Goal: Information Seeking & Learning: Learn about a topic

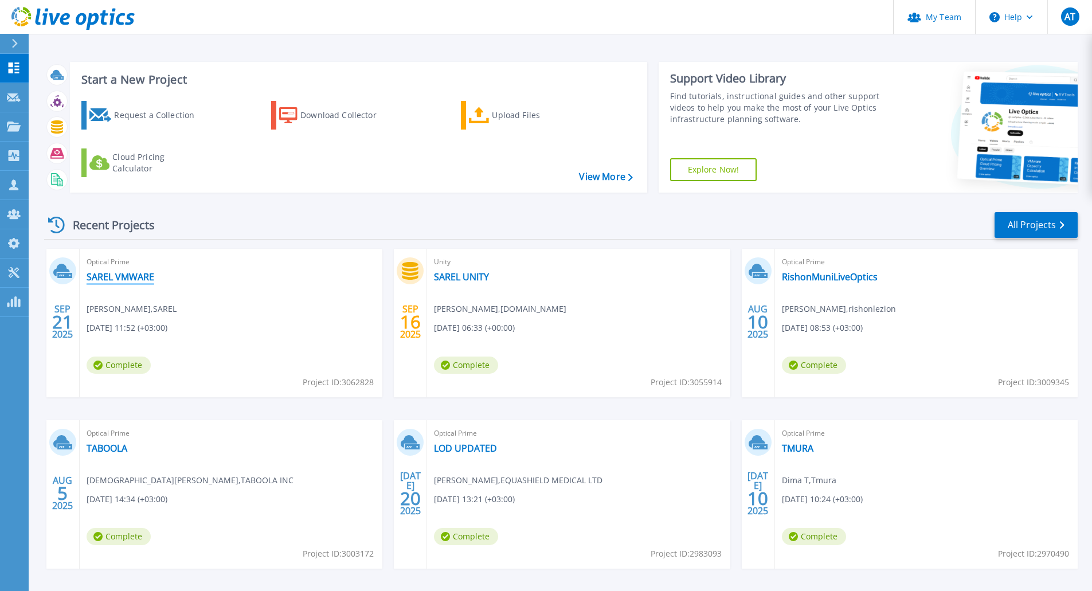
click at [116, 279] on link "SAREL VMWARE" at bounding box center [121, 276] width 68 height 11
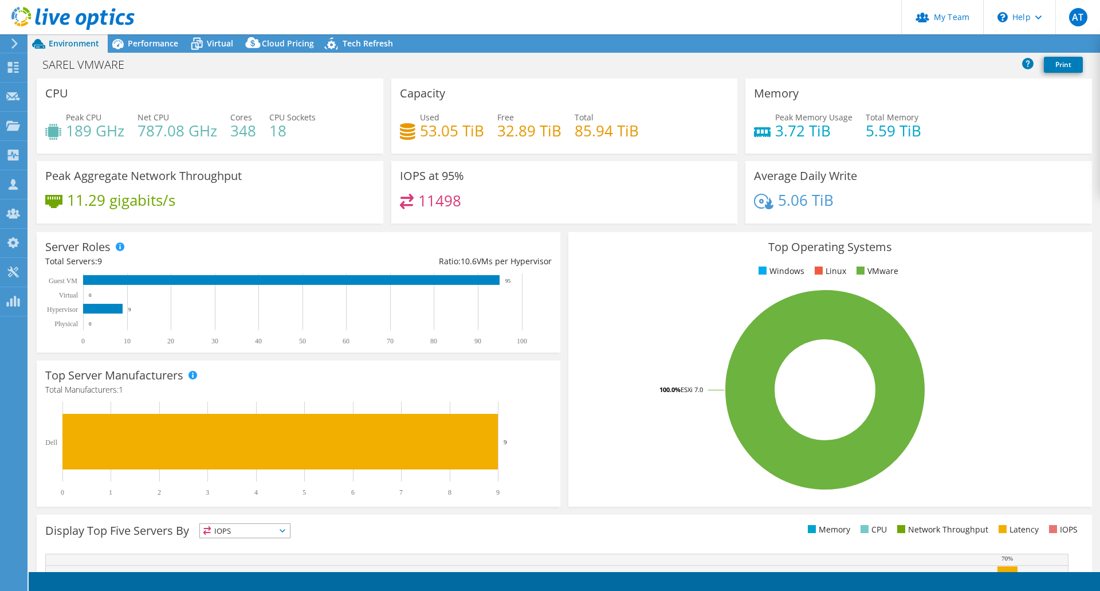
select select "USD"
click at [144, 45] on span "Performance" at bounding box center [153, 43] width 50 height 11
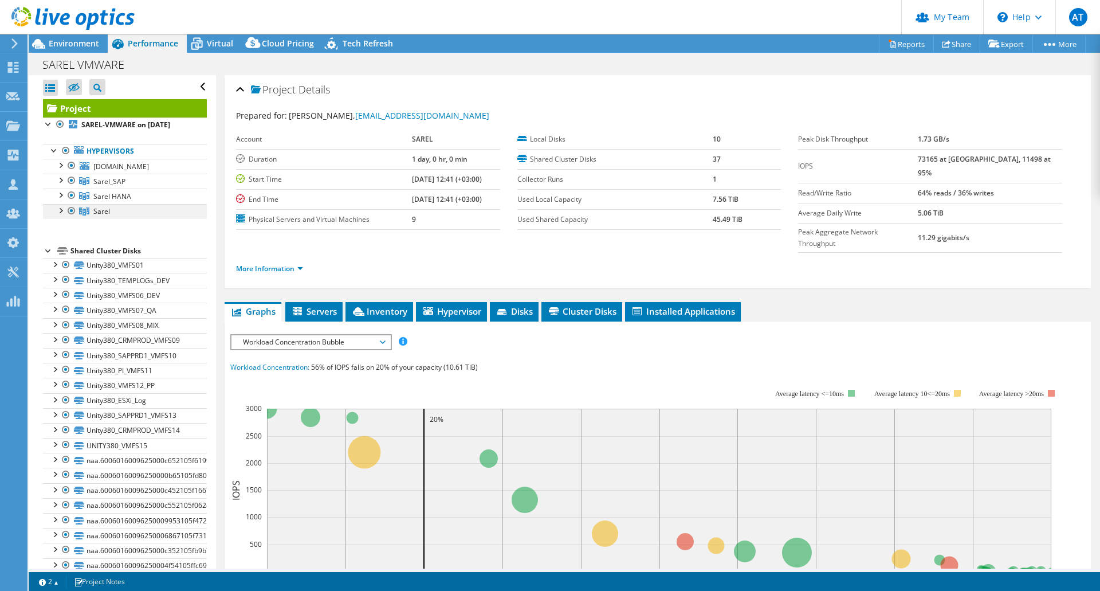
click at [61, 211] on div at bounding box center [59, 209] width 11 height 11
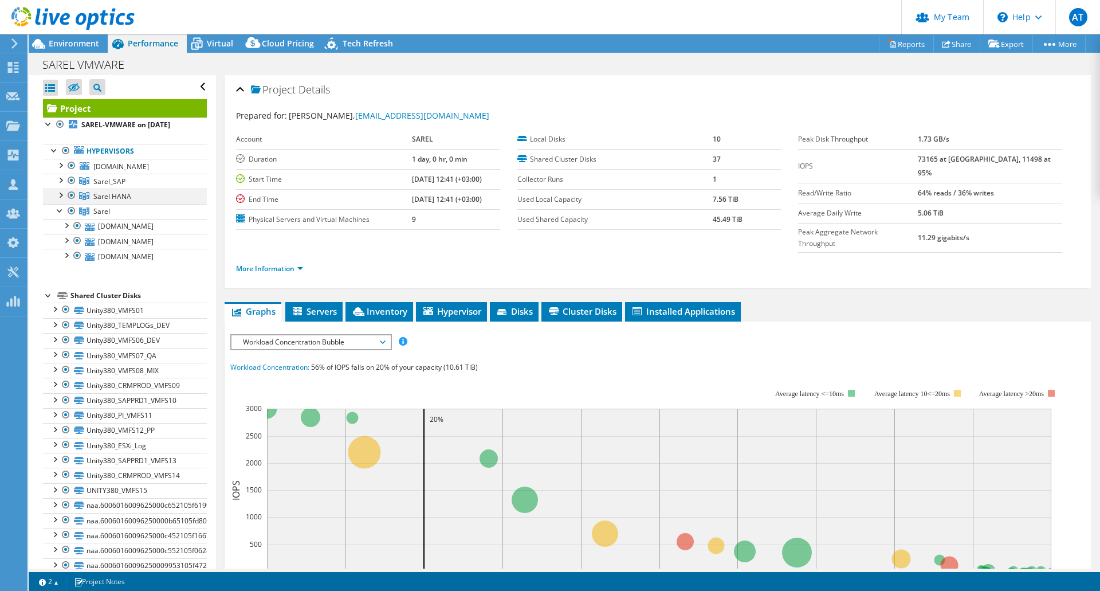
click at [60, 195] on div at bounding box center [59, 194] width 11 height 11
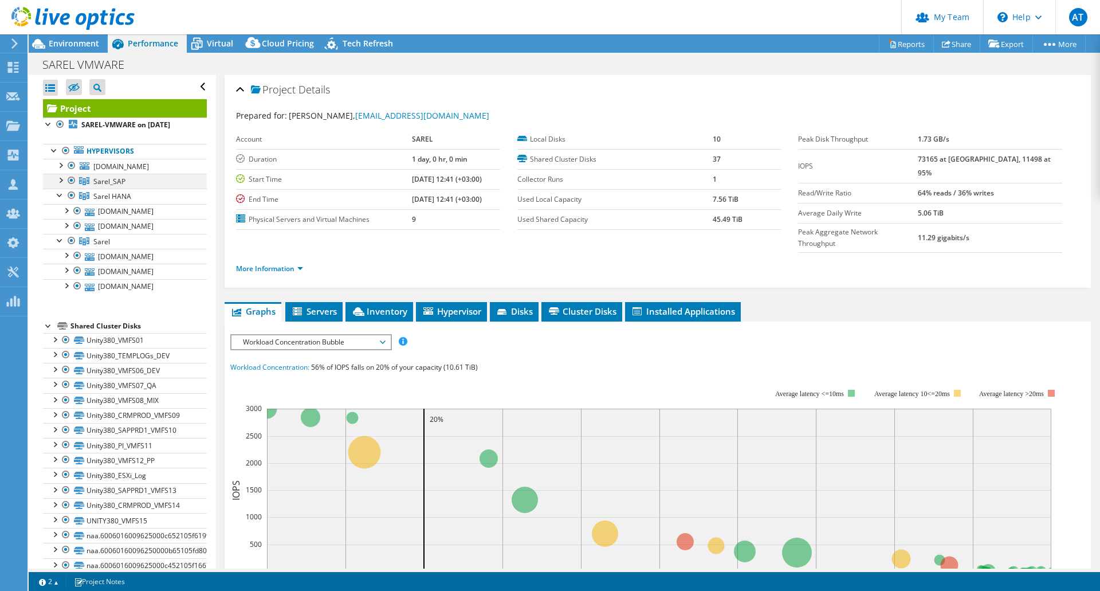
click at [60, 180] on div at bounding box center [59, 179] width 11 height 11
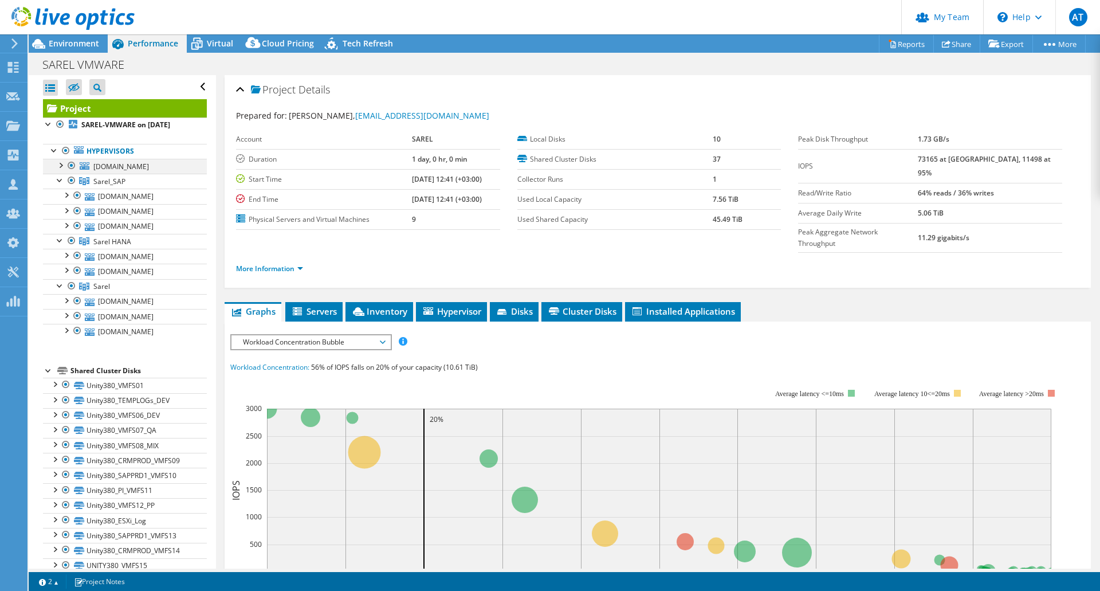
click at [69, 165] on div at bounding box center [71, 166] width 11 height 14
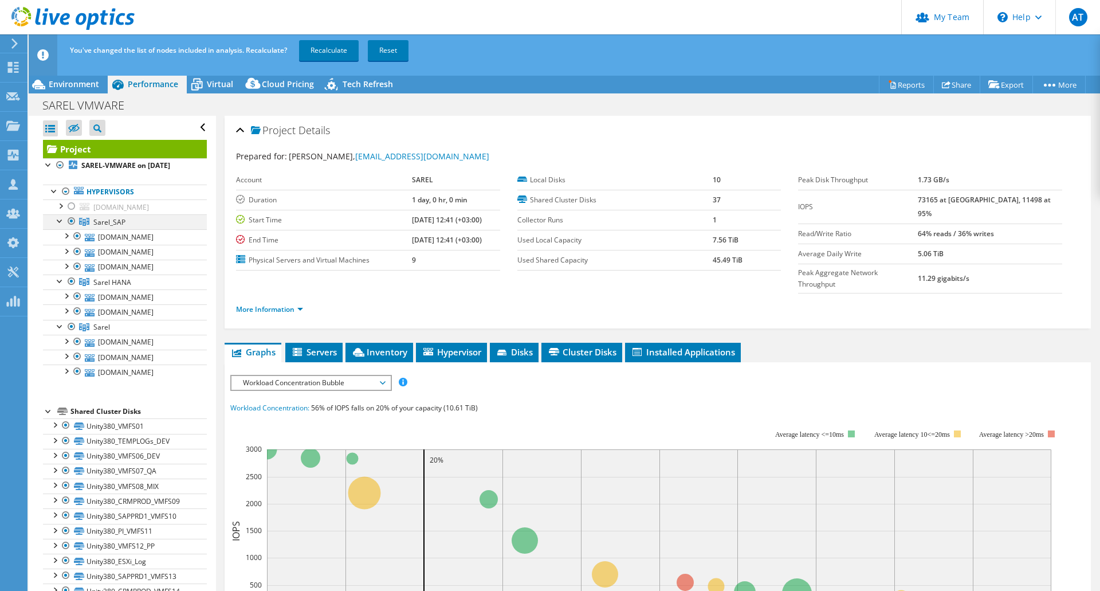
click at [72, 222] on div at bounding box center [71, 221] width 11 height 14
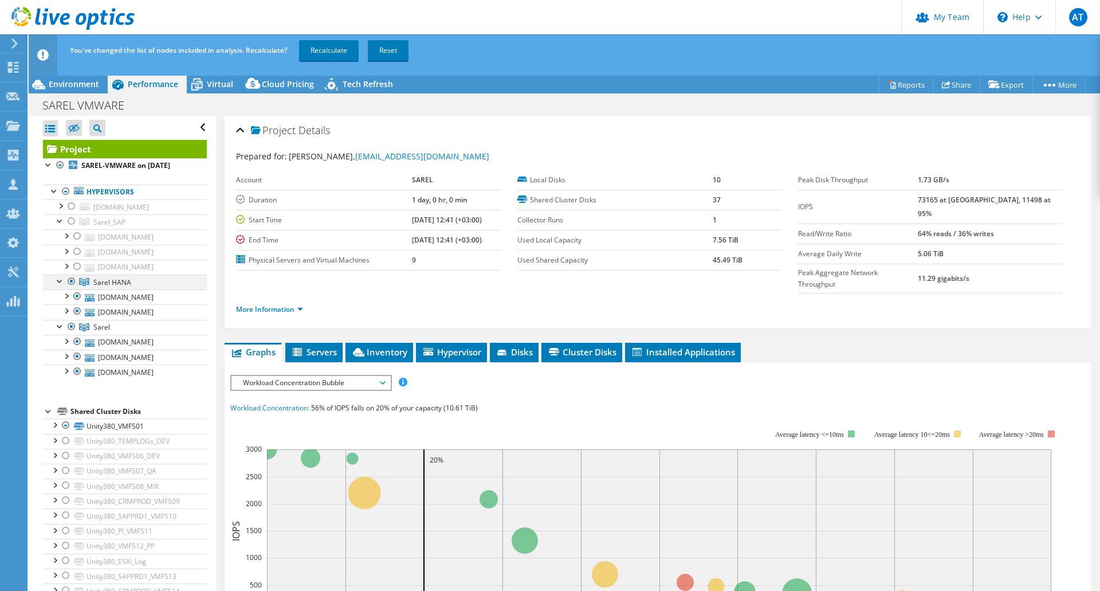
click at [70, 281] on div at bounding box center [71, 281] width 11 height 14
click at [322, 49] on link "Recalculate" at bounding box center [329, 50] width 60 height 21
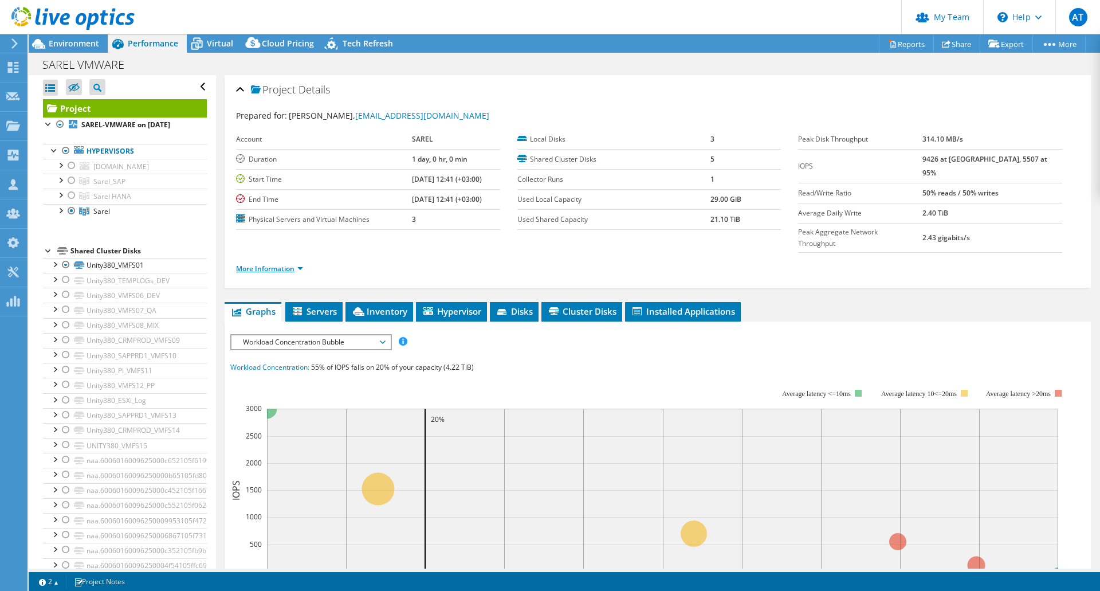
click at [287, 264] on link "More Information" at bounding box center [269, 269] width 67 height 10
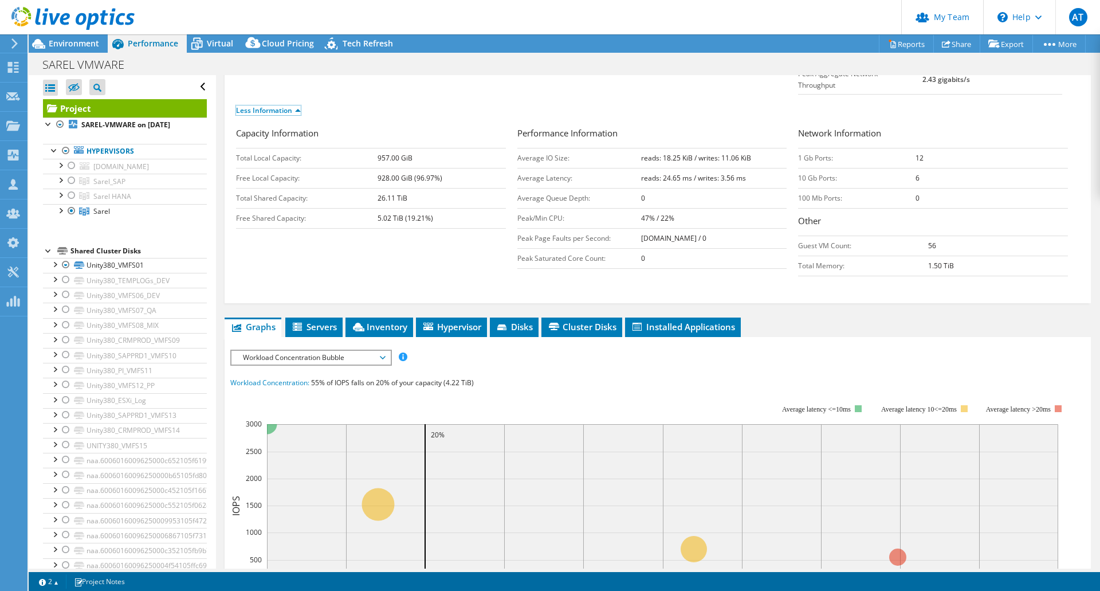
scroll to position [133, 0]
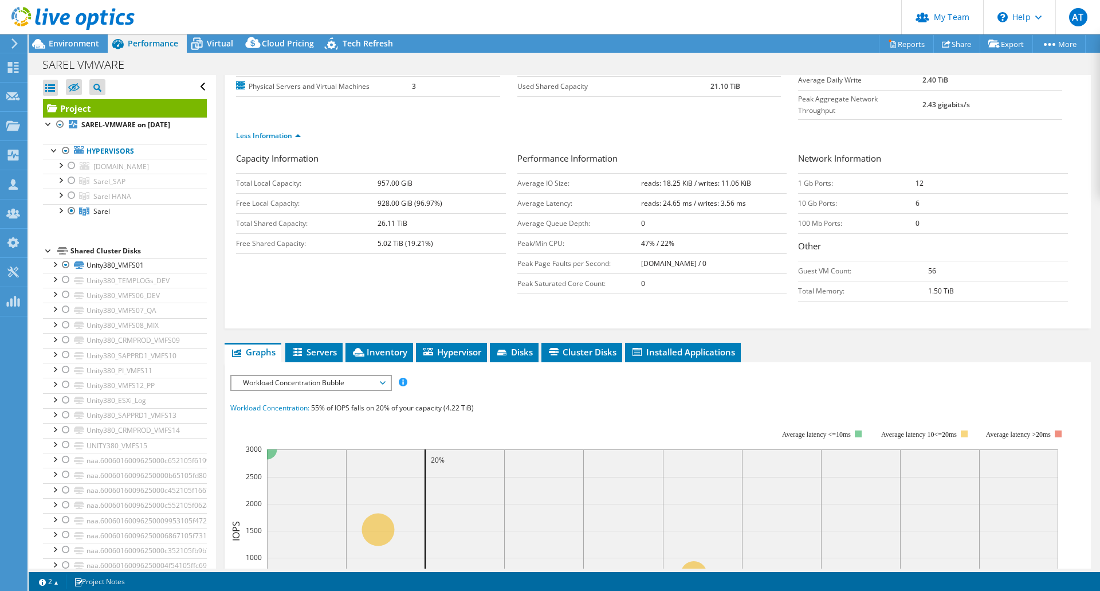
click at [380, 376] on span "Workload Concentration Bubble" at bounding box center [310, 383] width 147 height 14
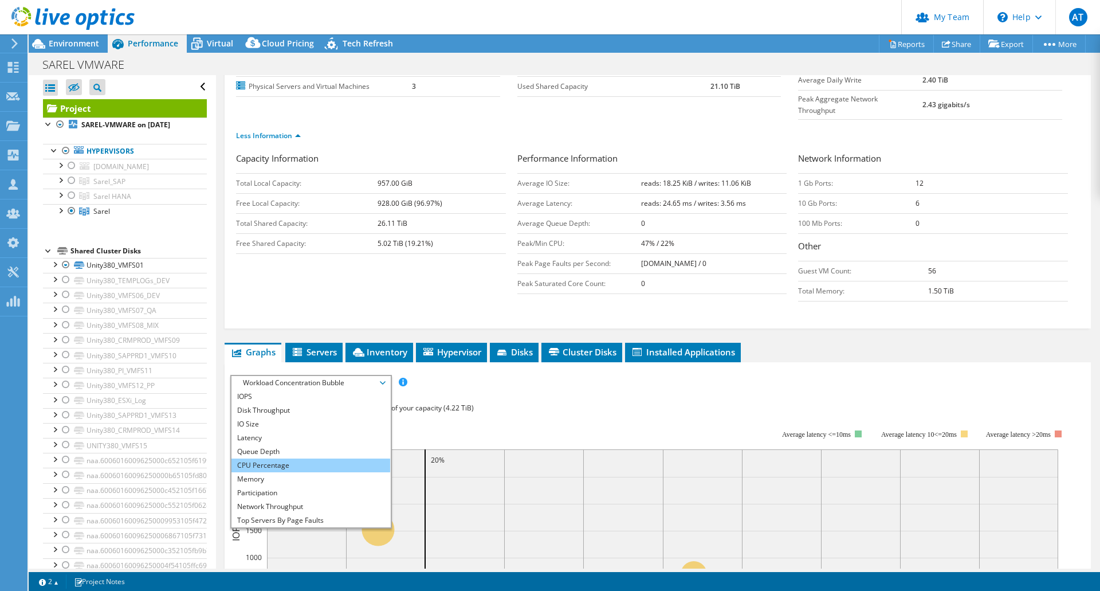
click at [265, 458] on li "CPU Percentage" at bounding box center [311, 465] width 159 height 14
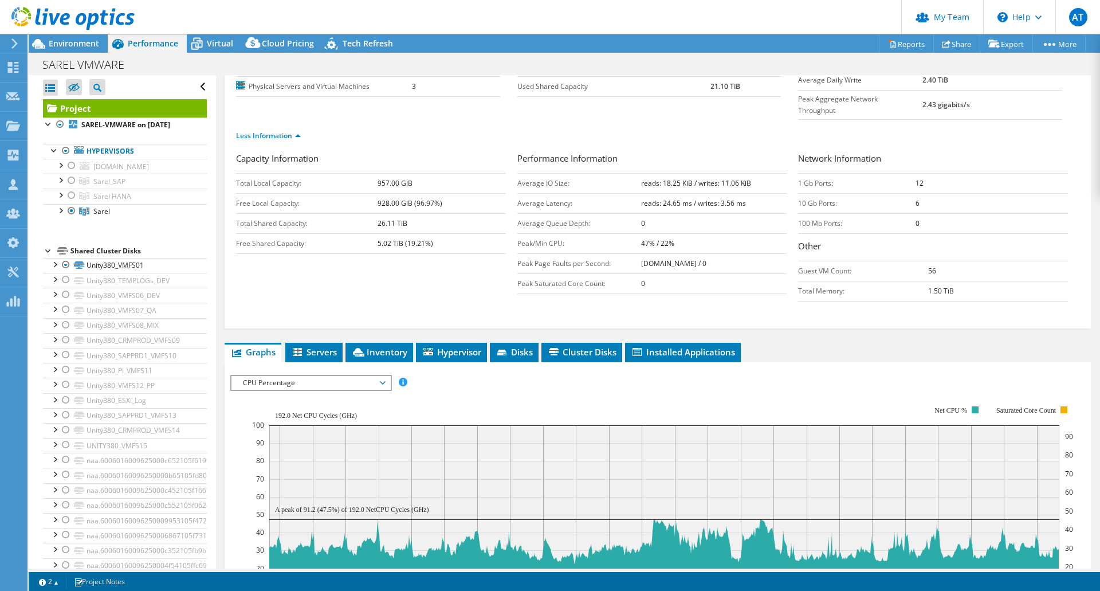
click at [386, 381] on icon at bounding box center [383, 382] width 6 height 3
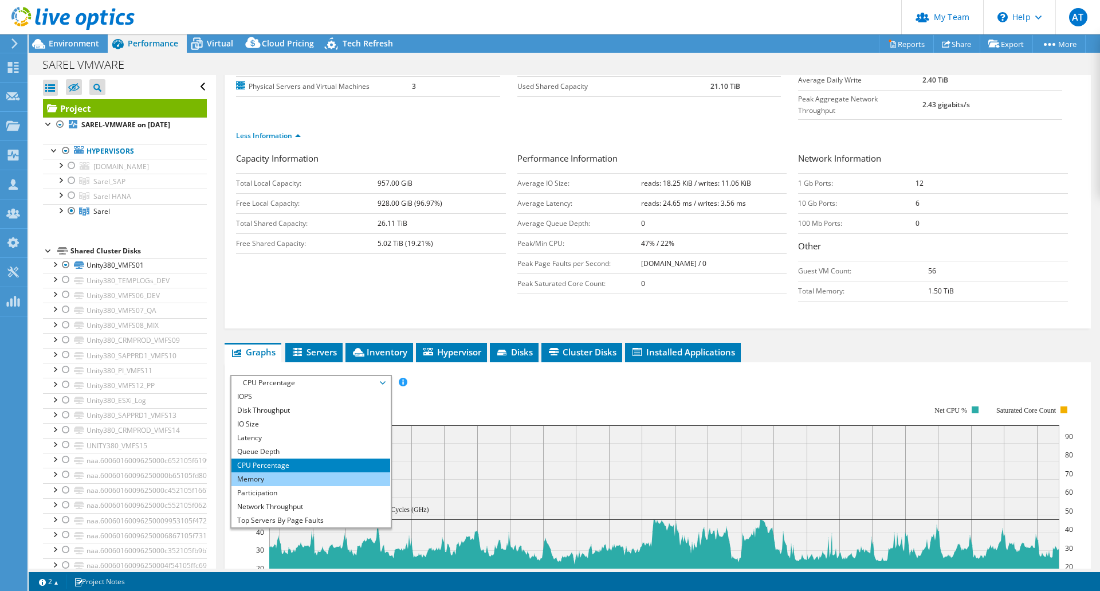
click at [269, 472] on li "Memory" at bounding box center [311, 479] width 159 height 14
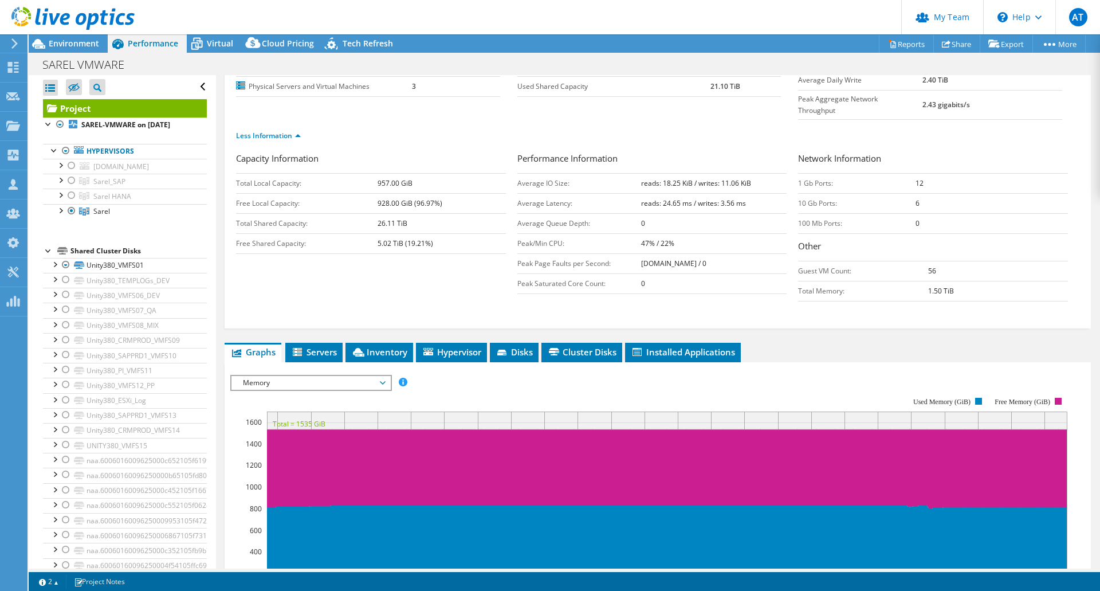
click at [382, 376] on span "Memory" at bounding box center [310, 383] width 147 height 14
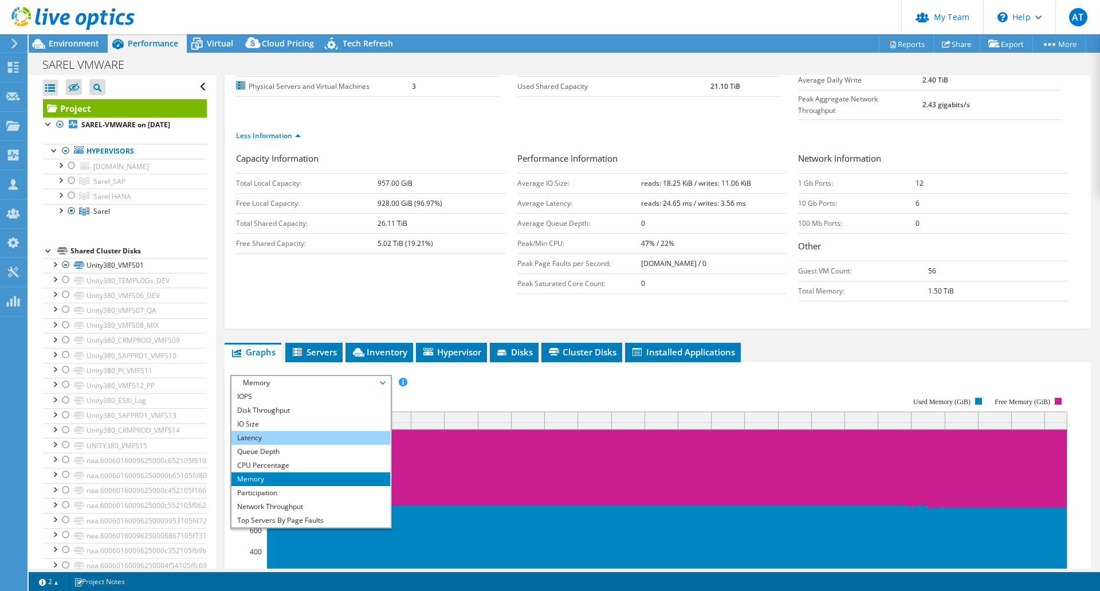
click at [248, 431] on li "Latency" at bounding box center [311, 438] width 159 height 14
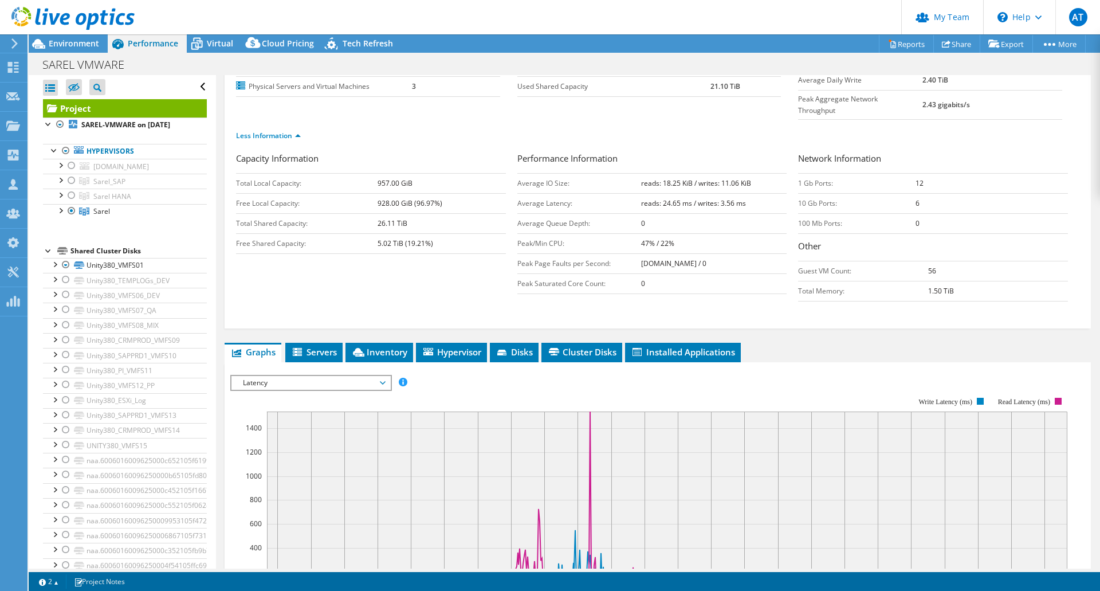
click at [383, 376] on span "Latency" at bounding box center [310, 383] width 147 height 14
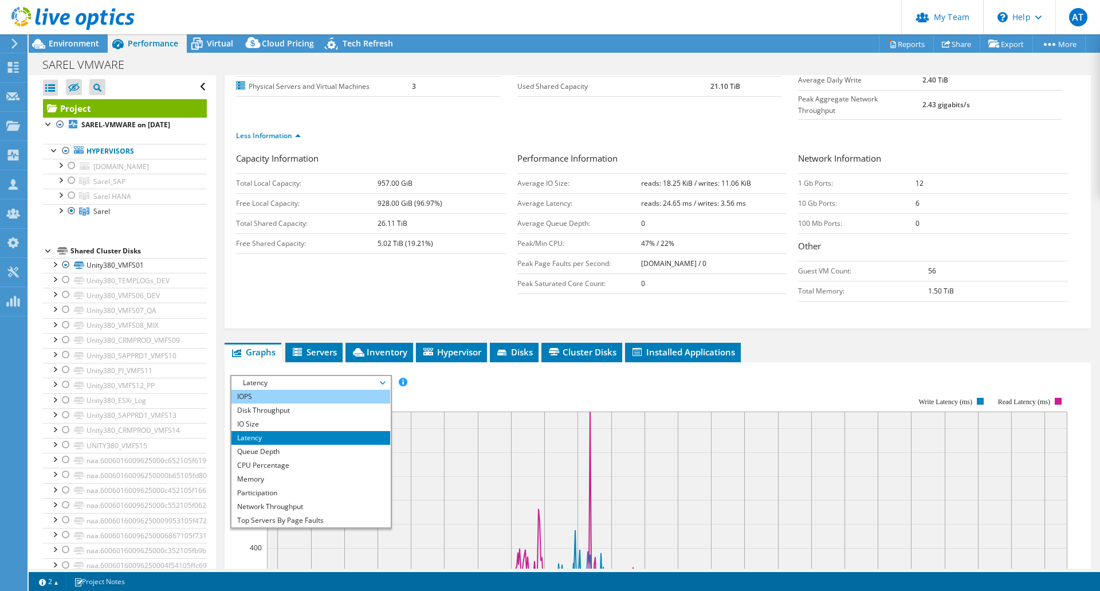
click at [259, 390] on li "IOPS" at bounding box center [311, 397] width 159 height 14
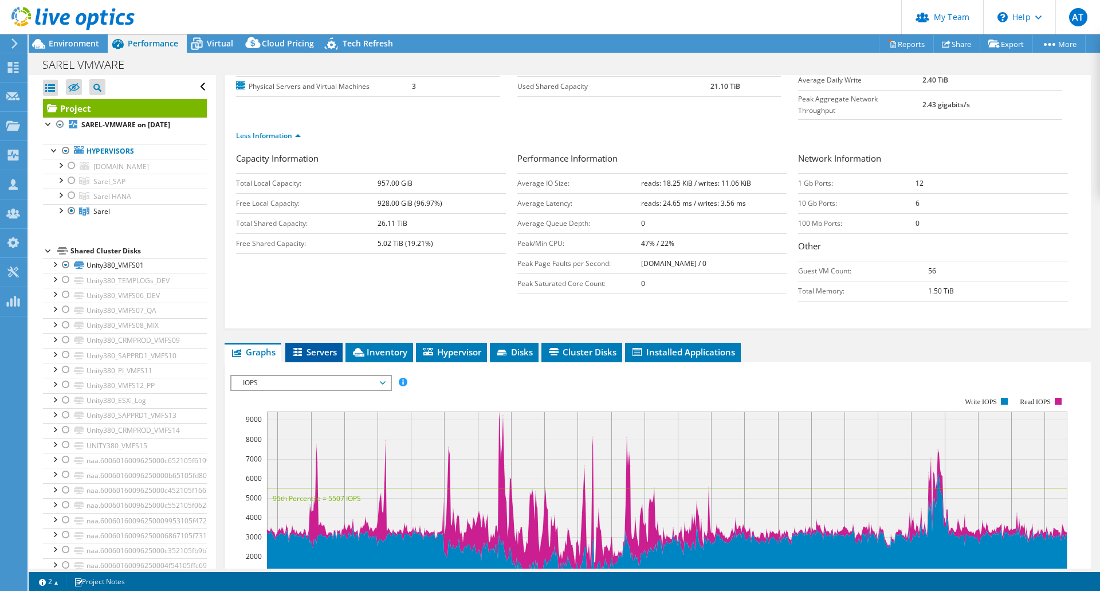
click at [320, 346] on span "Servers" at bounding box center [314, 351] width 46 height 11
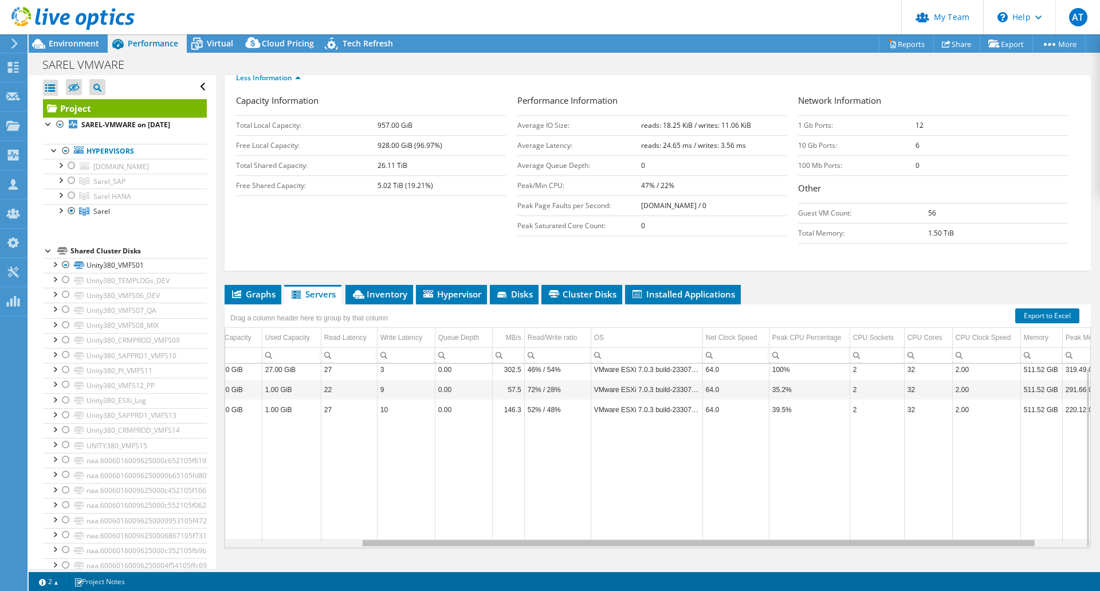
scroll to position [5, 174]
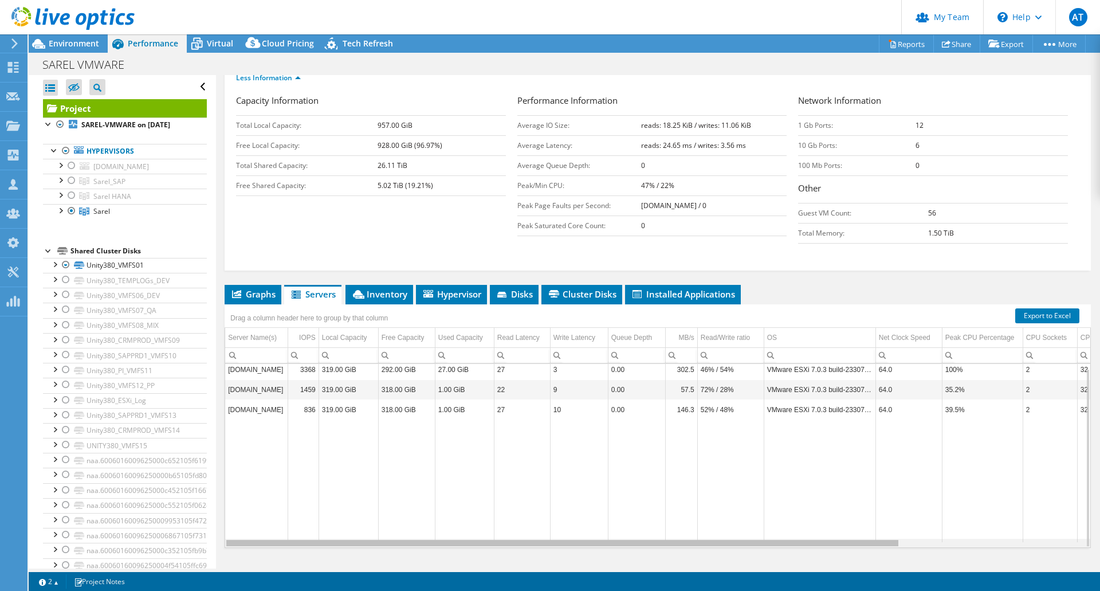
drag, startPoint x: 756, startPoint y: 519, endPoint x: 625, endPoint y: 499, distance: 132.3
click at [645, 502] on body "AT Partner Team Admin [PERSON_NAME] [EMAIL_ADDRESS][DOMAIN_NAME] [DOMAIN_NAME] …" at bounding box center [550, 295] width 1100 height 591
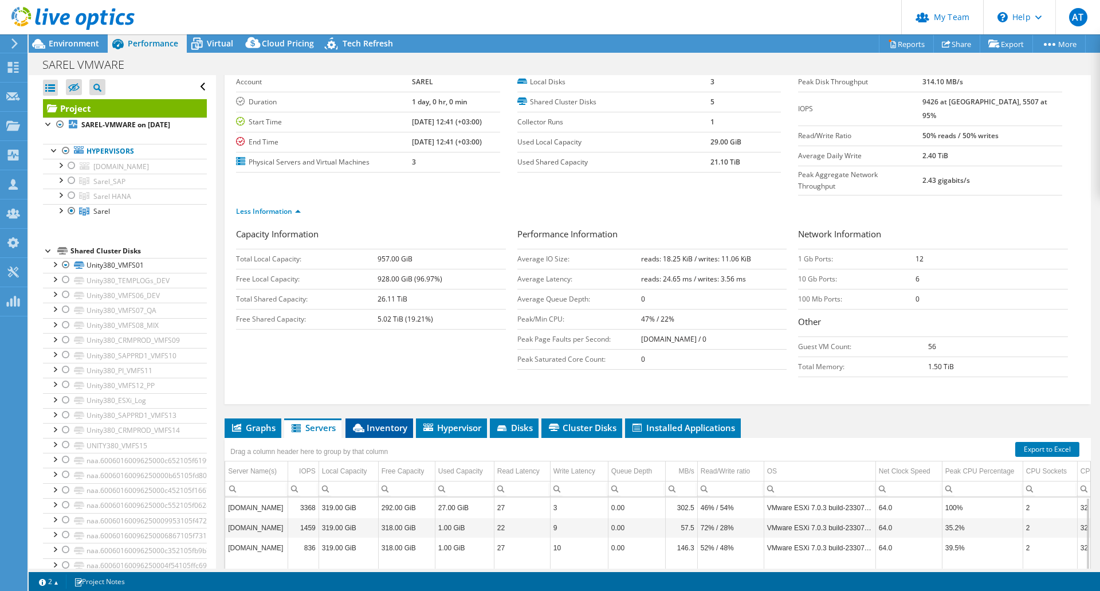
click at [382, 422] on span "Inventory" at bounding box center [379, 427] width 56 height 11
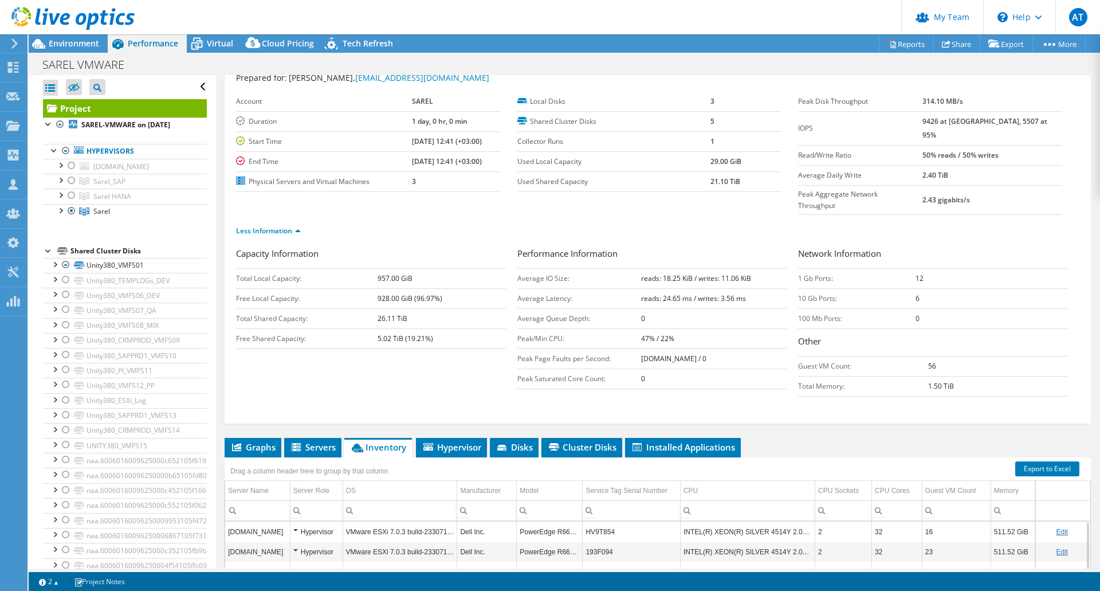
scroll to position [57, 0]
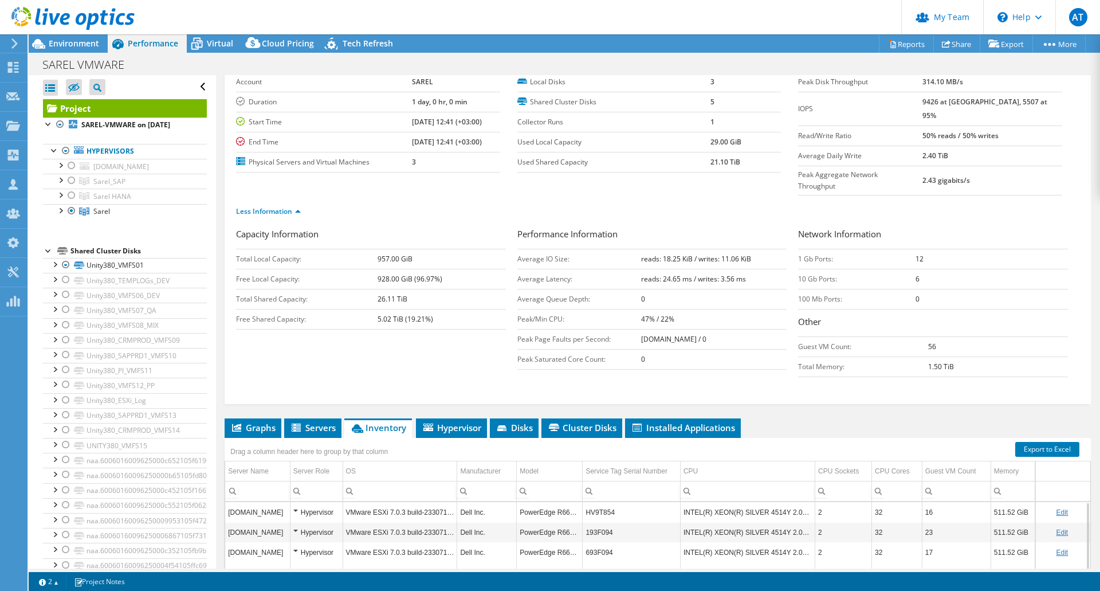
click at [813, 393] on div "Project Details Prepared for: [PERSON_NAME], [EMAIL_ADDRESS][DOMAIN_NAME] Accou…" at bounding box center [658, 371] width 884 height 707
click at [57, 49] on div "Environment" at bounding box center [68, 43] width 79 height 18
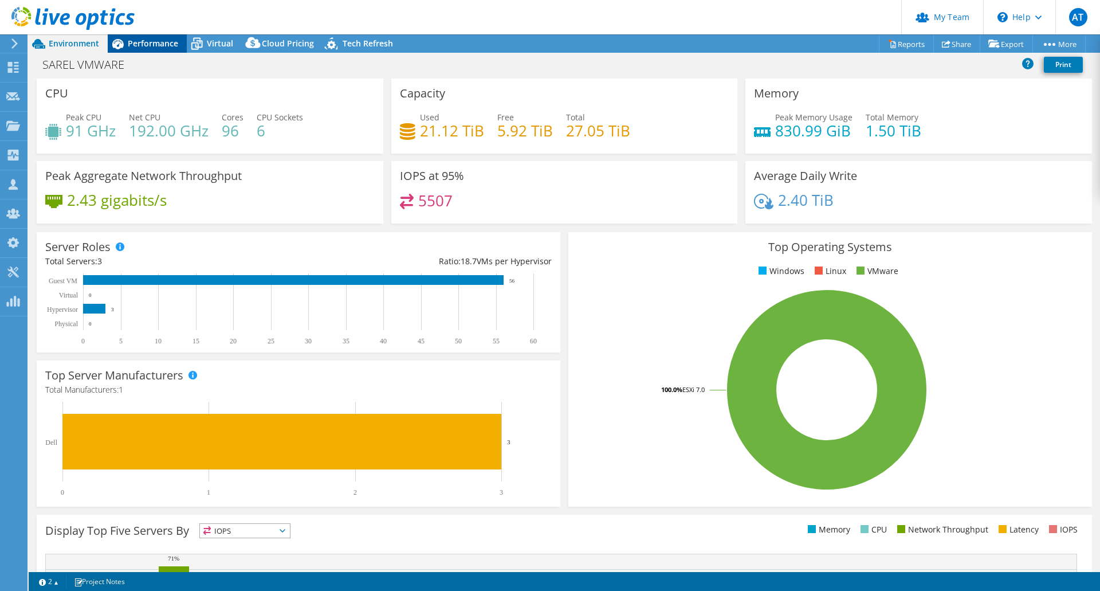
click at [149, 44] on span "Performance" at bounding box center [153, 43] width 50 height 11
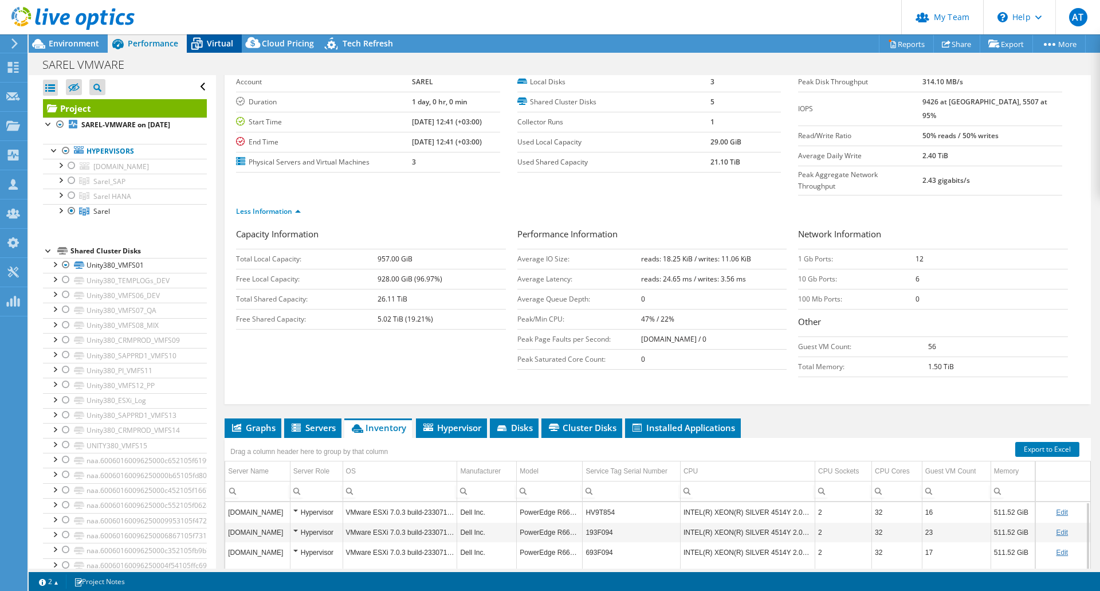
click at [213, 42] on span "Virtual" at bounding box center [220, 43] width 26 height 11
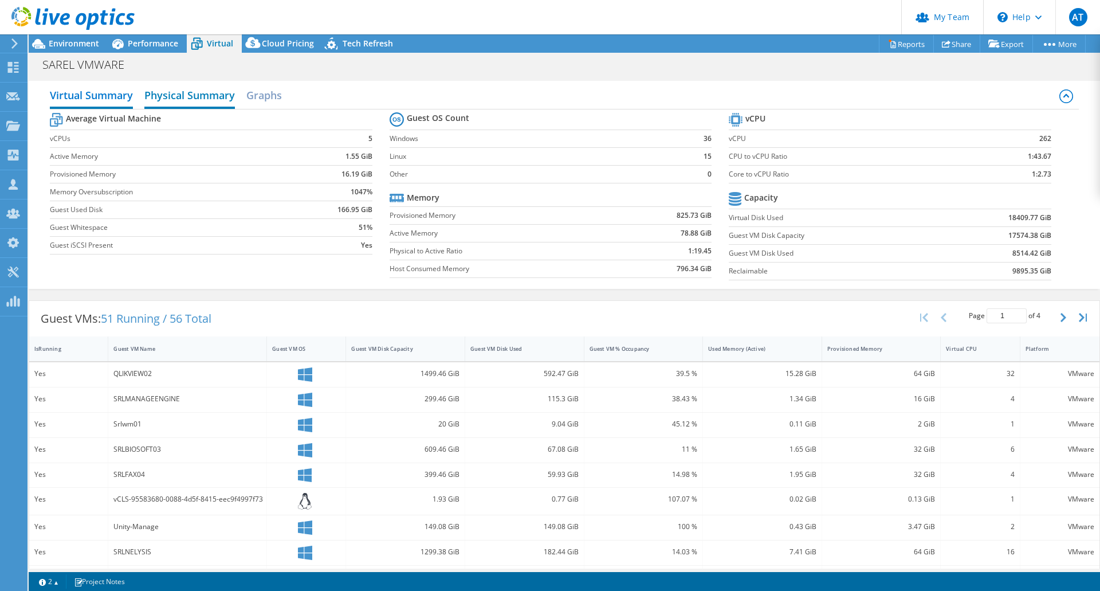
click at [175, 95] on h2 "Physical Summary" at bounding box center [189, 96] width 91 height 25
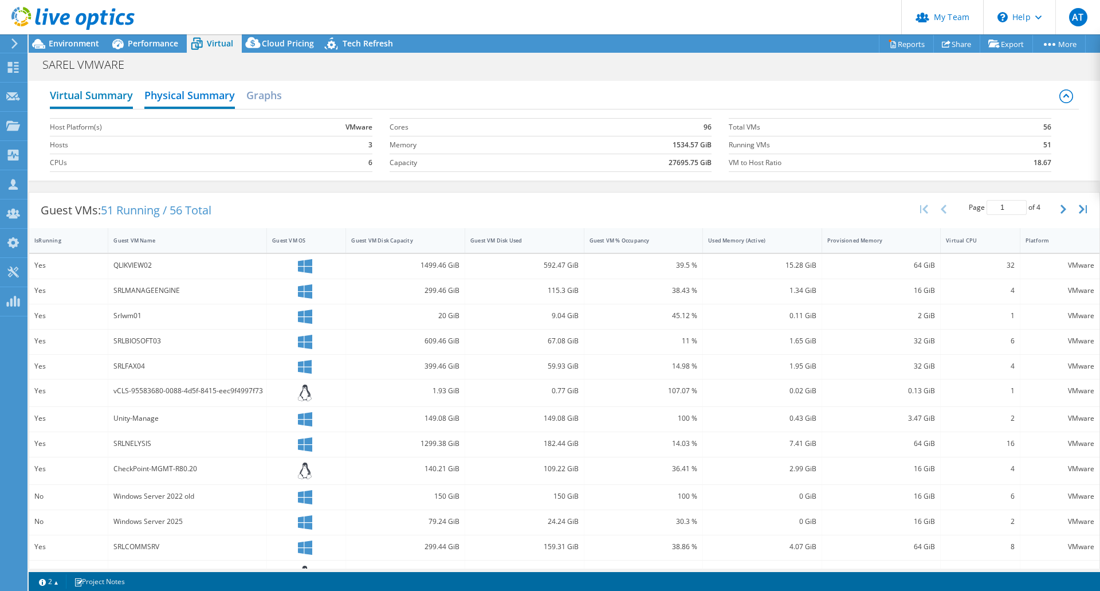
click at [109, 95] on h2 "Virtual Summary" at bounding box center [91, 96] width 83 height 25
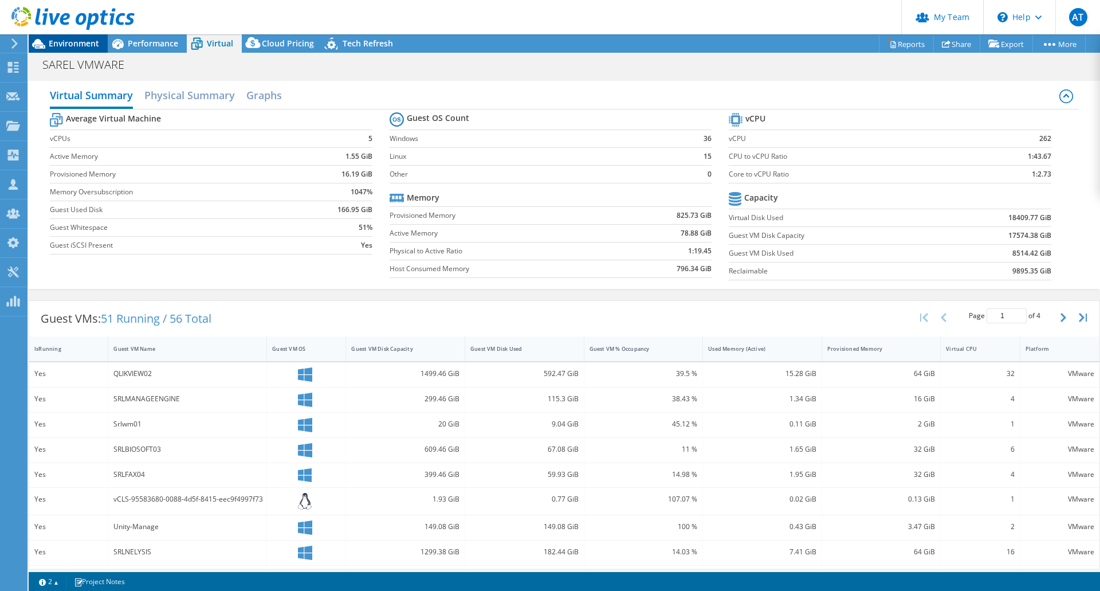
click at [77, 49] on div "Environment" at bounding box center [68, 43] width 79 height 18
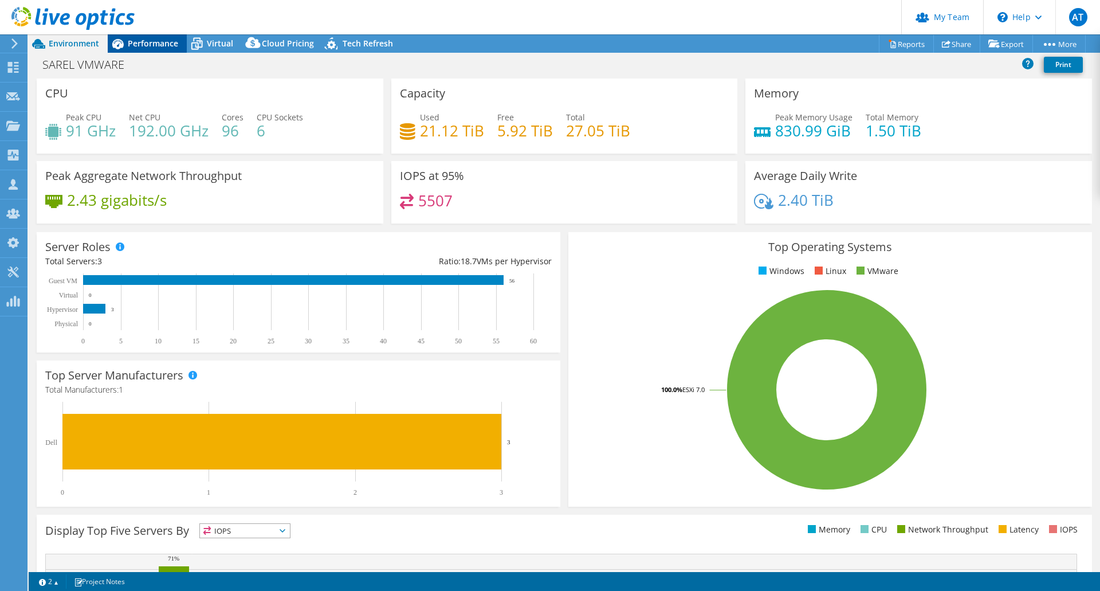
click at [138, 44] on span "Performance" at bounding box center [153, 43] width 50 height 11
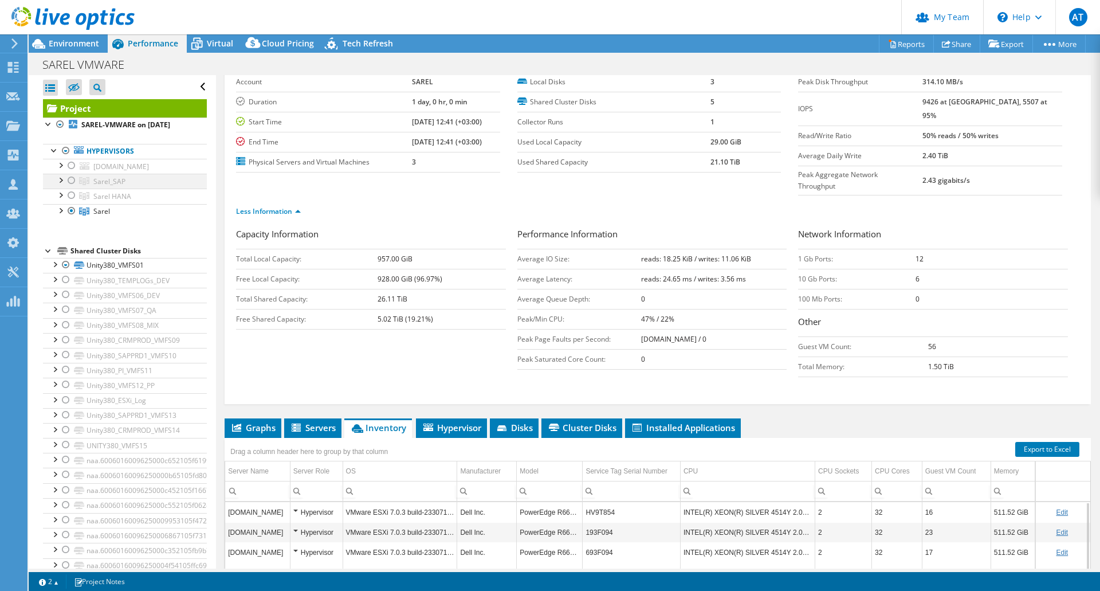
click at [68, 179] on div at bounding box center [71, 181] width 11 height 14
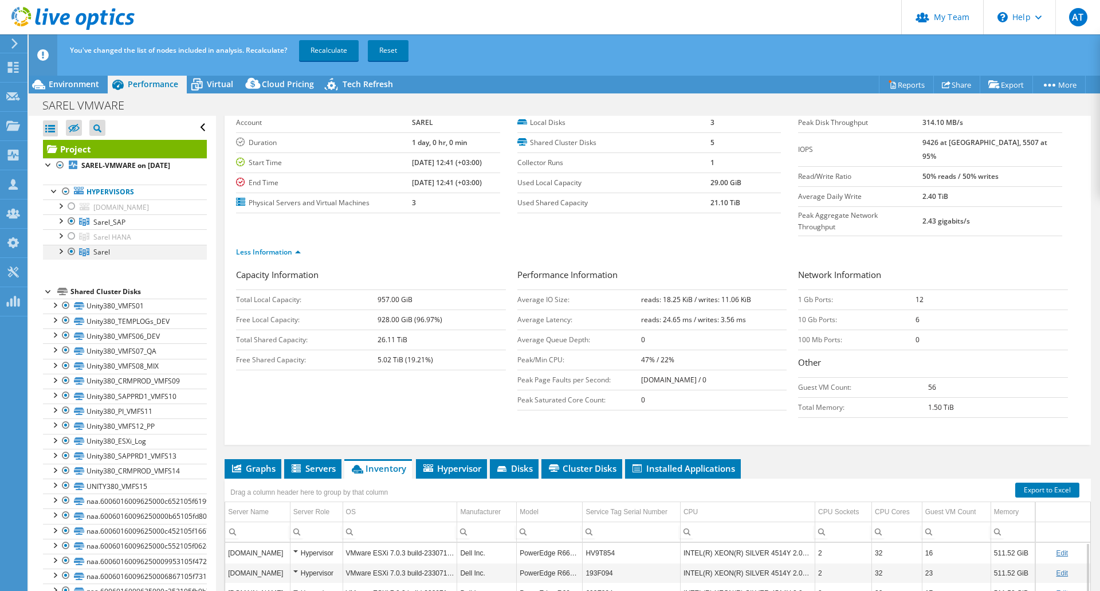
click at [72, 251] on div at bounding box center [71, 252] width 11 height 14
click at [144, 273] on div "Project SAREL-VMWARE on [DATE] Hypervisors [DOMAIN_NAME]" at bounding box center [125, 497] width 164 height 714
click at [60, 221] on div at bounding box center [59, 219] width 11 height 11
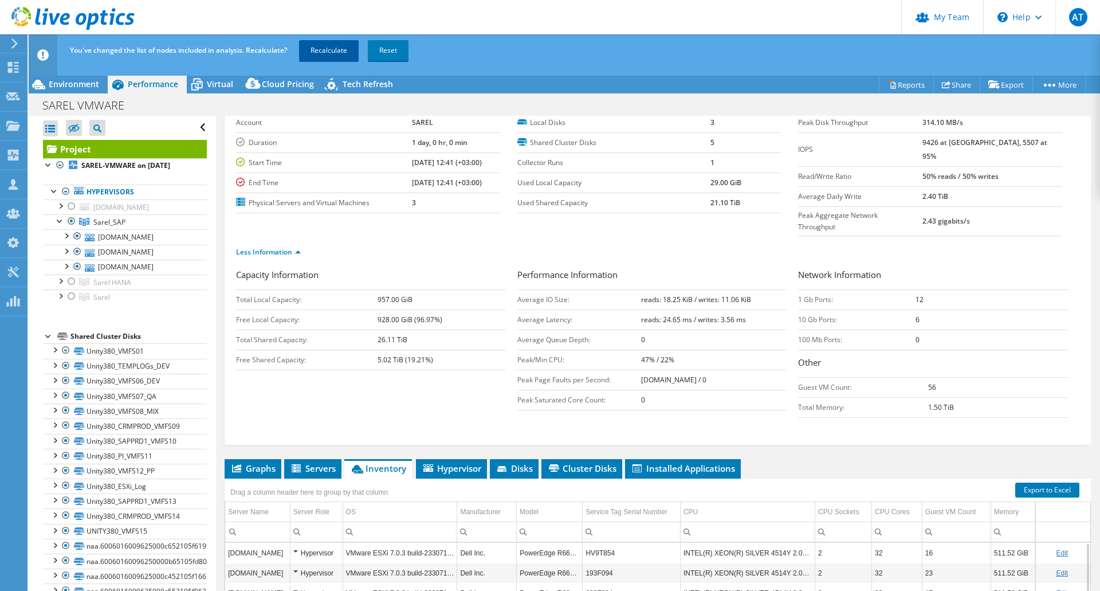
click at [325, 46] on link "Recalculate" at bounding box center [329, 50] width 60 height 21
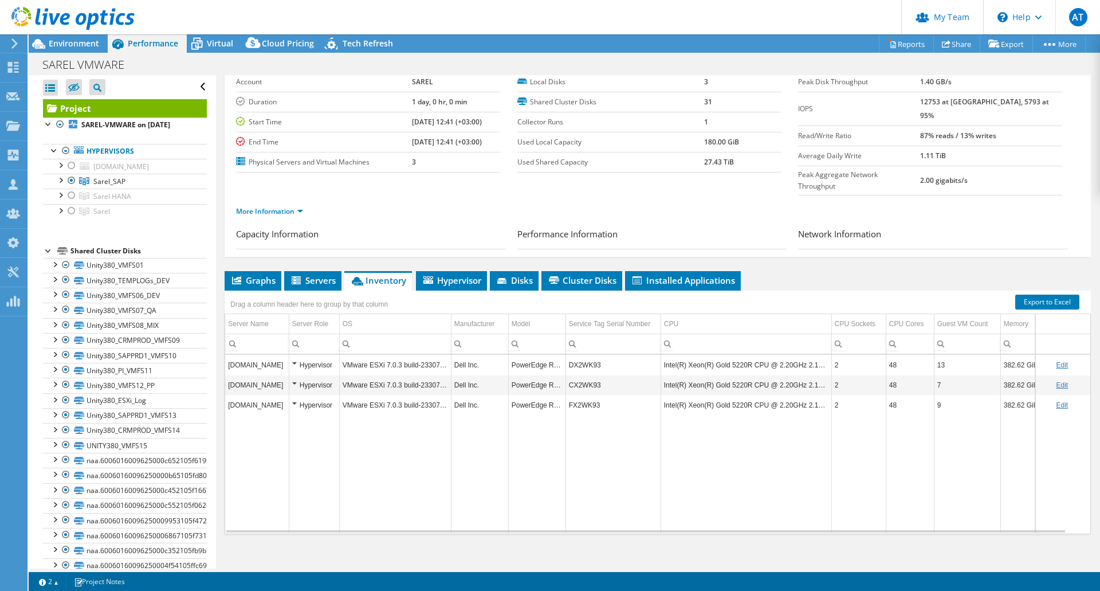
scroll to position [17, 0]
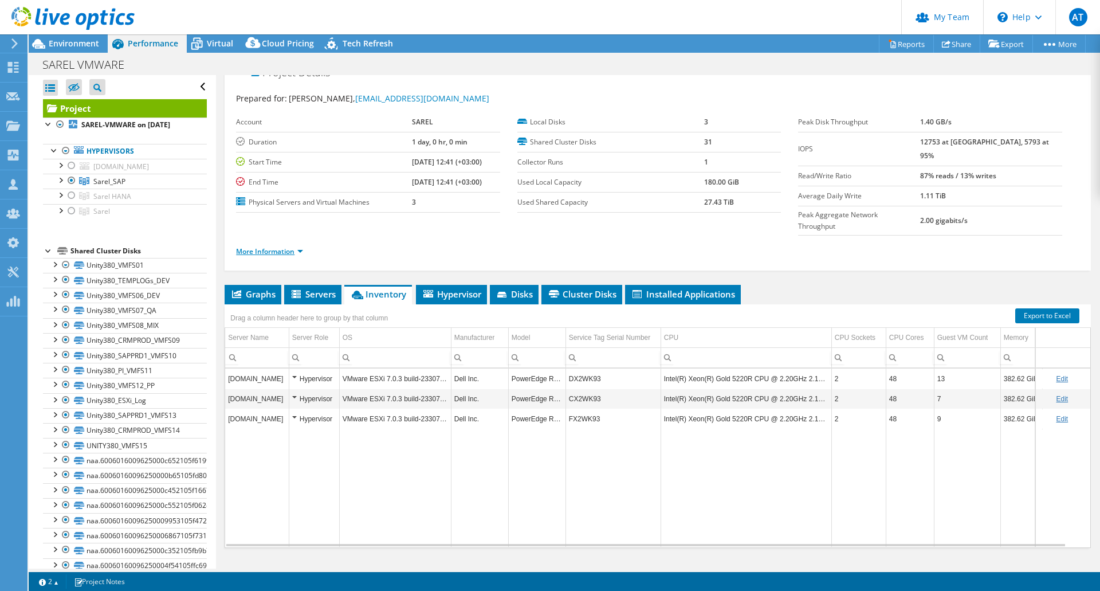
click at [299, 246] on link "More Information" at bounding box center [269, 251] width 67 height 10
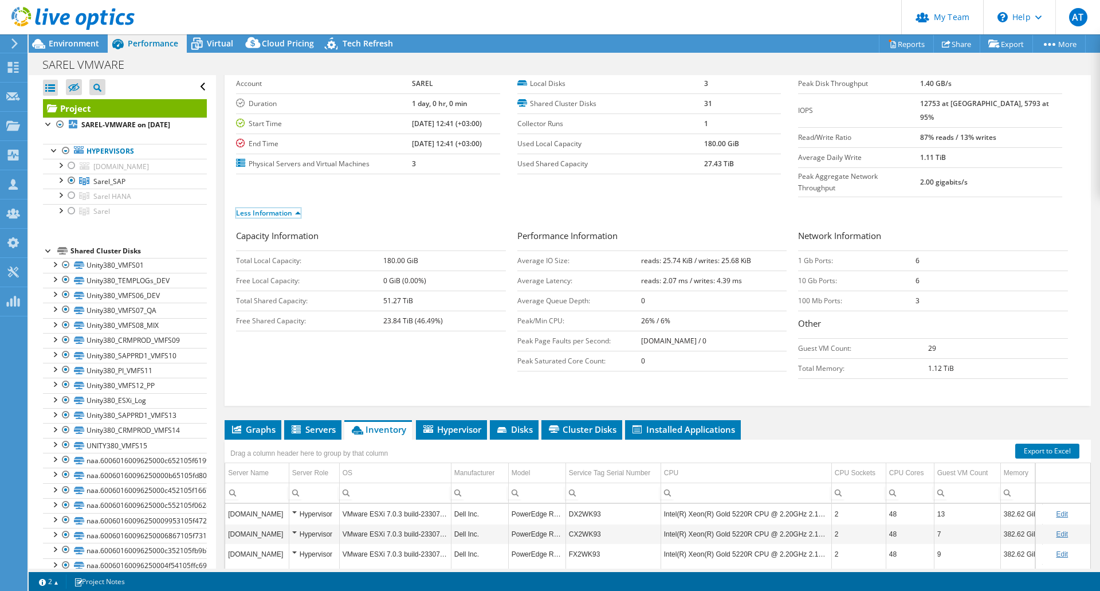
scroll to position [74, 0]
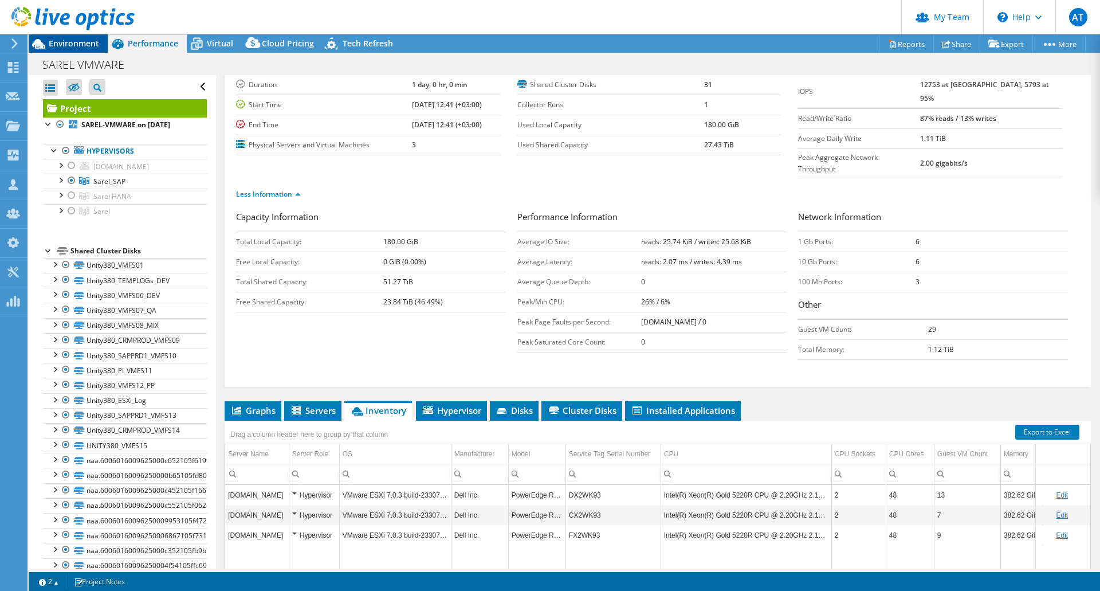
click at [69, 45] on span "Environment" at bounding box center [74, 43] width 50 height 11
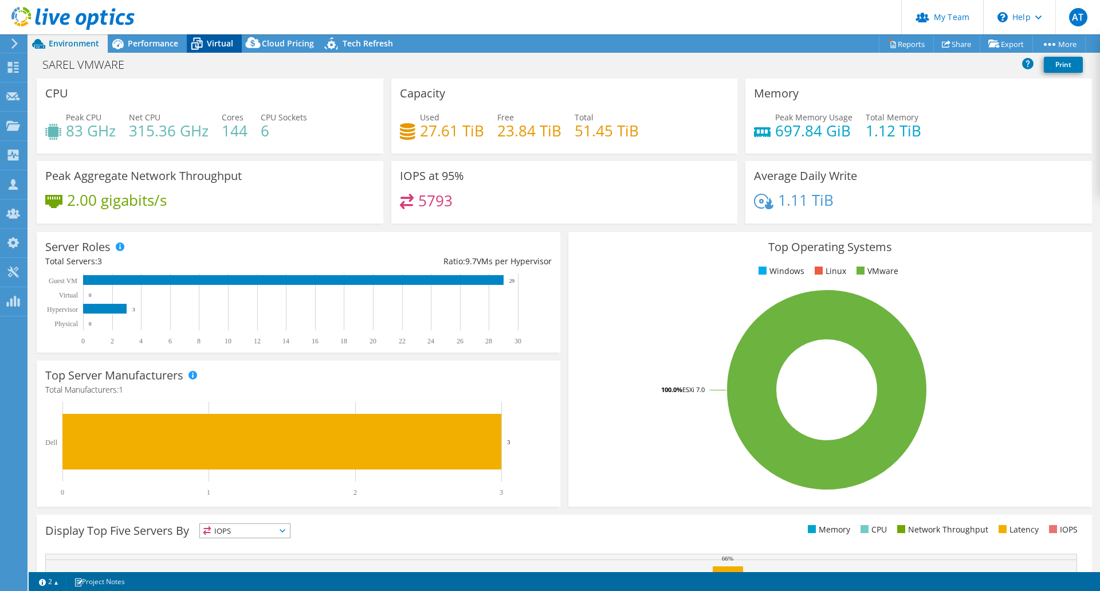
click at [222, 44] on span "Virtual" at bounding box center [220, 43] width 26 height 11
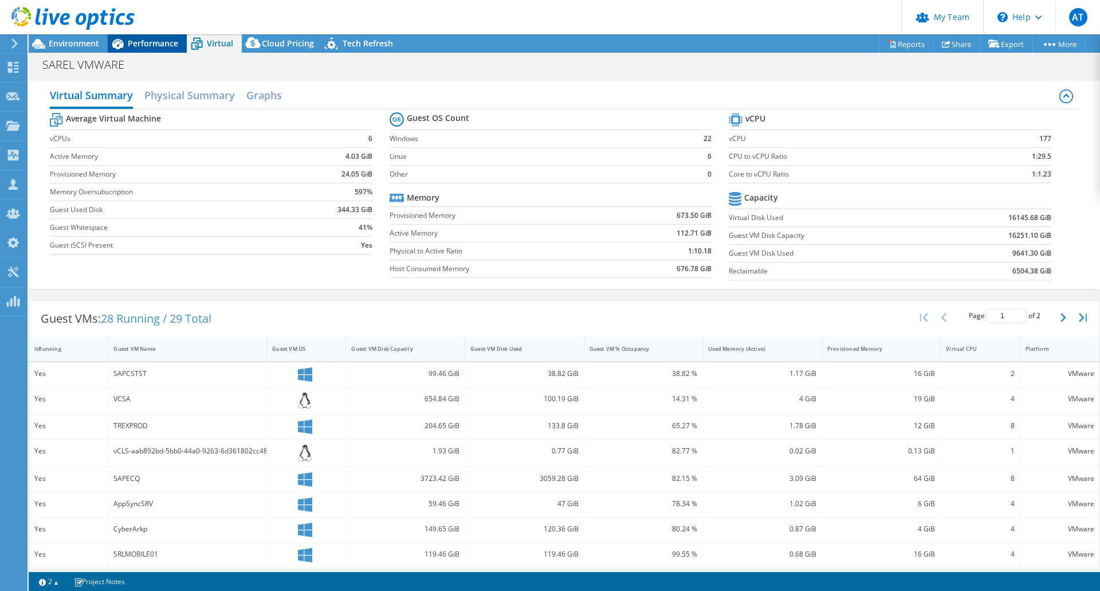
click at [147, 40] on span "Performance" at bounding box center [153, 43] width 50 height 11
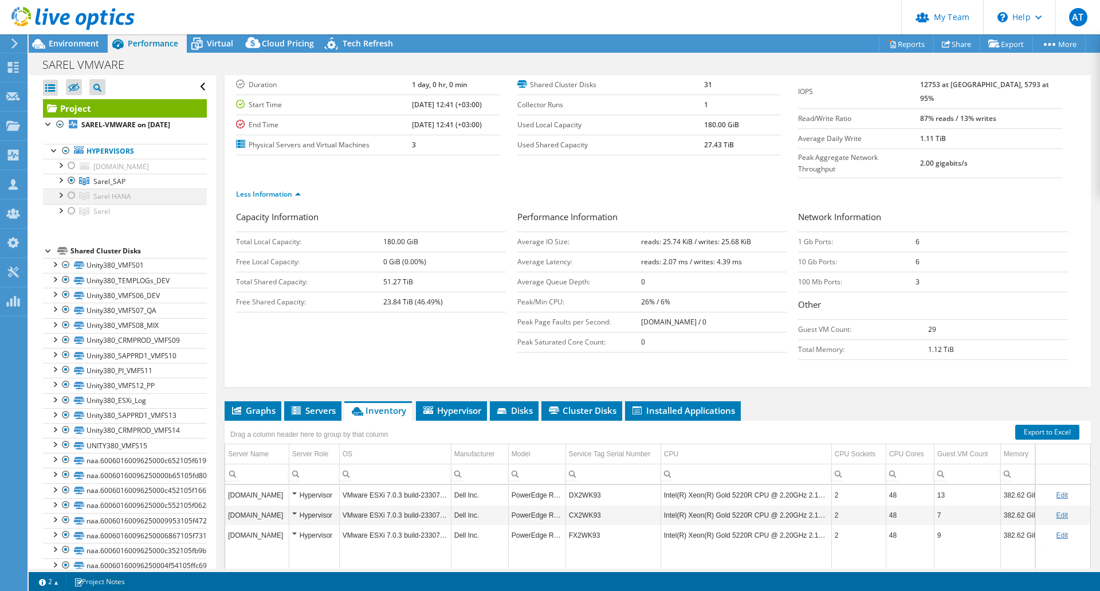
click at [70, 195] on div at bounding box center [71, 196] width 11 height 14
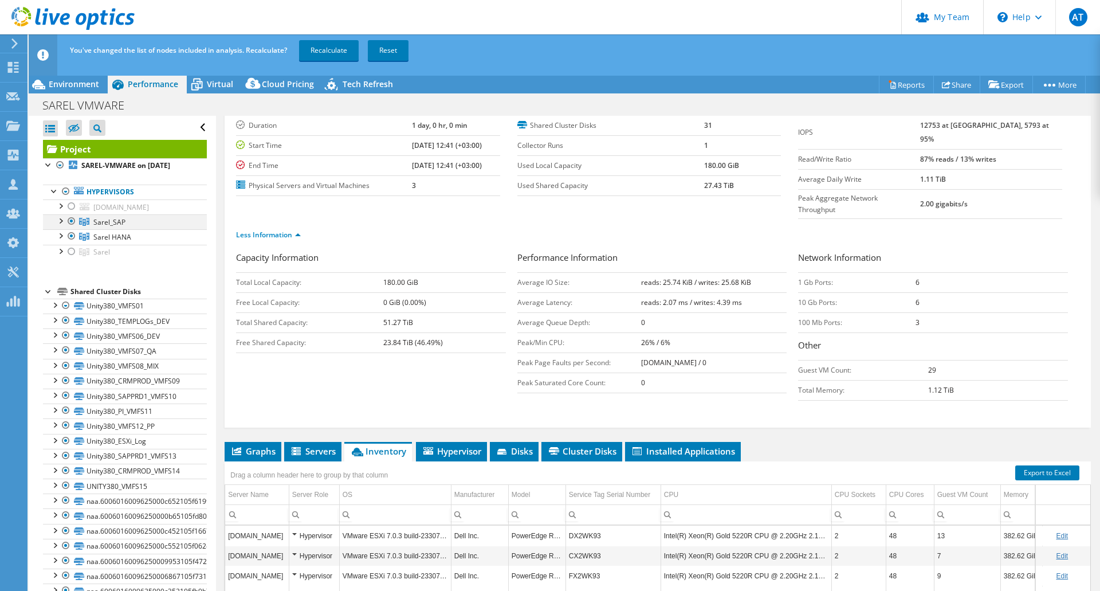
click at [71, 221] on div at bounding box center [71, 221] width 11 height 14
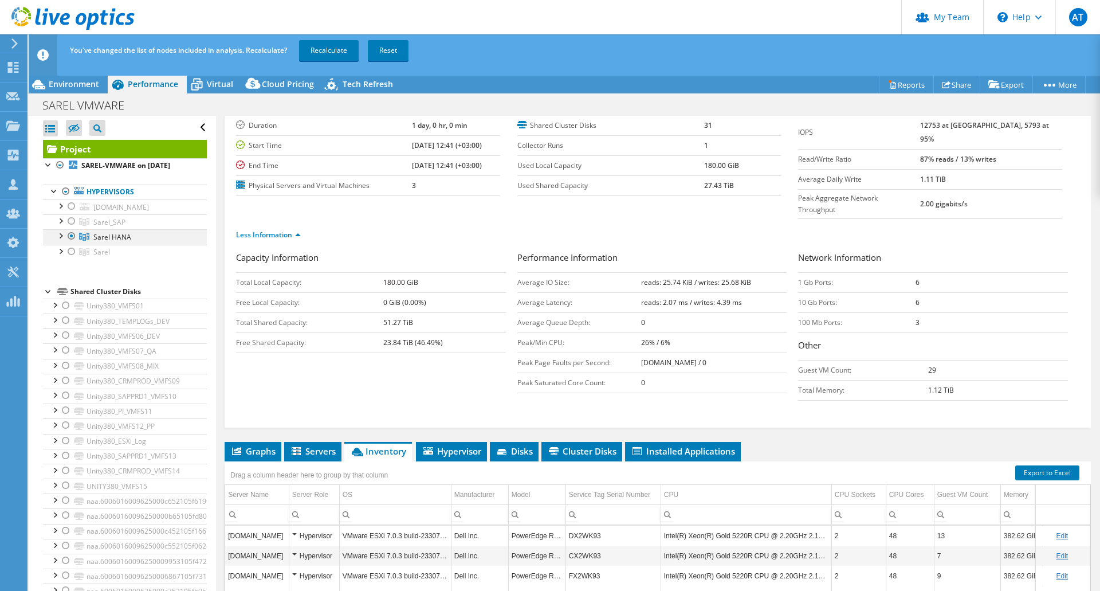
click at [60, 235] on div at bounding box center [59, 234] width 11 height 11
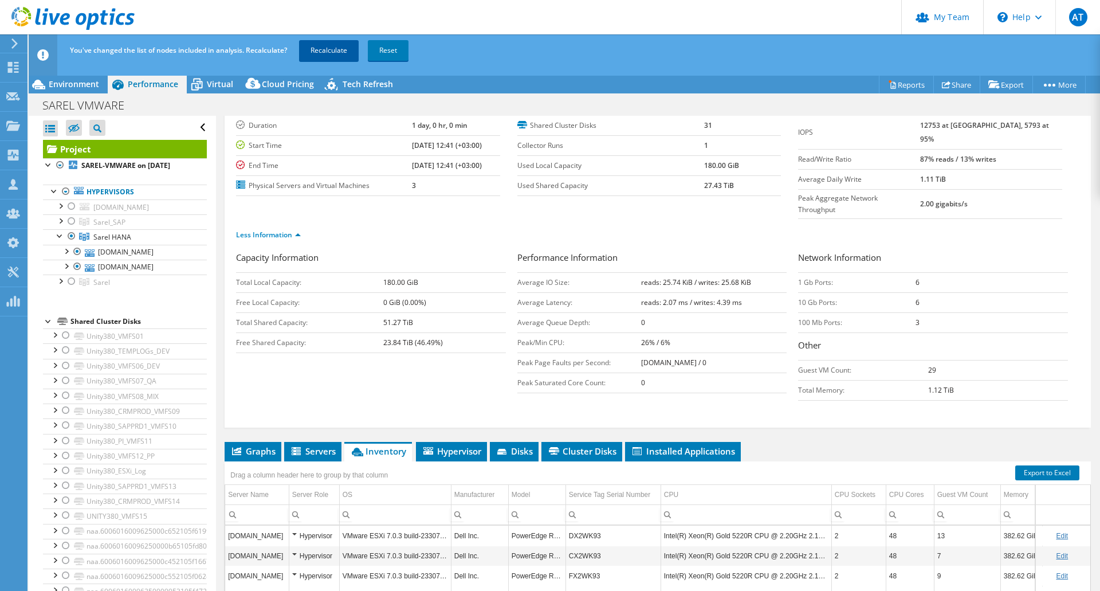
click at [324, 51] on link "Recalculate" at bounding box center [329, 50] width 60 height 21
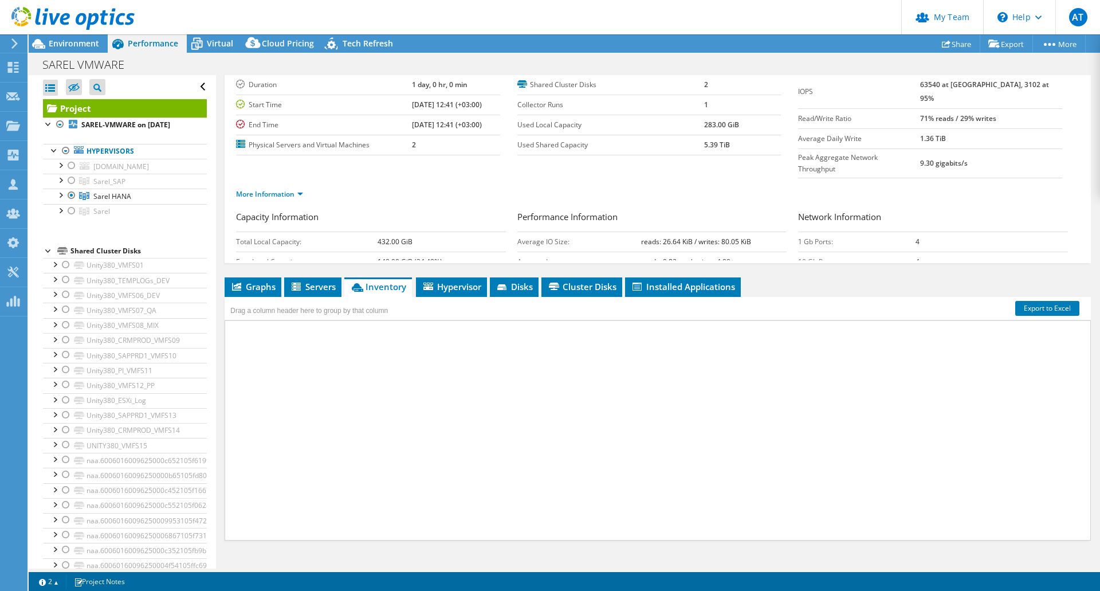
scroll to position [17, 0]
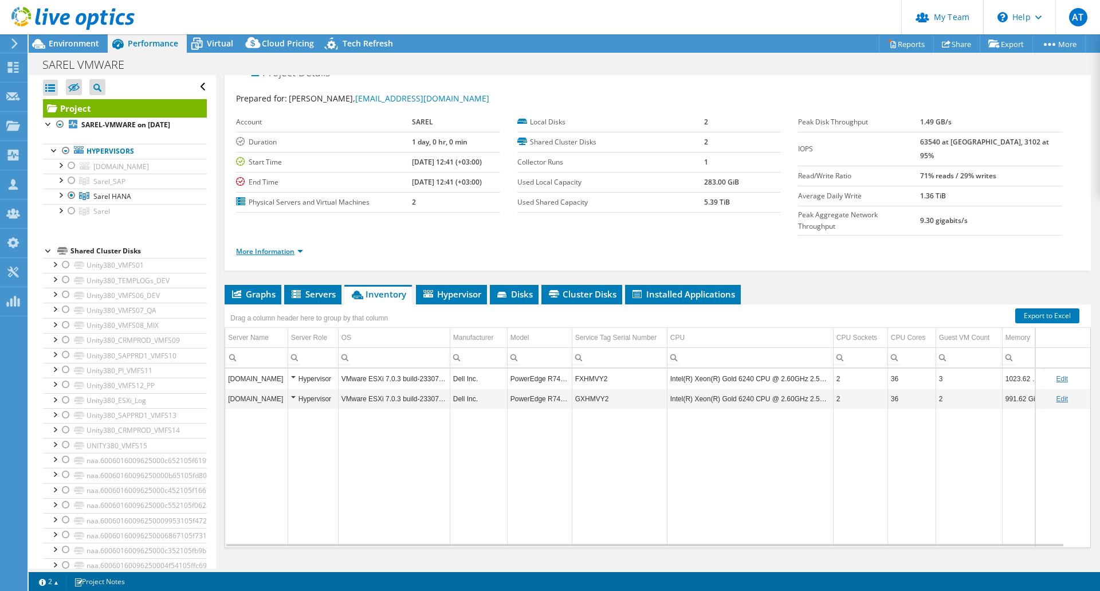
click at [288, 246] on link "More Information" at bounding box center [269, 251] width 67 height 10
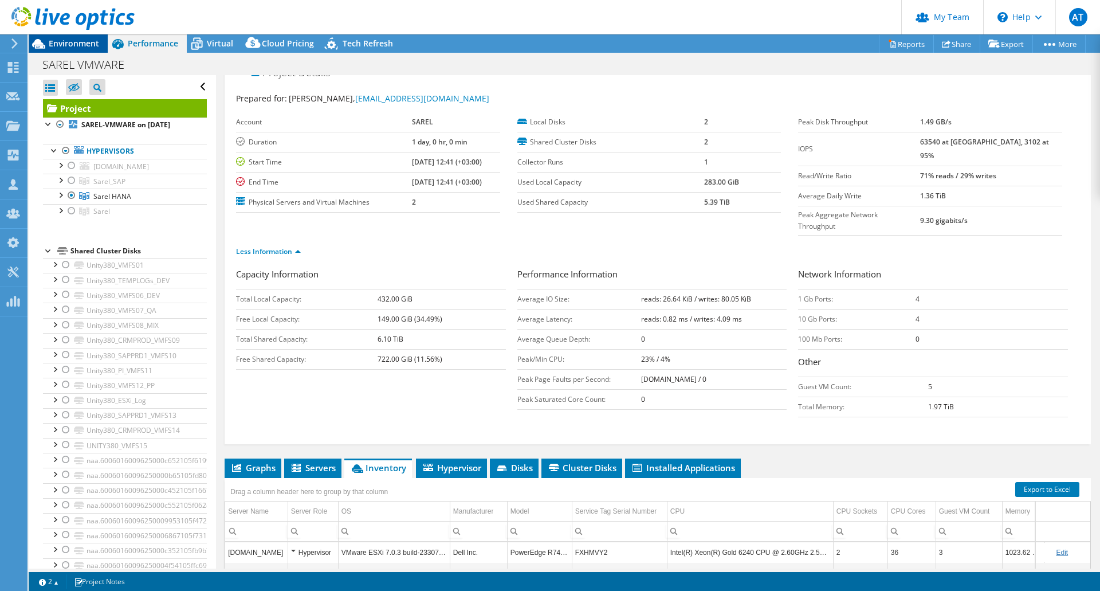
click at [85, 49] on div "Environment" at bounding box center [68, 43] width 79 height 18
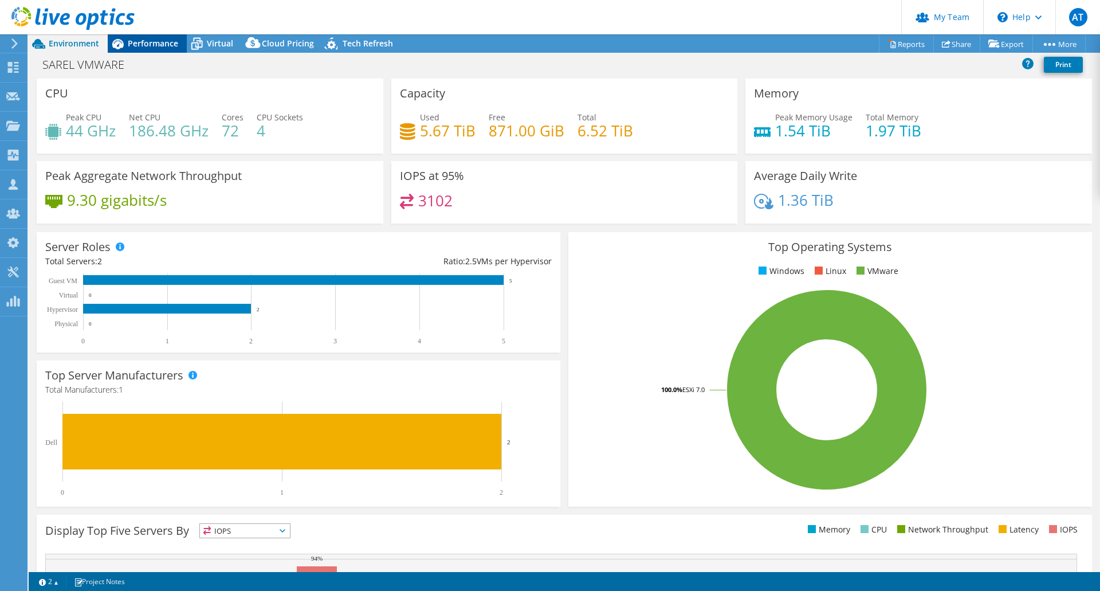
click at [162, 40] on span "Performance" at bounding box center [153, 43] width 50 height 11
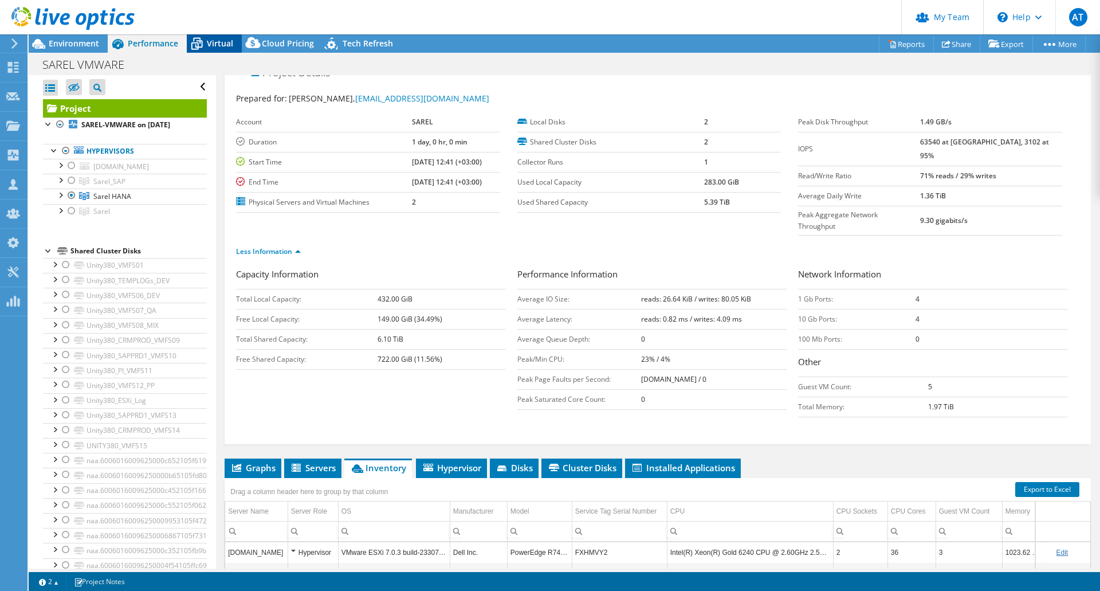
click at [213, 44] on span "Virtual" at bounding box center [220, 43] width 26 height 11
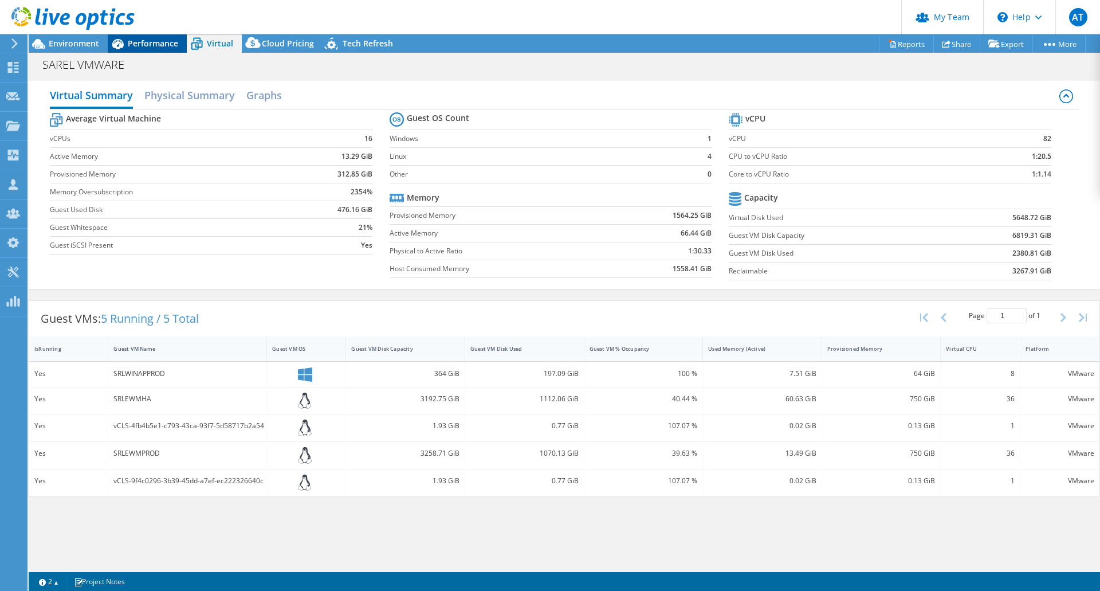
click at [151, 40] on span "Performance" at bounding box center [153, 43] width 50 height 11
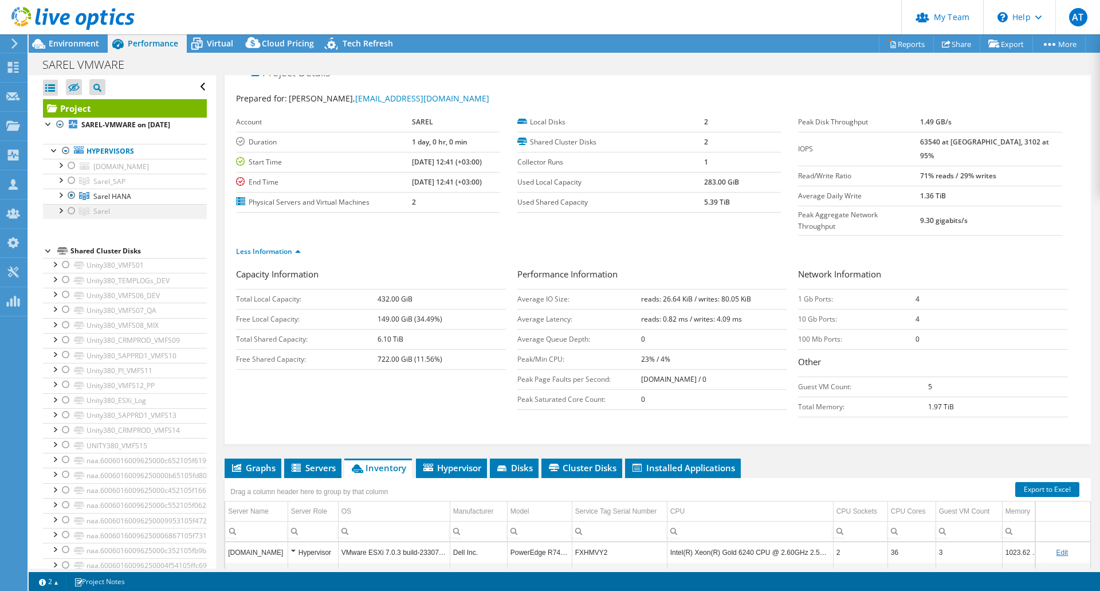
click at [73, 213] on div at bounding box center [71, 211] width 11 height 14
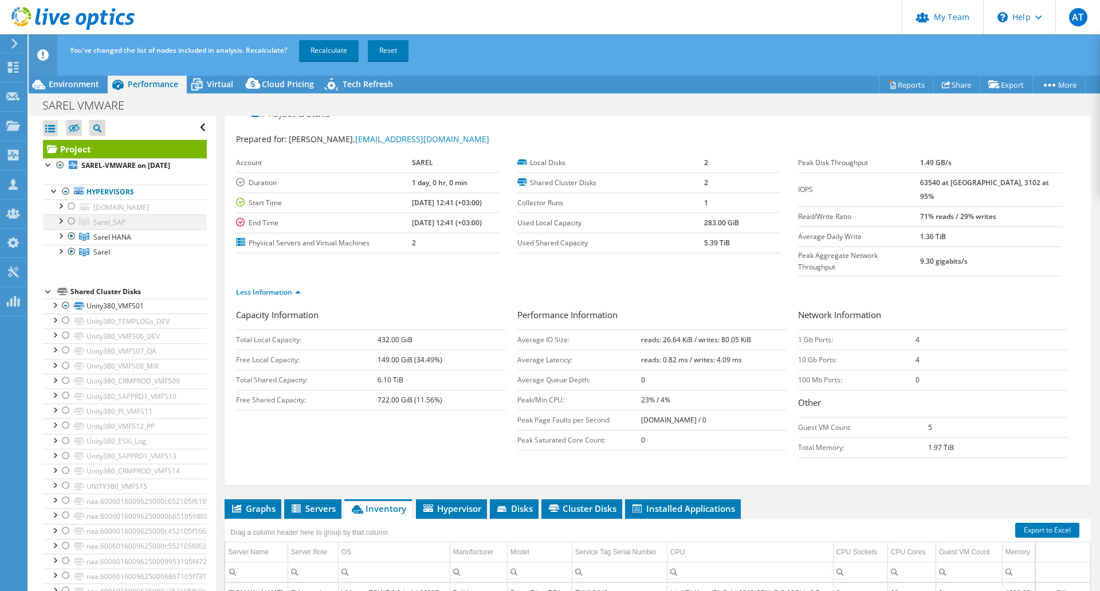
click at [72, 221] on div at bounding box center [71, 221] width 11 height 14
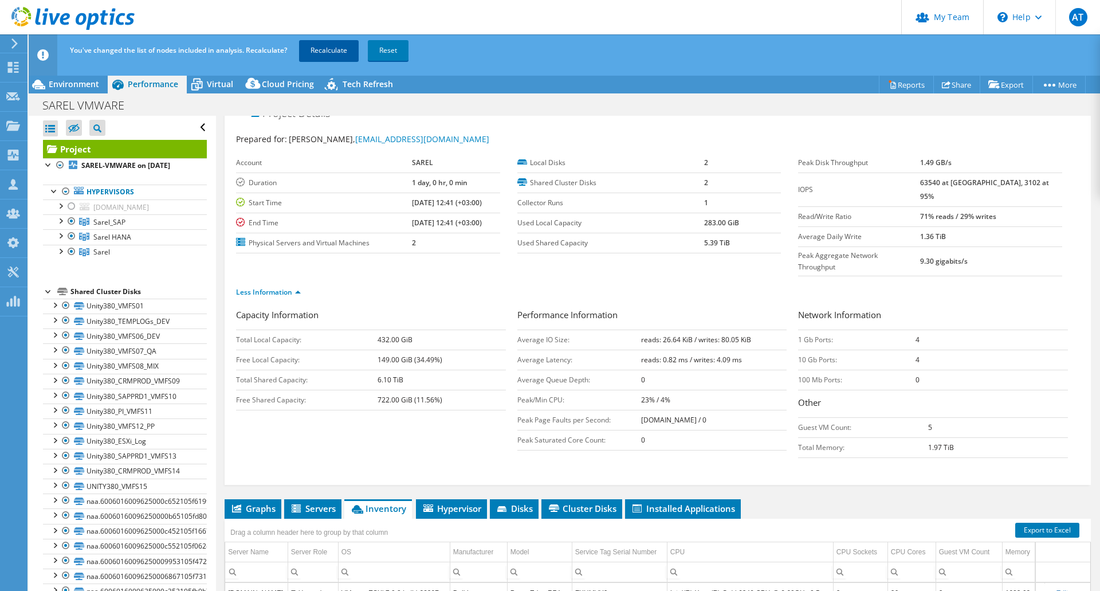
click at [334, 48] on link "Recalculate" at bounding box center [329, 50] width 60 height 21
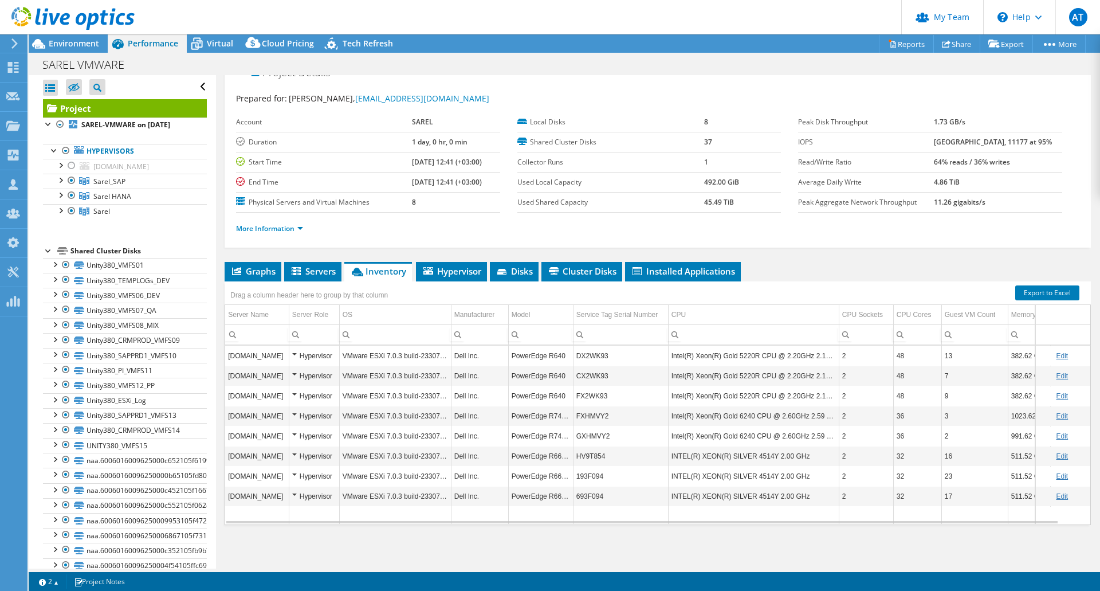
scroll to position [0, 0]
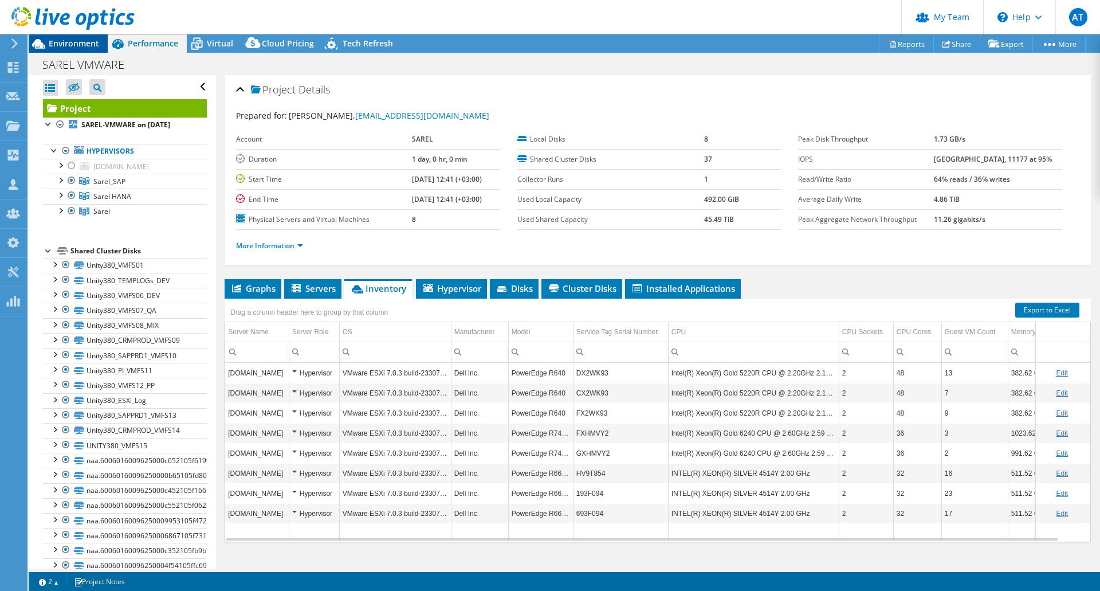
click at [79, 43] on span "Environment" at bounding box center [74, 43] width 50 height 11
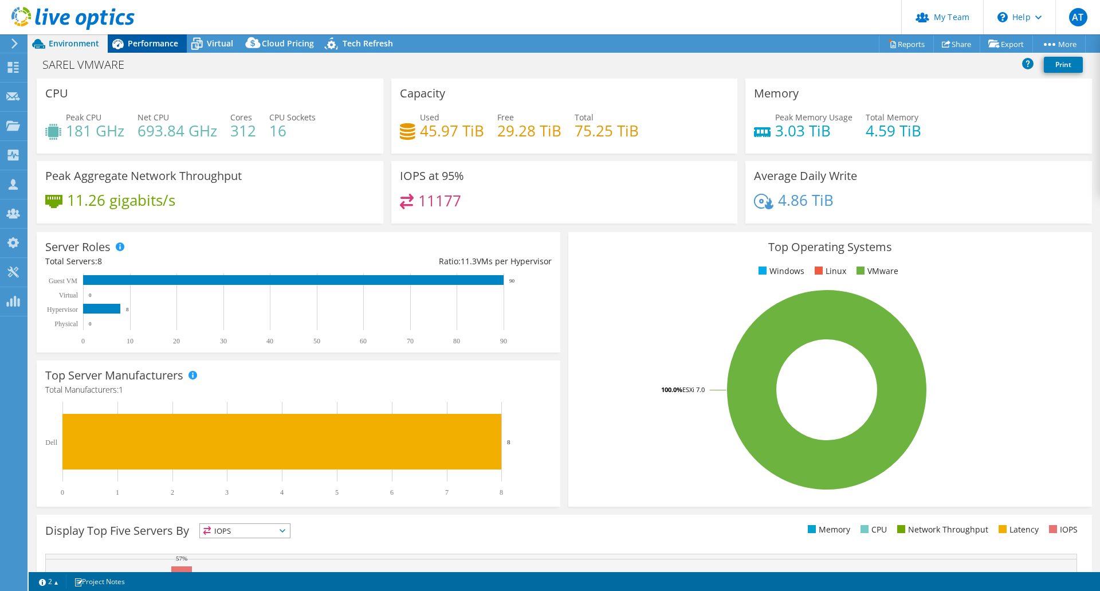
click at [151, 46] on span "Performance" at bounding box center [153, 43] width 50 height 11
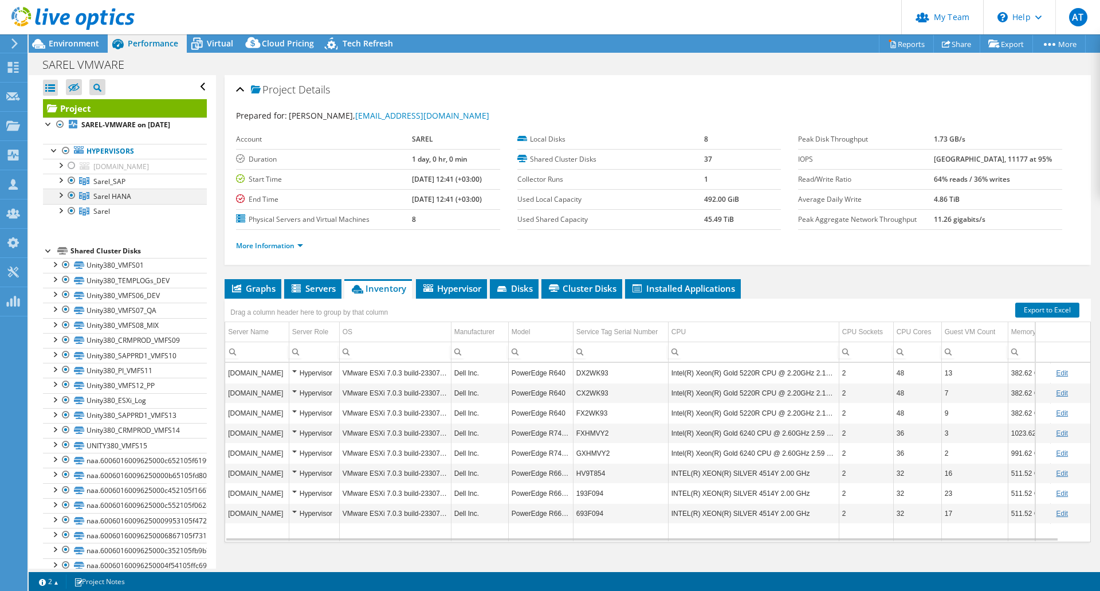
click at [62, 194] on div at bounding box center [59, 194] width 11 height 11
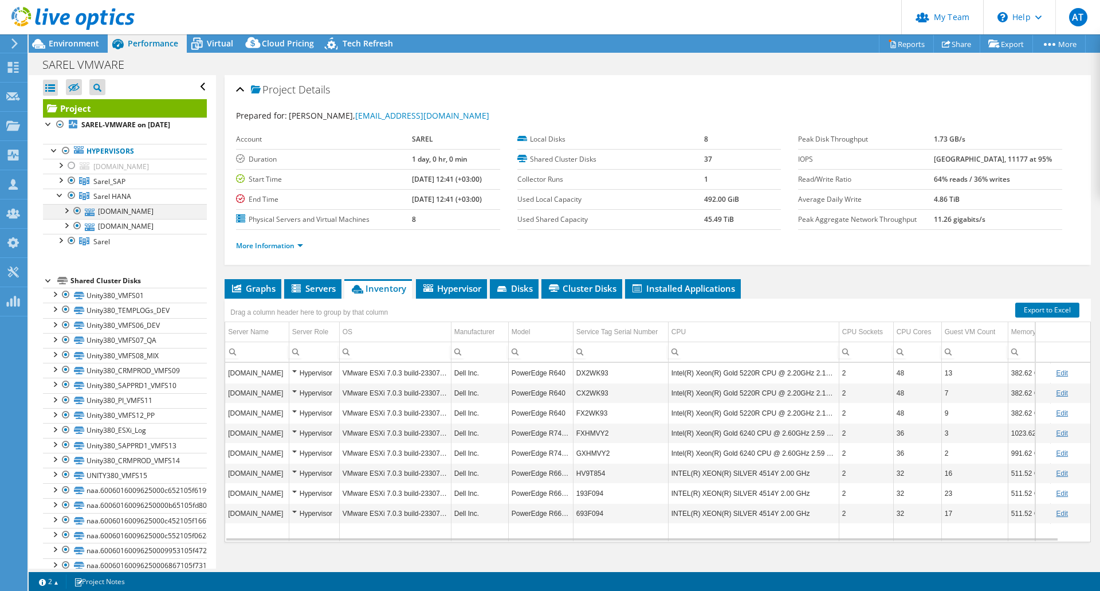
click at [67, 213] on div at bounding box center [65, 209] width 11 height 11
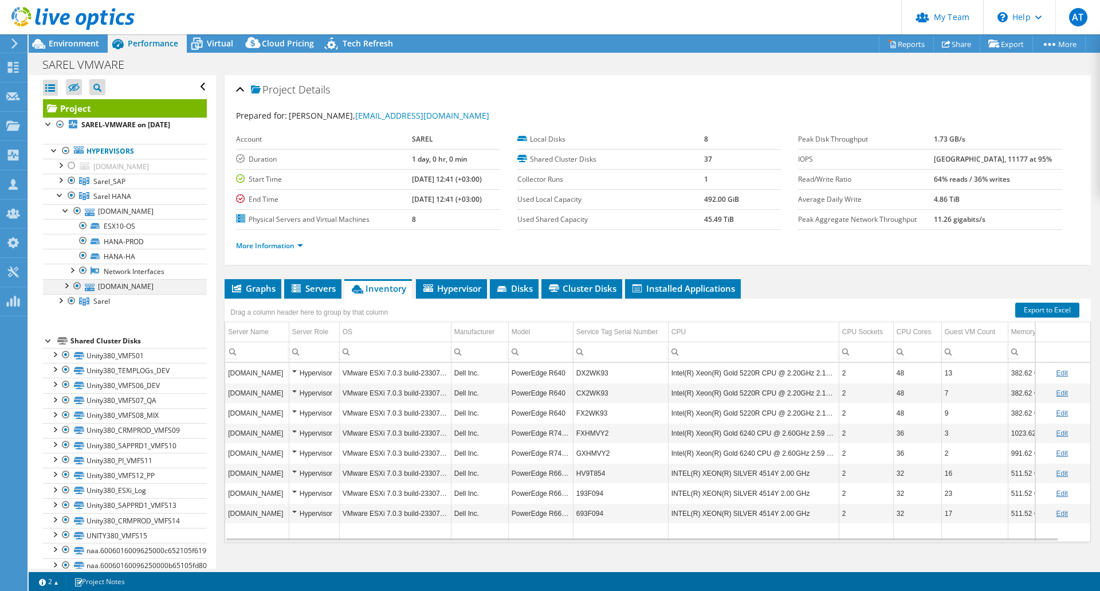
click at [66, 287] on div at bounding box center [65, 284] width 11 height 11
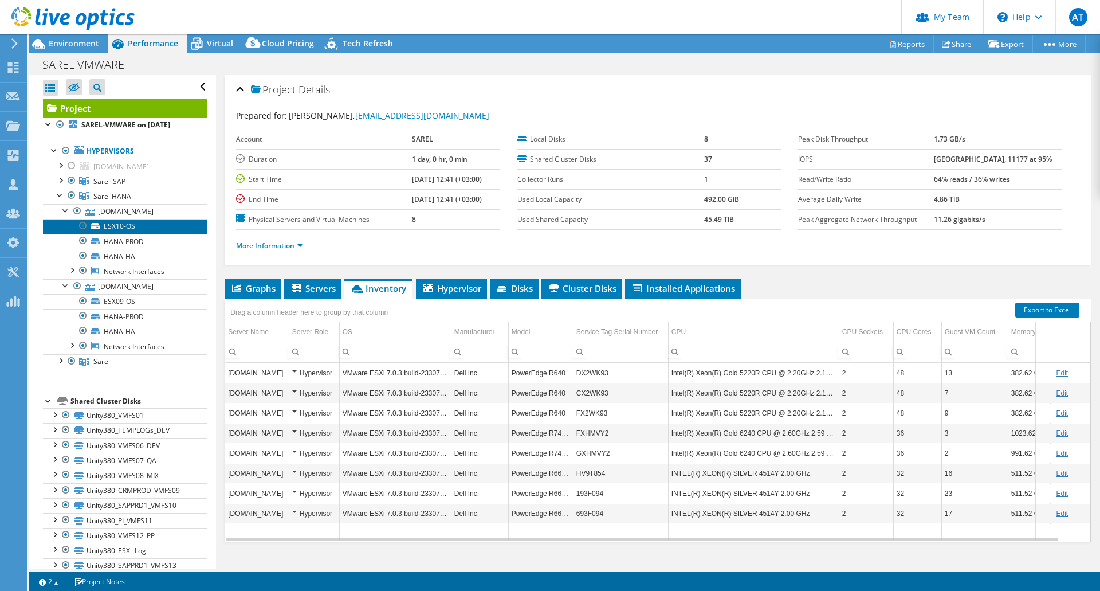
click at [117, 227] on link "ESX10-OS" at bounding box center [125, 226] width 164 height 15
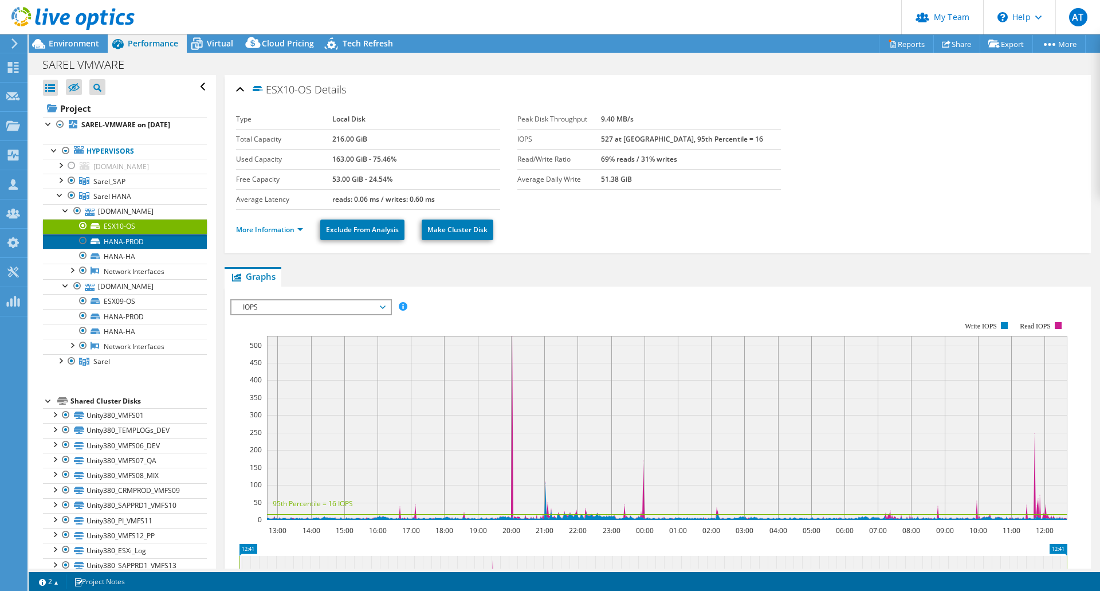
click at [118, 242] on link "HANA-PROD" at bounding box center [125, 241] width 164 height 15
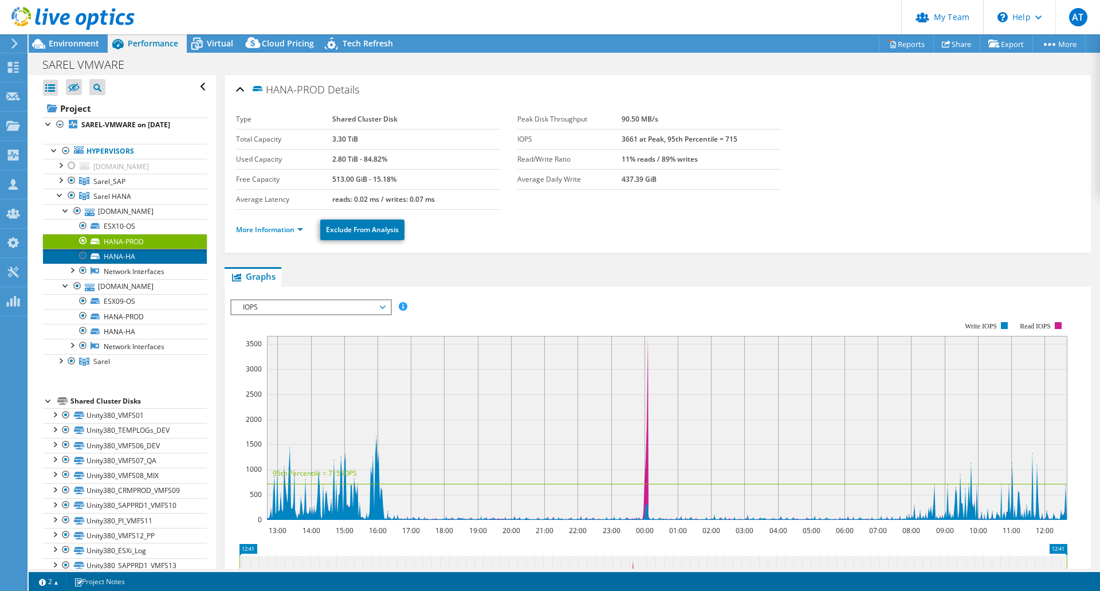
click at [120, 258] on link "HANA-HA" at bounding box center [125, 256] width 164 height 15
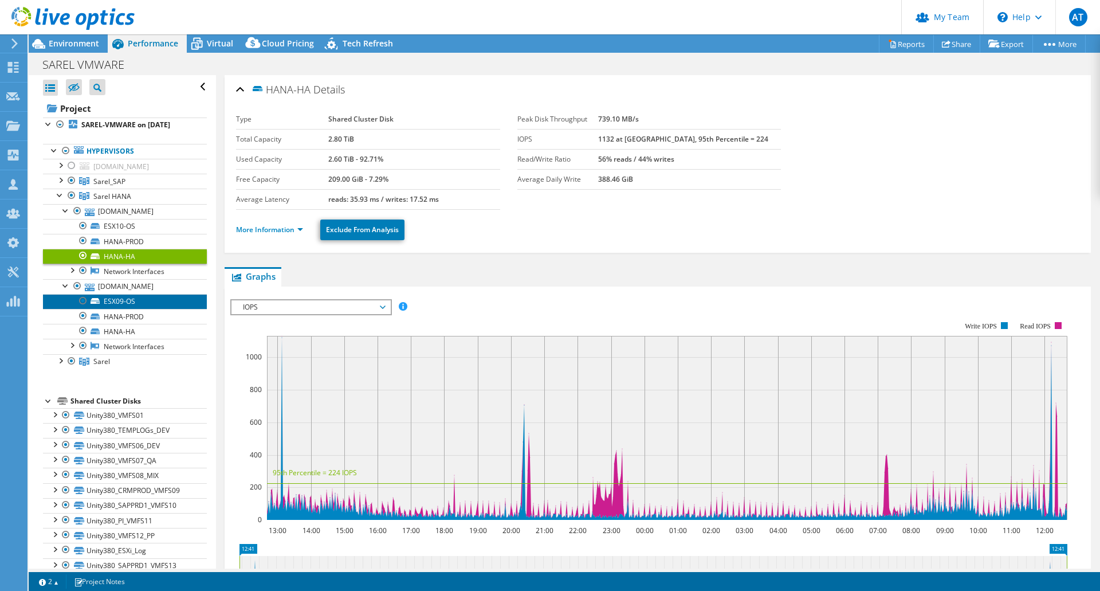
click at [115, 304] on link "ESX09-OS" at bounding box center [125, 301] width 164 height 15
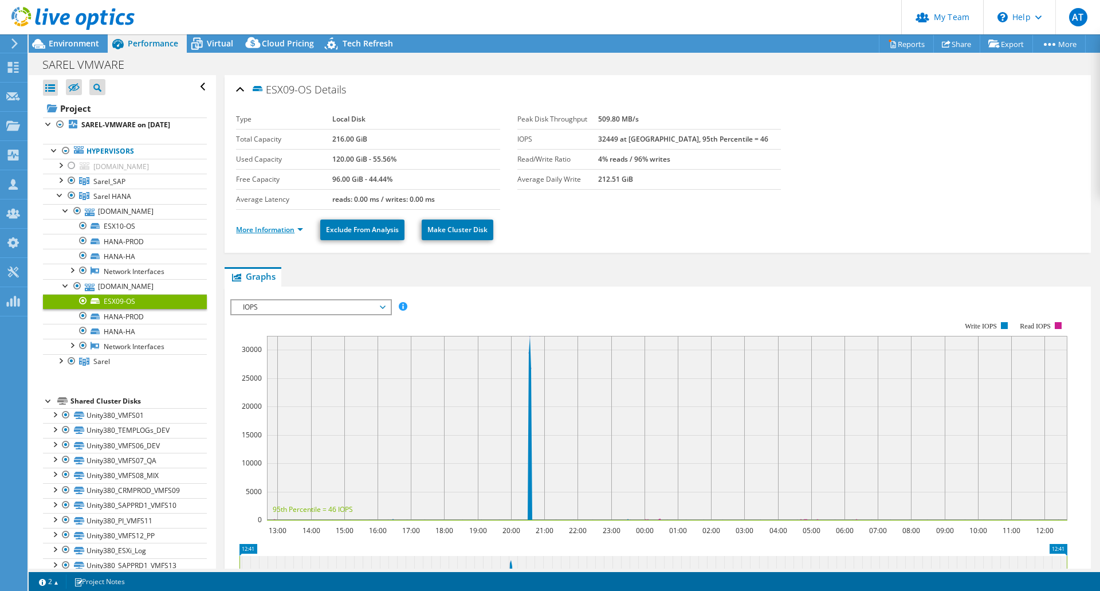
click at [300, 231] on link "More Information" at bounding box center [269, 230] width 67 height 10
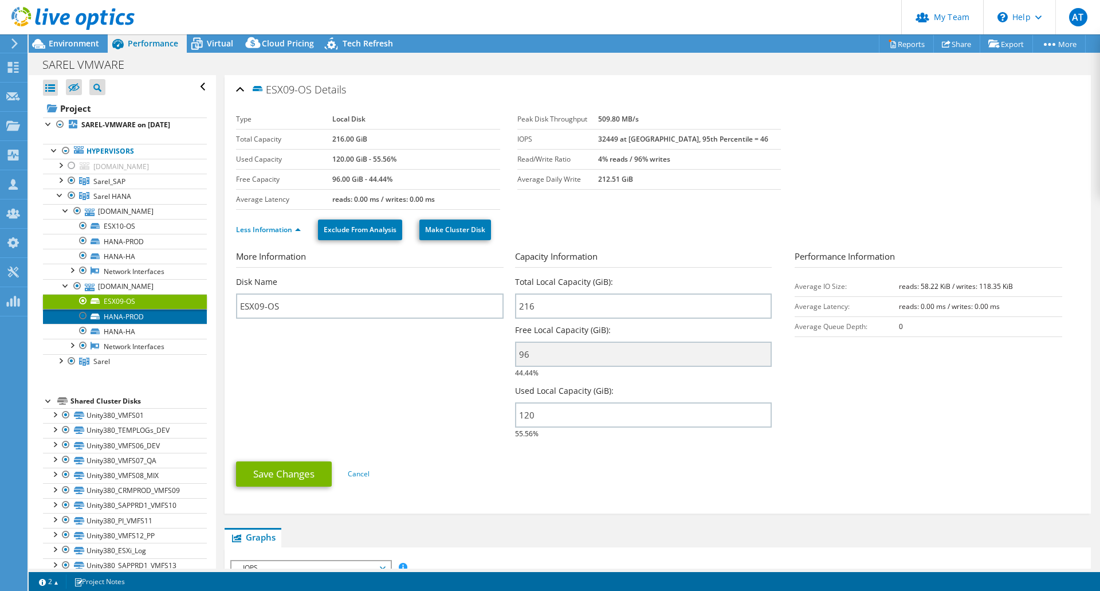
click at [131, 319] on link "HANA-PROD" at bounding box center [125, 316] width 164 height 15
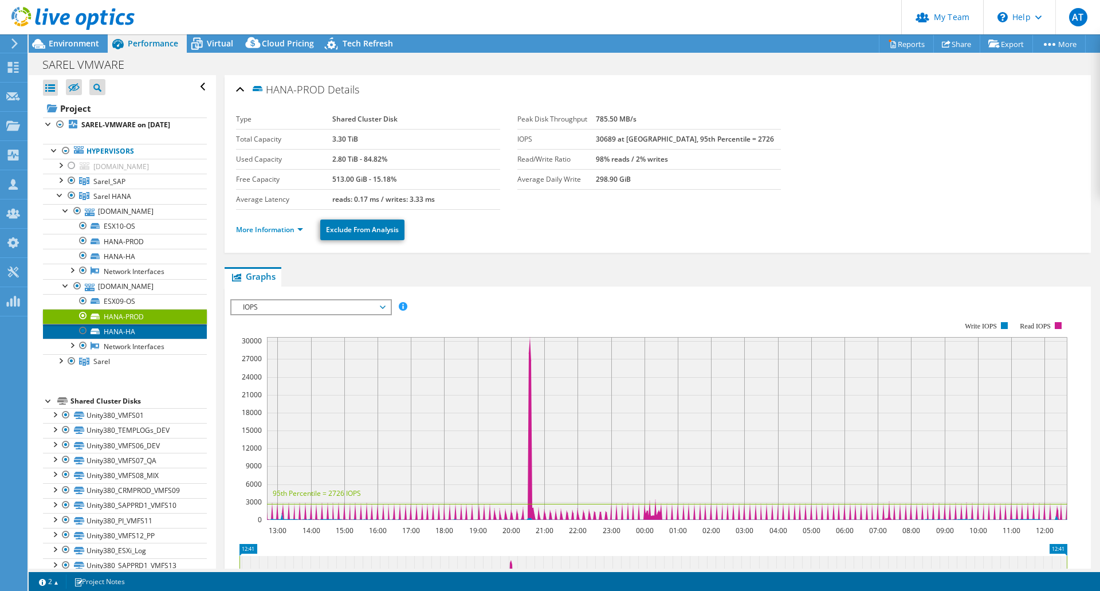
click at [119, 334] on link "HANA-HA" at bounding box center [125, 331] width 164 height 15
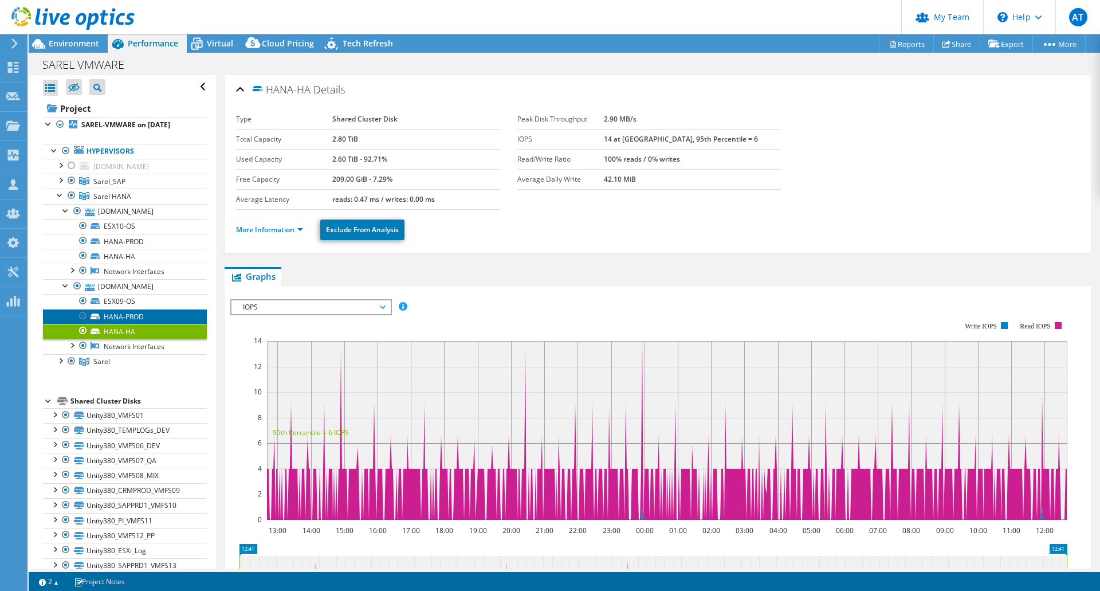
click at [119, 318] on link "HANA-PROD" at bounding box center [125, 316] width 164 height 15
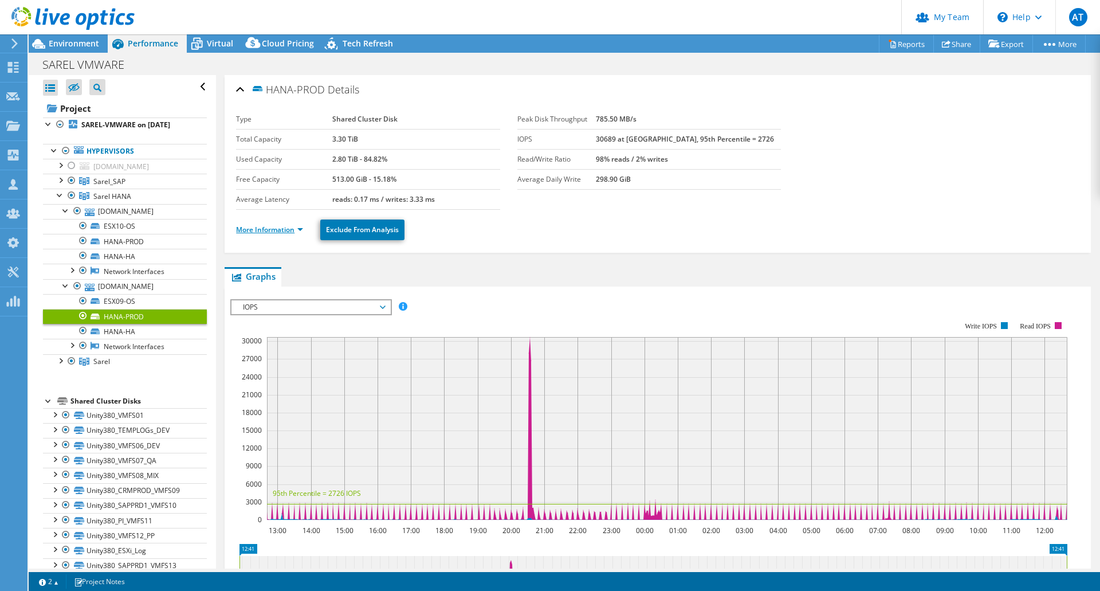
click at [296, 231] on link "More Information" at bounding box center [269, 230] width 67 height 10
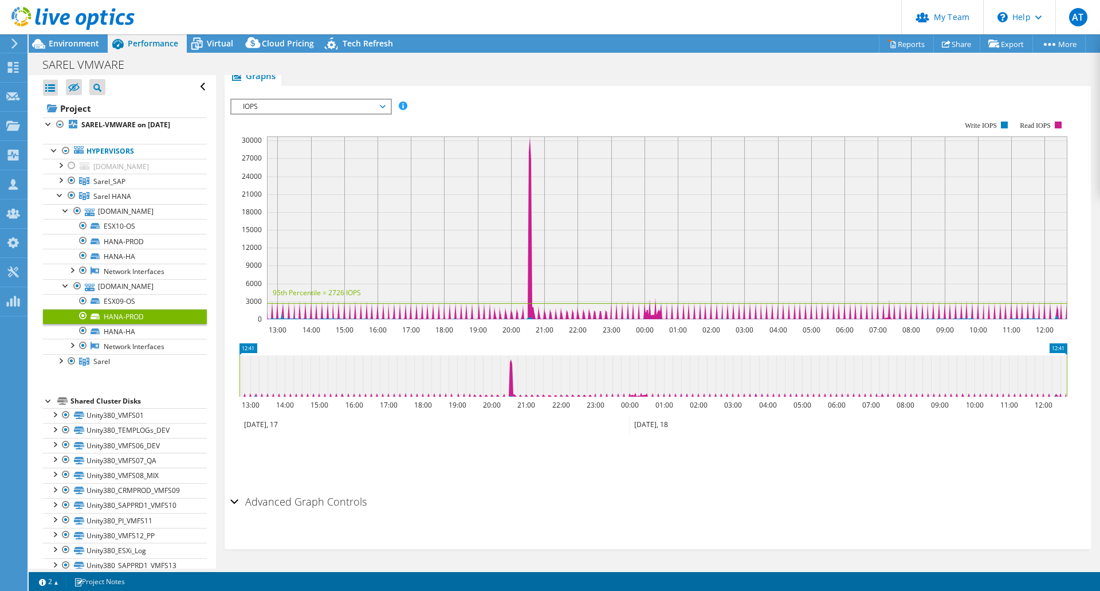
scroll to position [462, 0]
click at [101, 195] on span "Sarel HANA" at bounding box center [112, 196] width 38 height 10
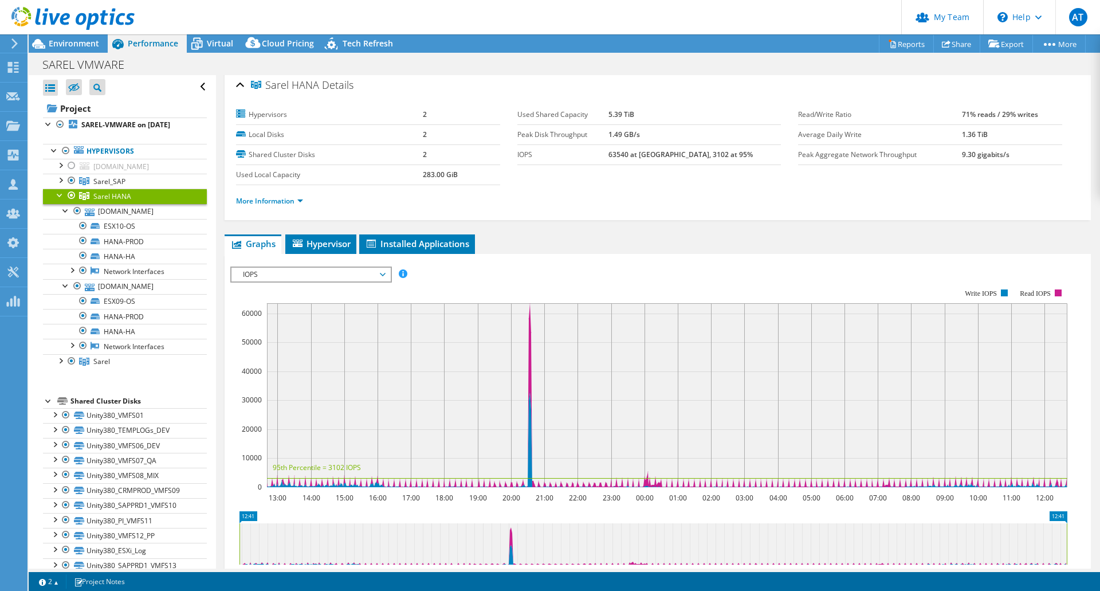
scroll to position [0, 0]
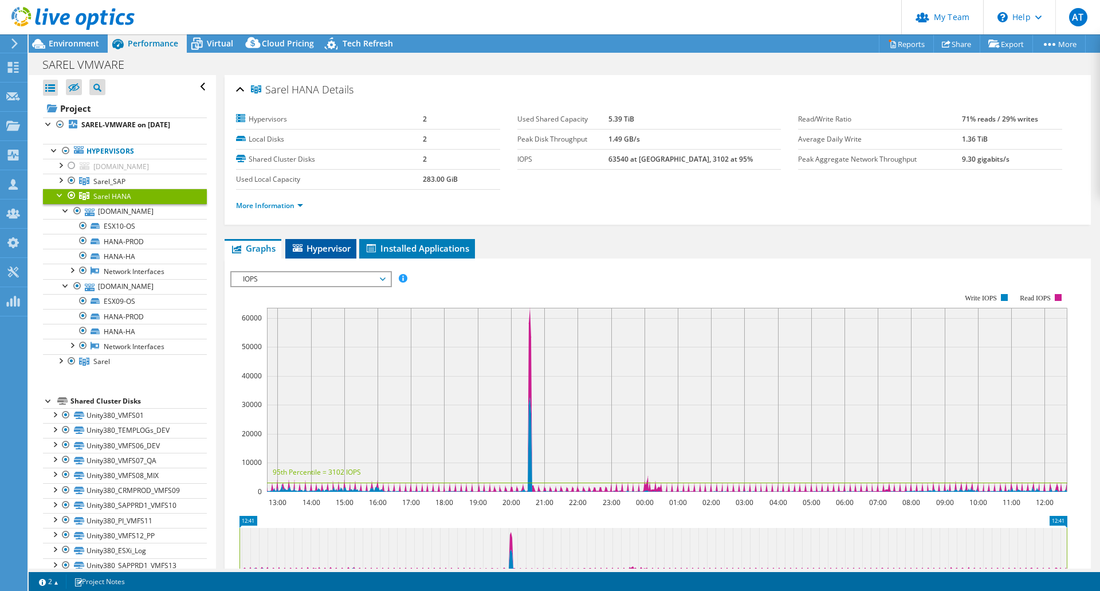
click at [335, 246] on span "Hypervisor" at bounding box center [321, 247] width 60 height 11
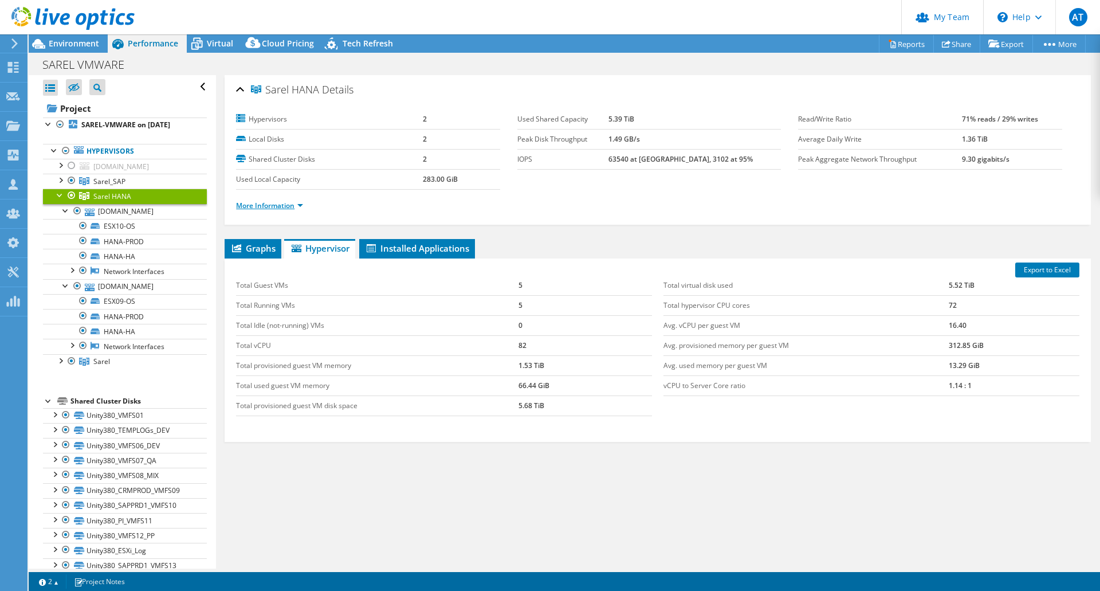
click at [270, 205] on link "More Information" at bounding box center [269, 206] width 67 height 10
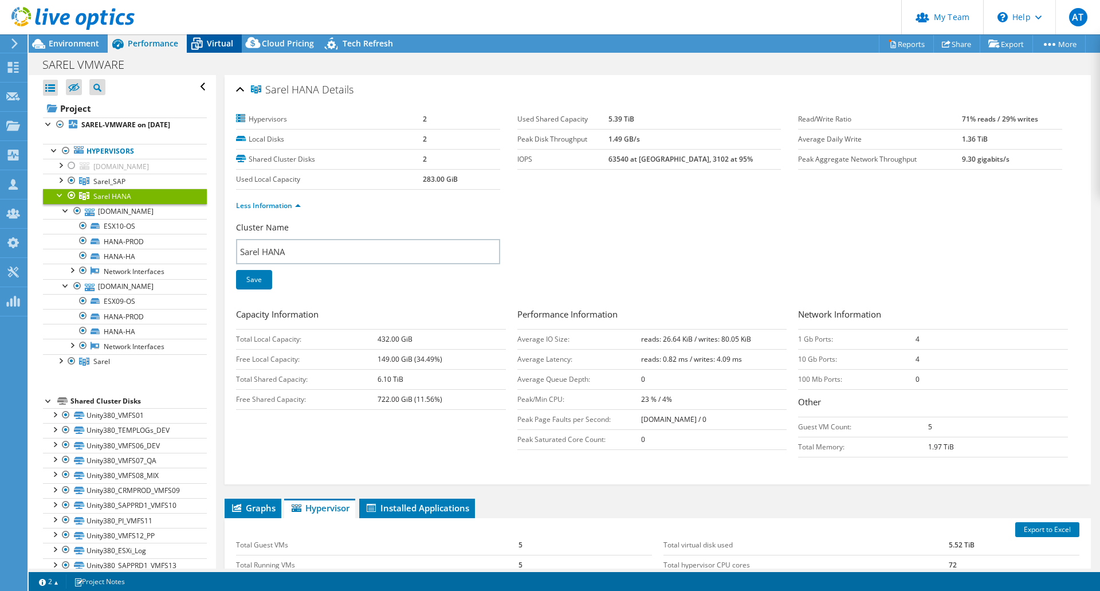
click at [215, 47] on span "Virtual" at bounding box center [220, 43] width 26 height 11
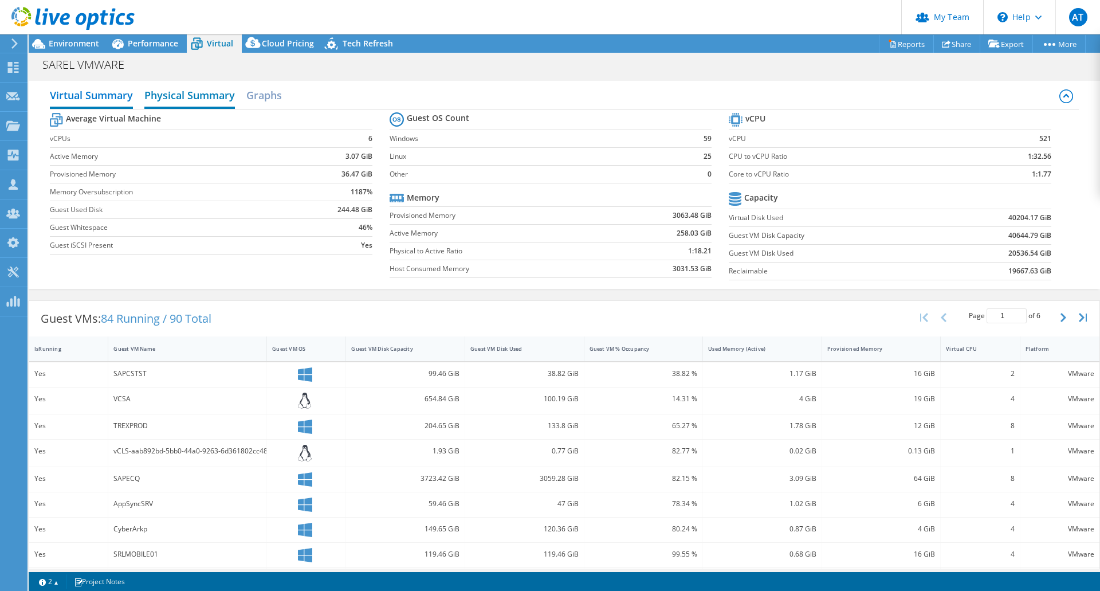
click at [181, 95] on h2 "Physical Summary" at bounding box center [189, 96] width 91 height 25
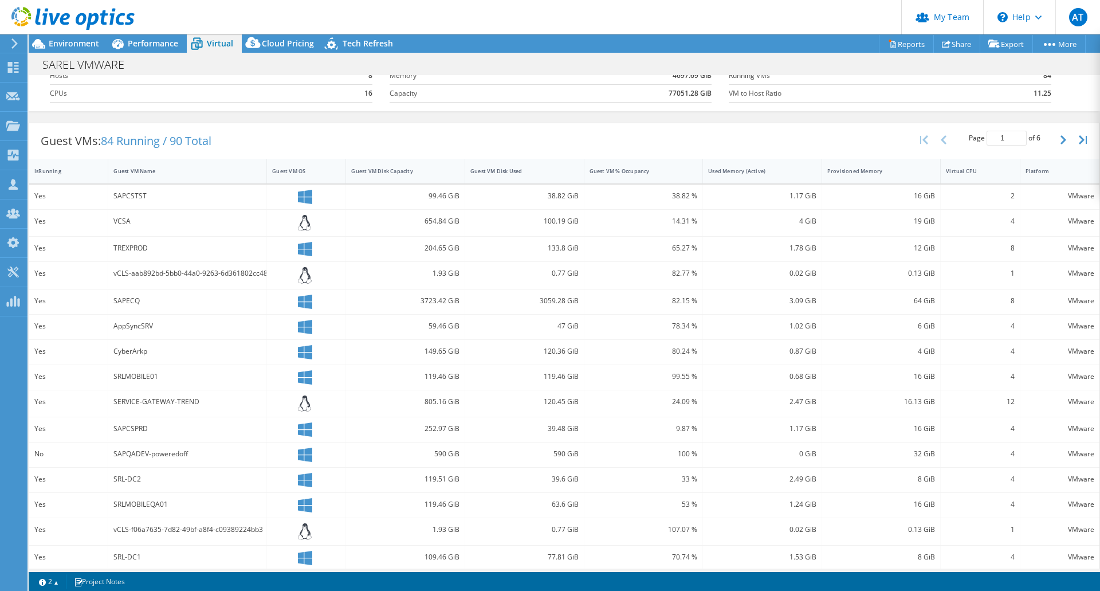
scroll to position [77, 0]
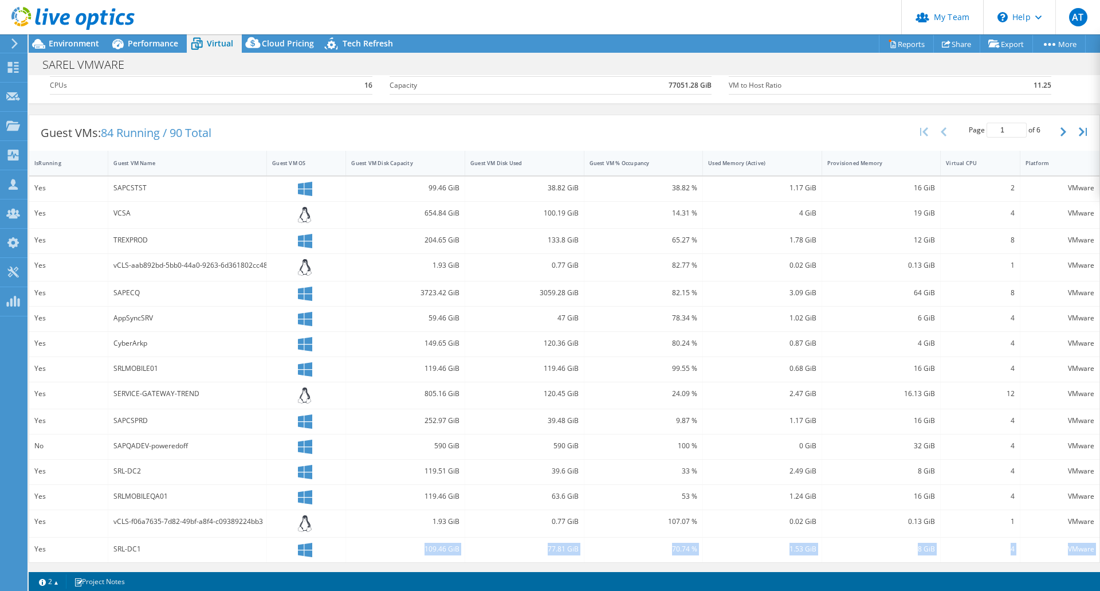
drag, startPoint x: 158, startPoint y: 566, endPoint x: 429, endPoint y: 572, distance: 271.7
click at [410, 572] on div "This project has been archived. No changes can be made, and graphs and summary …" at bounding box center [565, 312] width 1072 height 556
click at [490, 574] on section "Warnings Messages Queue Depth is not recorded from VMware VCenter servers and w…" at bounding box center [565, 581] width 1072 height 19
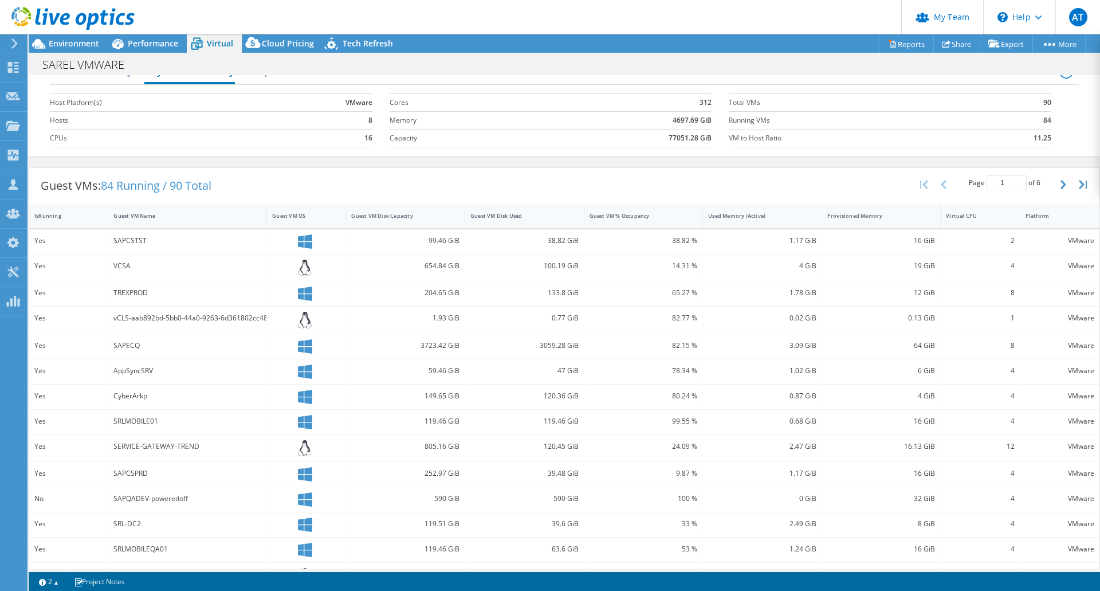
scroll to position [0, 0]
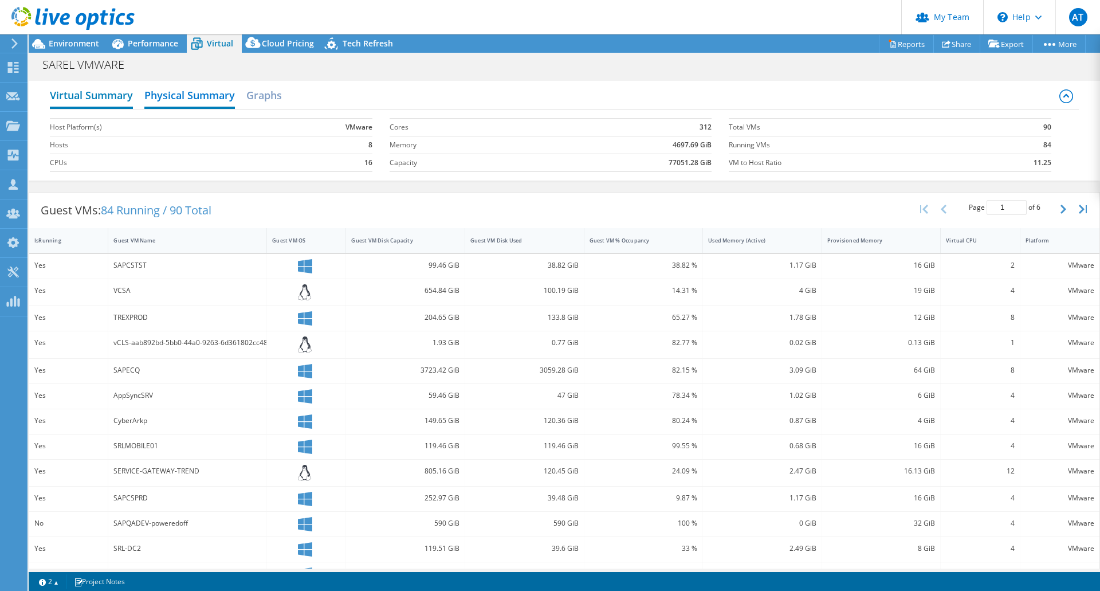
click at [94, 94] on h2 "Virtual Summary" at bounding box center [91, 96] width 83 height 25
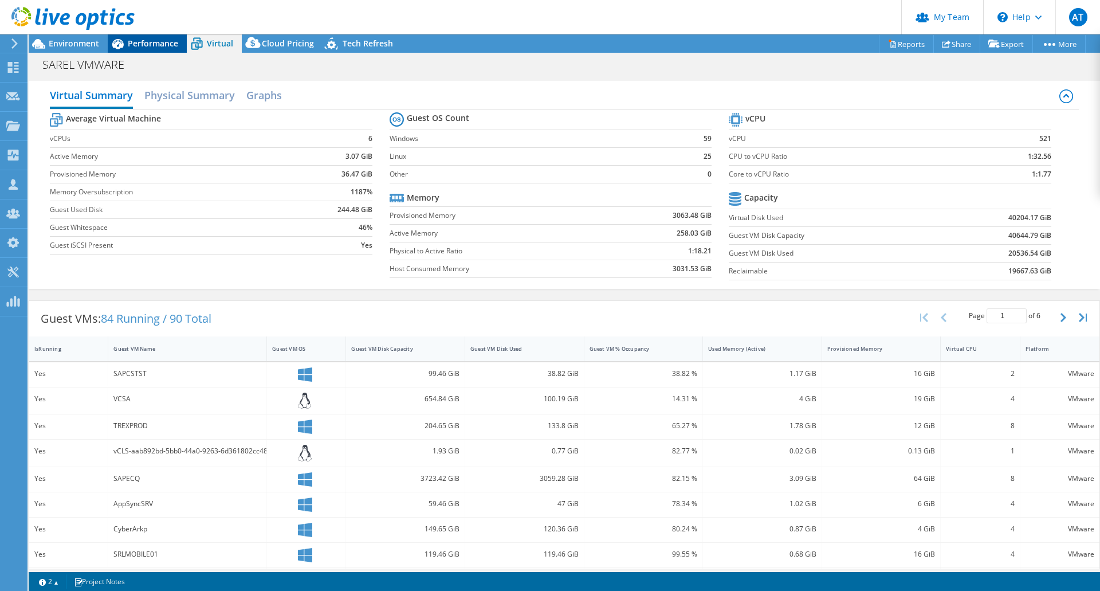
click at [140, 42] on span "Performance" at bounding box center [153, 43] width 50 height 11
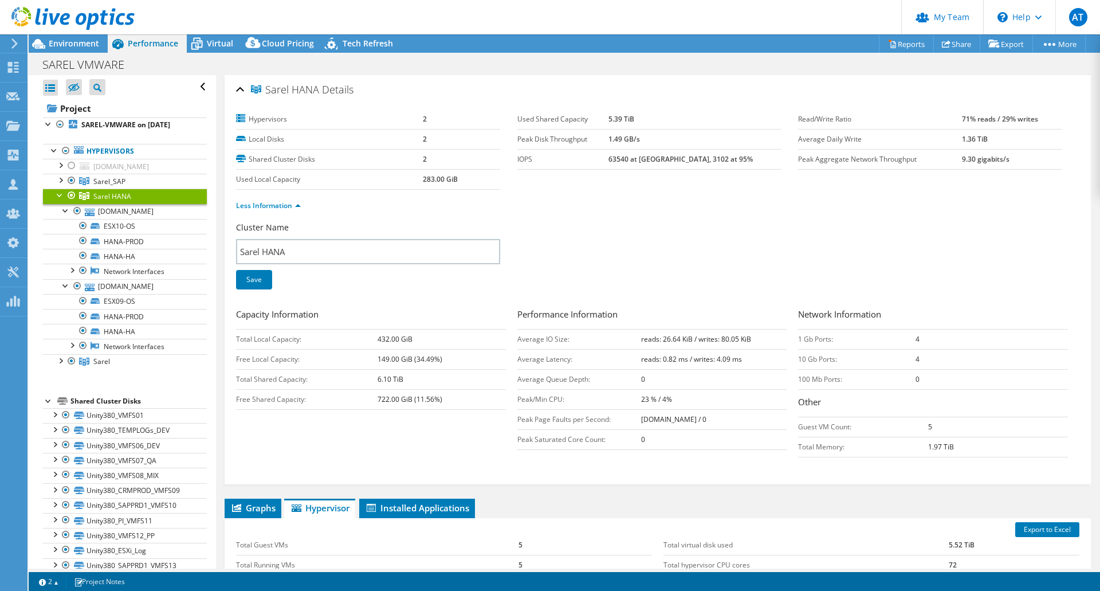
click at [58, 196] on div at bounding box center [59, 194] width 11 height 11
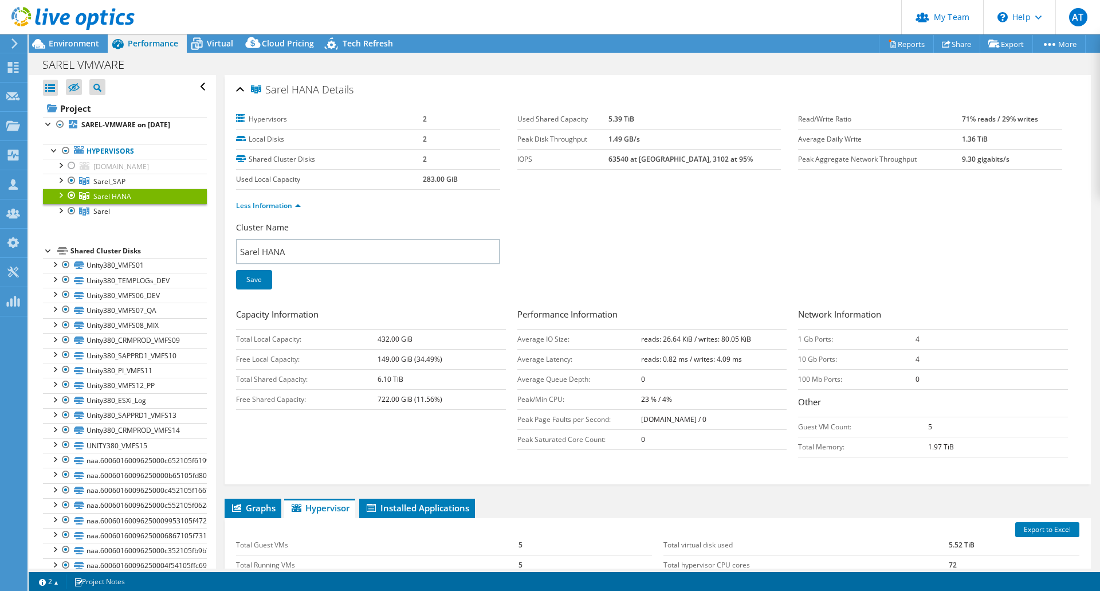
click at [97, 230] on ul "Hypervisors [DOMAIN_NAME] ESX11-OS ESX11-dstore01" at bounding box center [125, 181] width 164 height 98
click at [72, 181] on div at bounding box center [71, 181] width 11 height 14
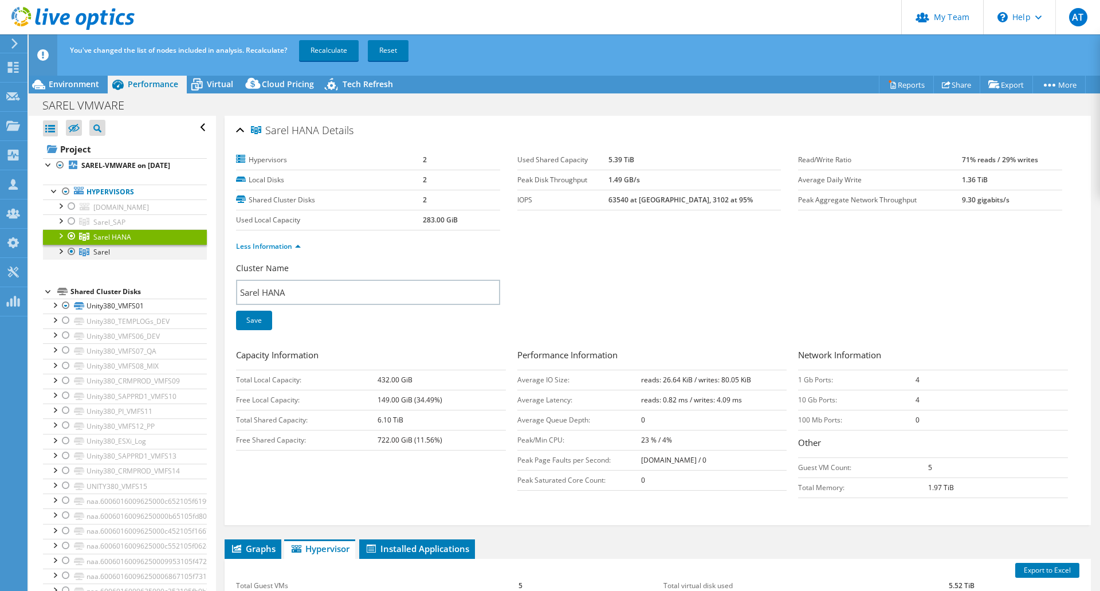
click at [72, 252] on div at bounding box center [71, 252] width 11 height 14
click at [141, 281] on div "Project SAREL-VMWARE on [DATE] Hypervisors [DOMAIN_NAME]" at bounding box center [125, 497] width 164 height 714
click at [321, 46] on link "Recalculate" at bounding box center [329, 50] width 60 height 21
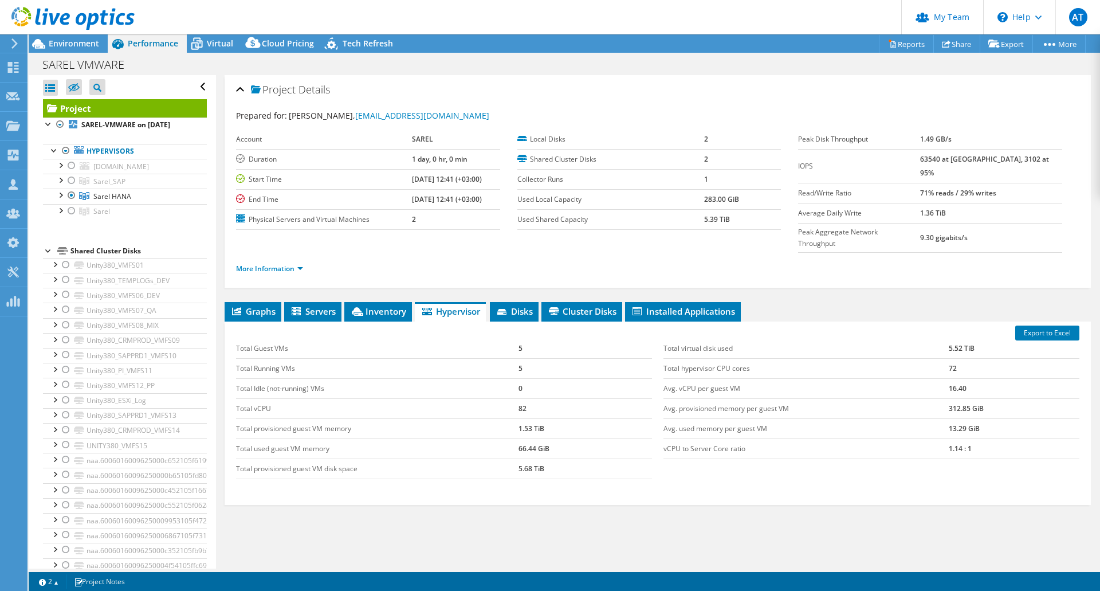
select select "USD"
click at [368, 305] on span "Inventory" at bounding box center [378, 310] width 56 height 11
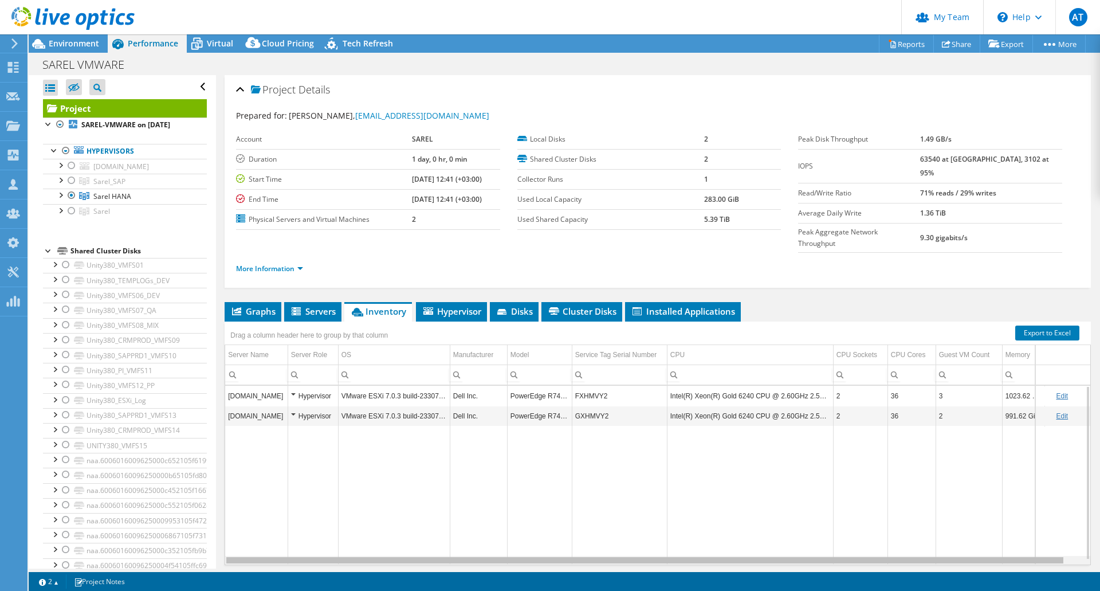
drag, startPoint x: 671, startPoint y: 535, endPoint x: 693, endPoint y: 536, distance: 22.4
click at [693, 536] on body "AT Partner Team Admin [PERSON_NAME] [EMAIL_ADDRESS][DOMAIN_NAME] [DOMAIN_NAME] …" at bounding box center [550, 295] width 1100 height 591
click at [387, 386] on td "VMware ESXi 7.0.3 build-23307199" at bounding box center [394, 396] width 112 height 20
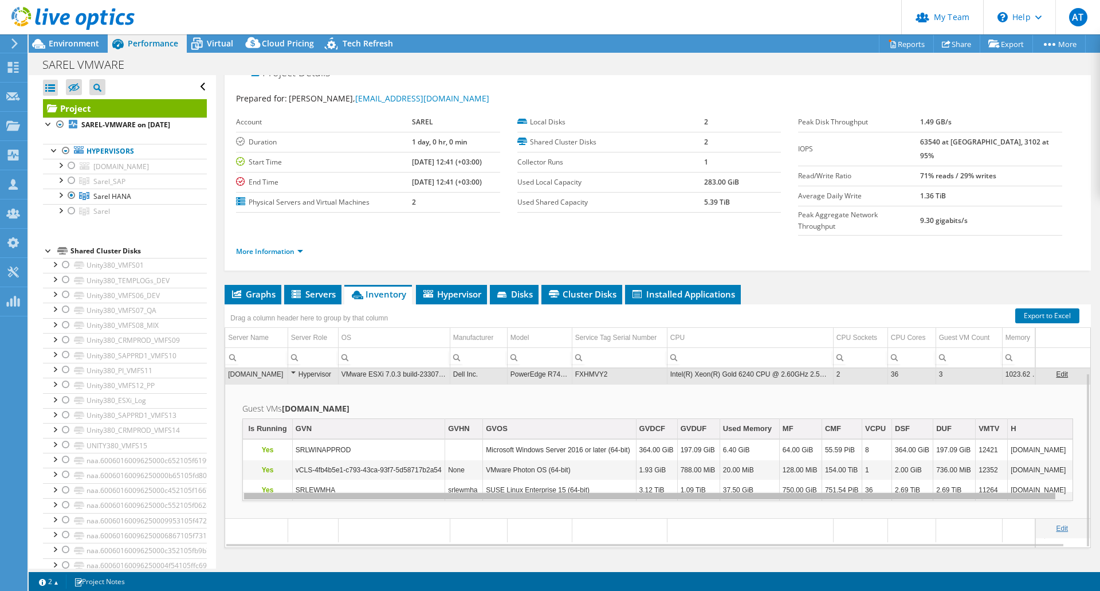
scroll to position [0, 7]
drag, startPoint x: 729, startPoint y: 472, endPoint x: 869, endPoint y: 472, distance: 139.8
click at [869, 472] on body "AT Partner Team Admin [PERSON_NAME] [EMAIL_ADDRESS][DOMAIN_NAME] [DOMAIN_NAME] …" at bounding box center [550, 295] width 1100 height 591
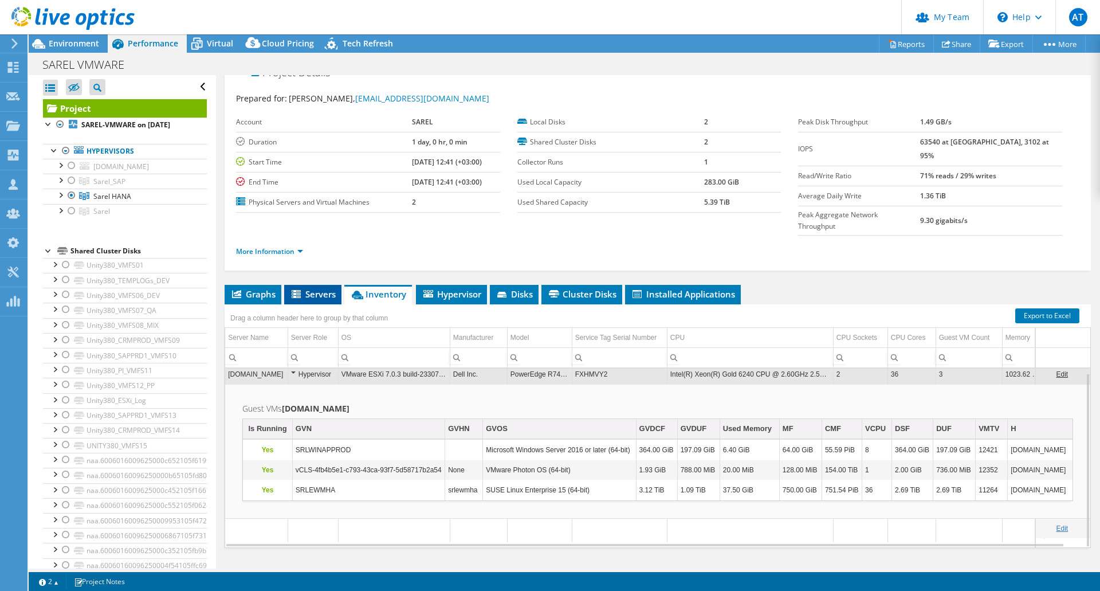
click at [307, 288] on span "Servers" at bounding box center [313, 293] width 46 height 11
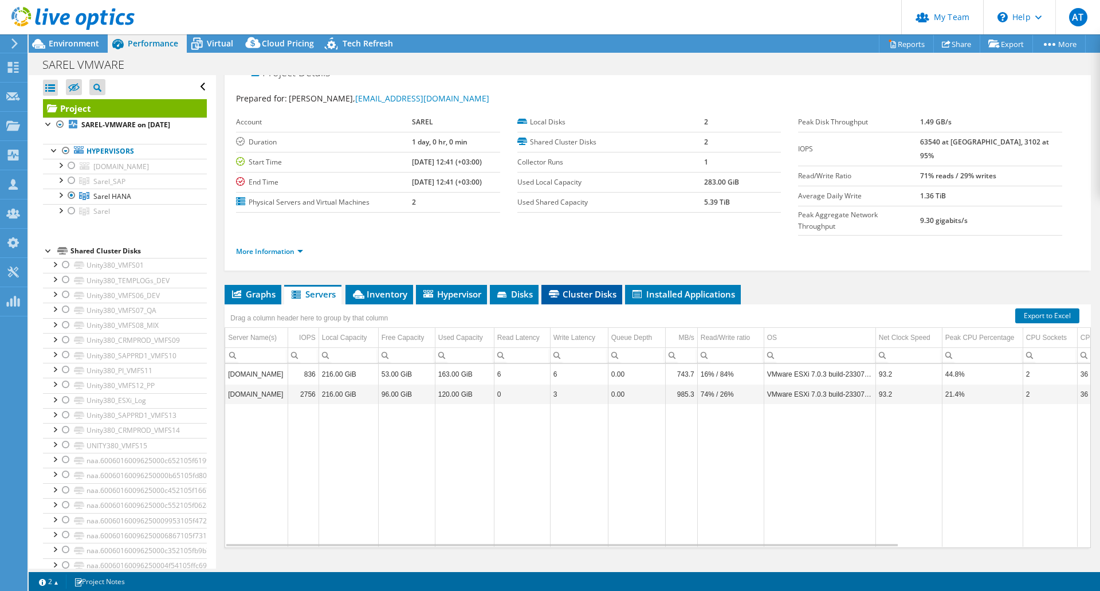
click at [586, 288] on span "Cluster Disks" at bounding box center [581, 293] width 69 height 11
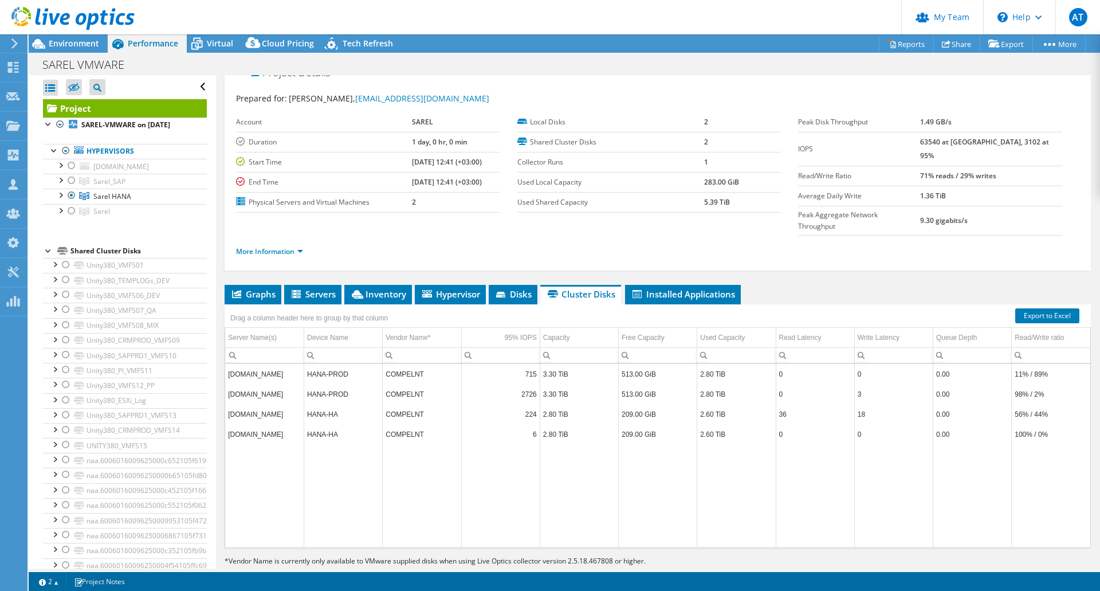
click at [325, 364] on td "HANA-PROD" at bounding box center [343, 374] width 79 height 20
click at [385, 384] on td "COMPELNT" at bounding box center [422, 394] width 79 height 20
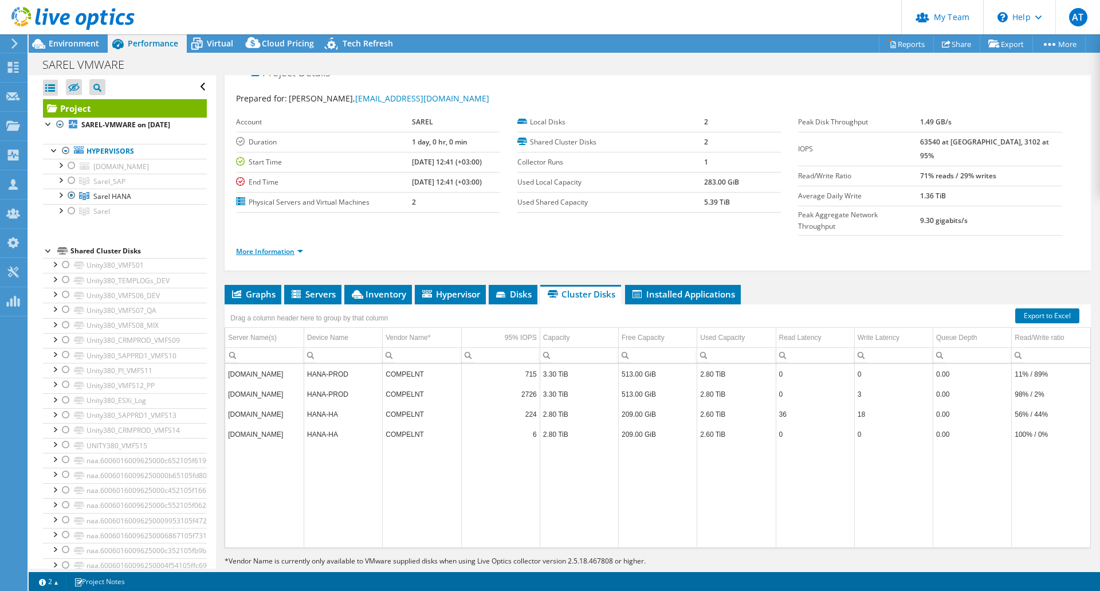
click at [281, 246] on link "More Information" at bounding box center [269, 251] width 67 height 10
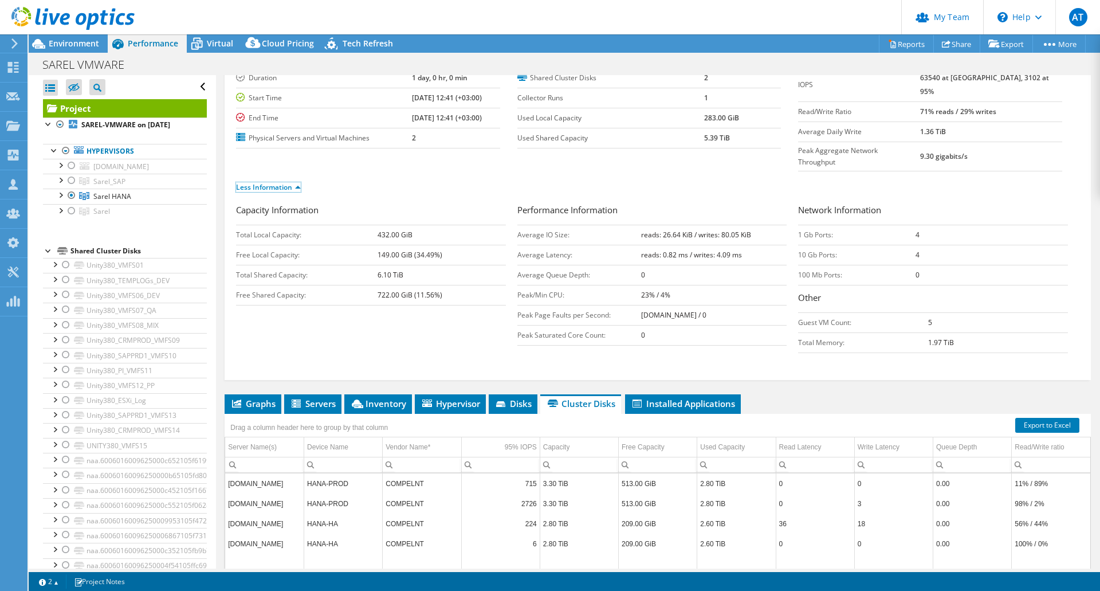
scroll to position [76, 0]
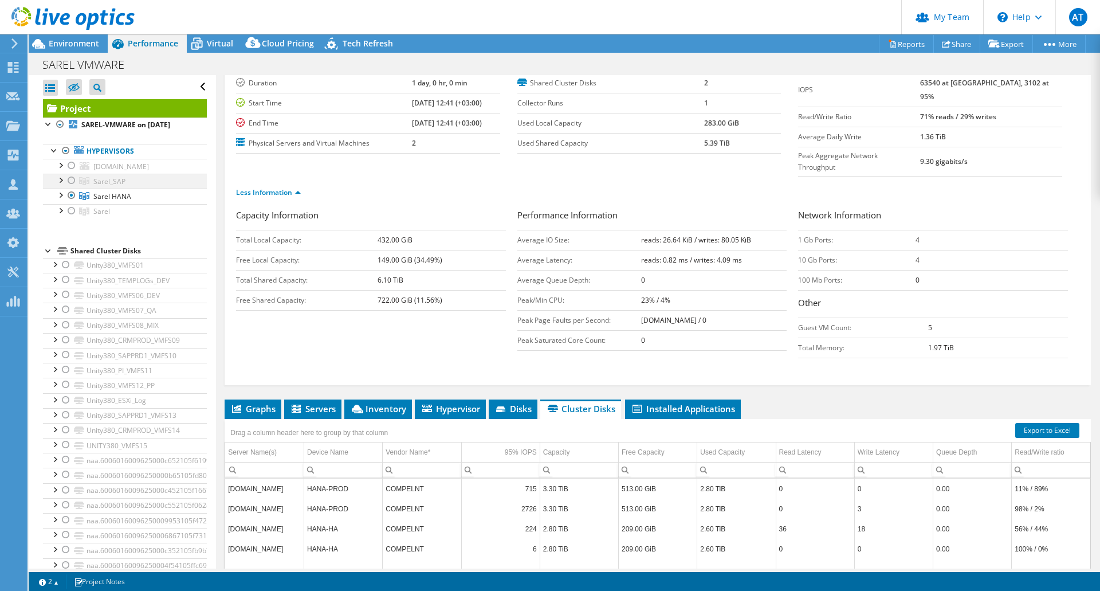
click at [60, 179] on div at bounding box center [59, 179] width 11 height 11
click at [59, 180] on div at bounding box center [59, 179] width 11 height 11
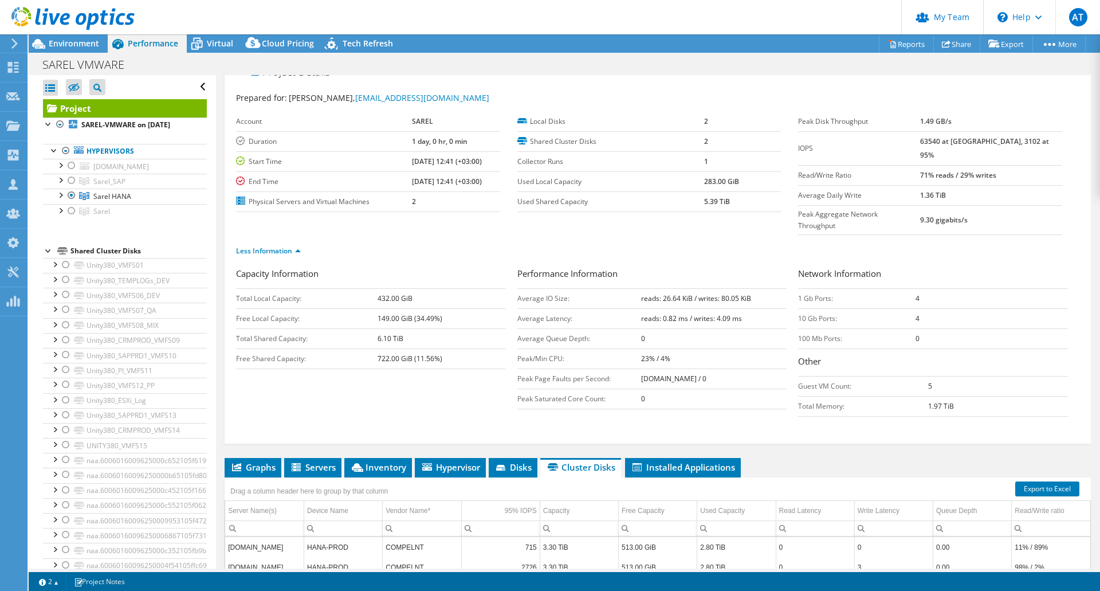
scroll to position [0, 0]
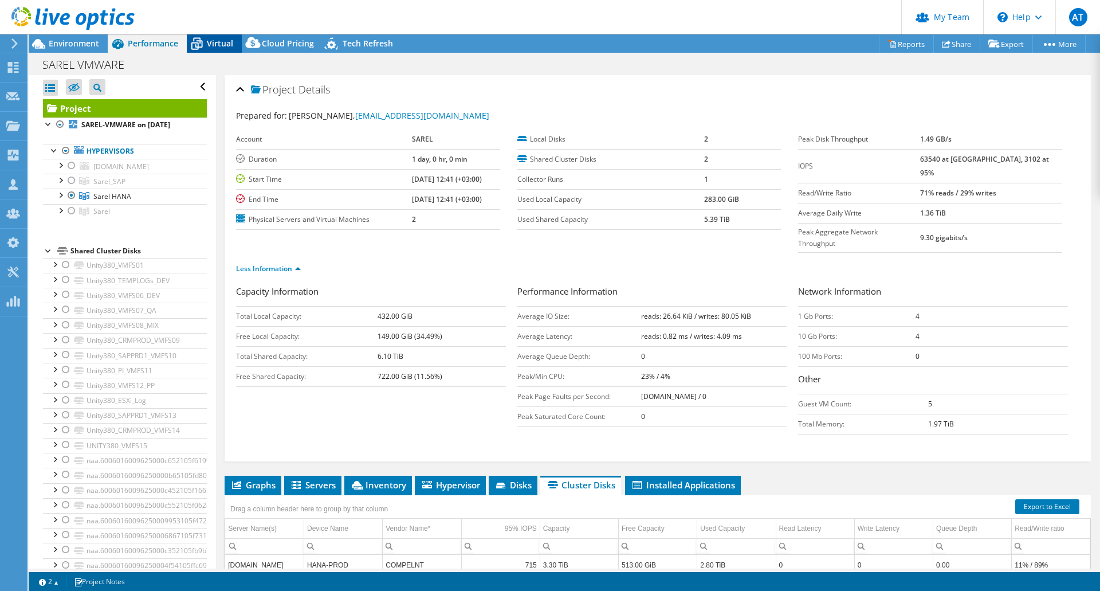
click at [212, 43] on span "Virtual" at bounding box center [220, 43] width 26 height 11
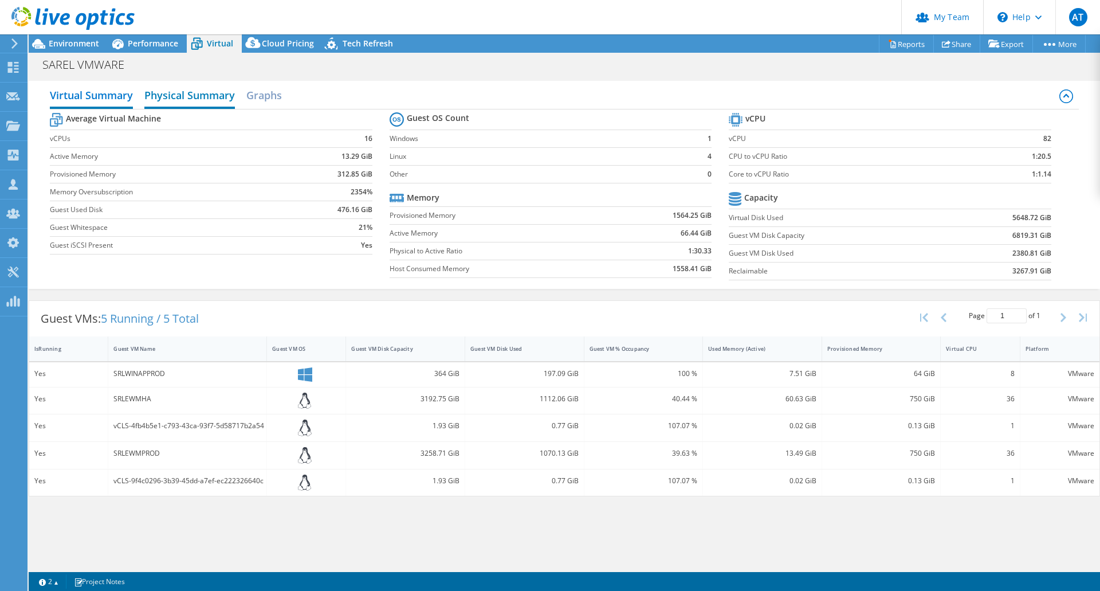
click at [186, 95] on h2 "Physical Summary" at bounding box center [189, 96] width 91 height 25
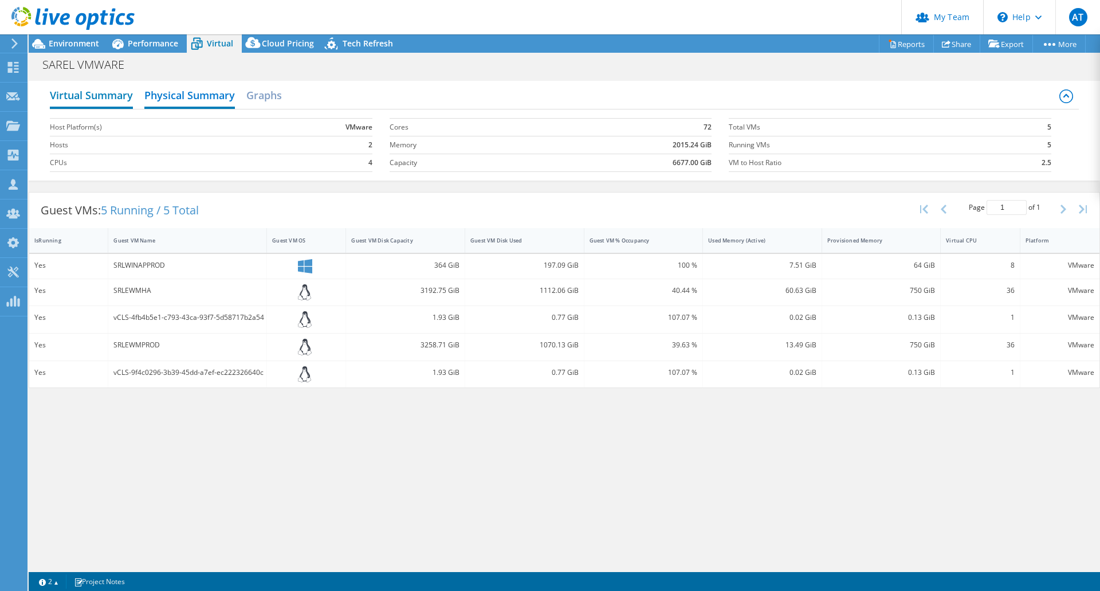
click at [108, 95] on h2 "Virtual Summary" at bounding box center [91, 96] width 83 height 25
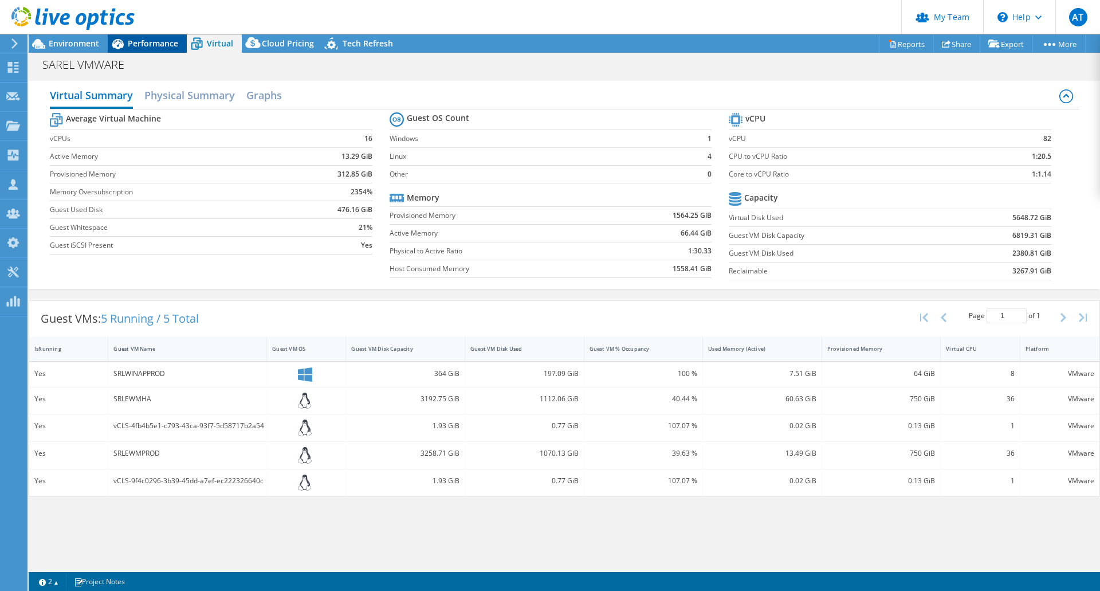
click at [143, 41] on span "Performance" at bounding box center [153, 43] width 50 height 11
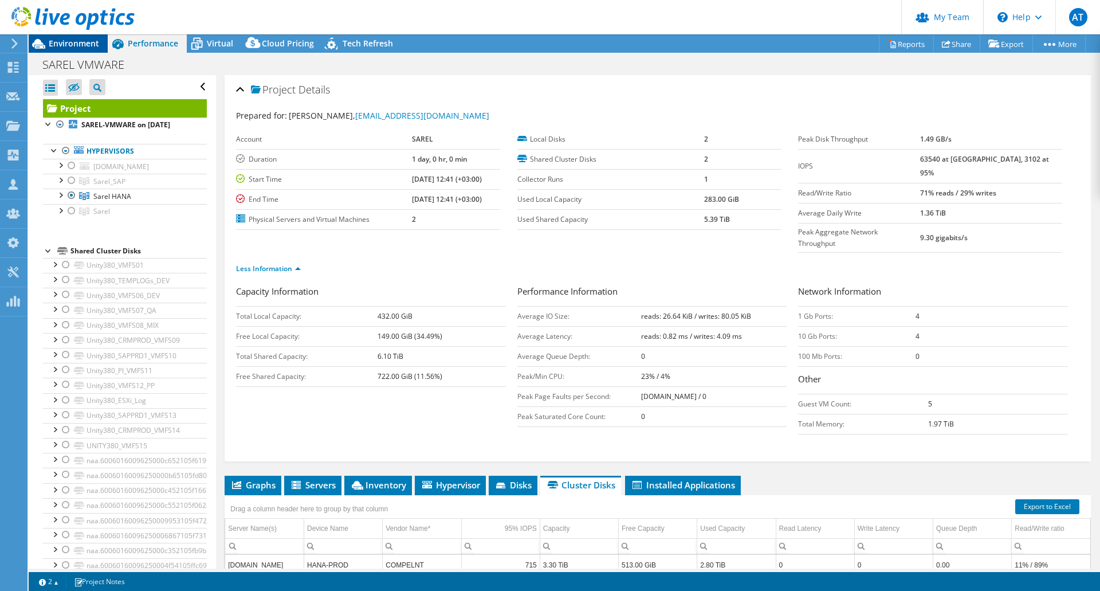
click at [71, 45] on span "Environment" at bounding box center [74, 43] width 50 height 11
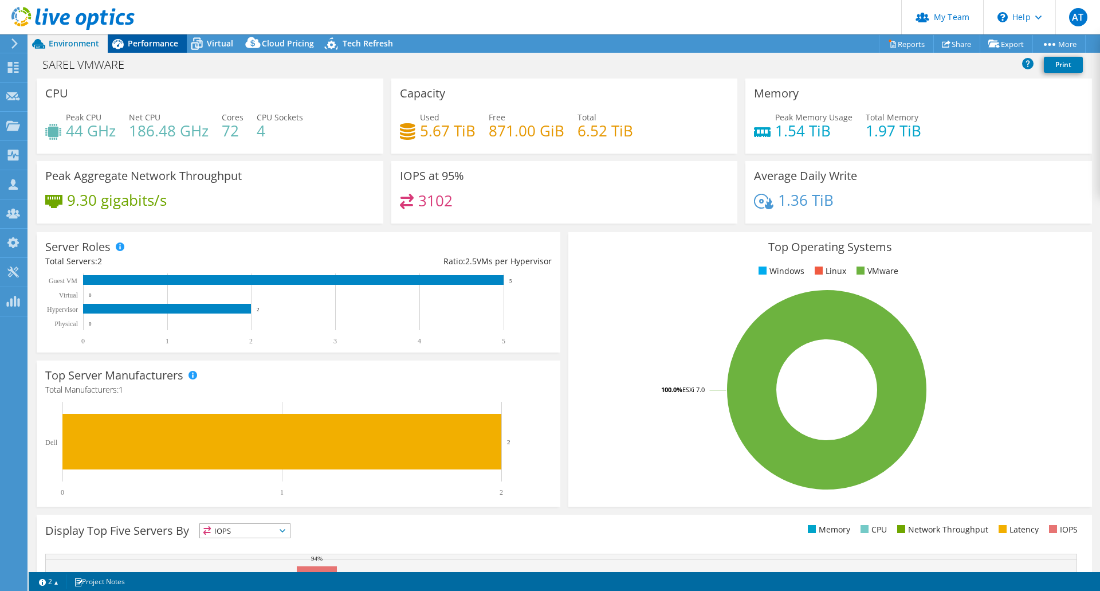
click at [161, 45] on span "Performance" at bounding box center [153, 43] width 50 height 11
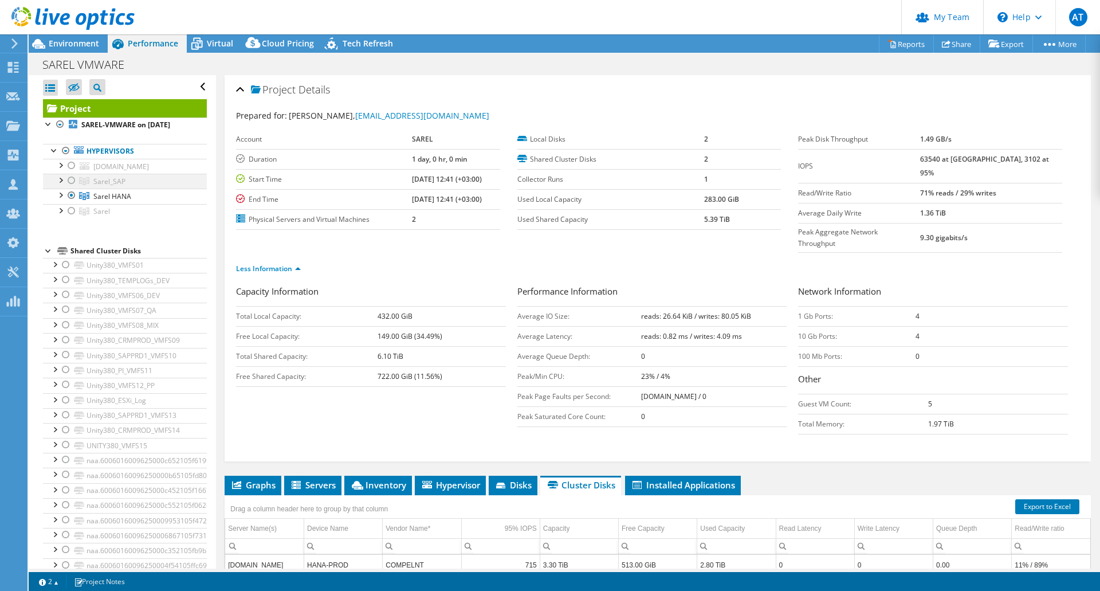
click at [70, 179] on div at bounding box center [71, 181] width 11 height 14
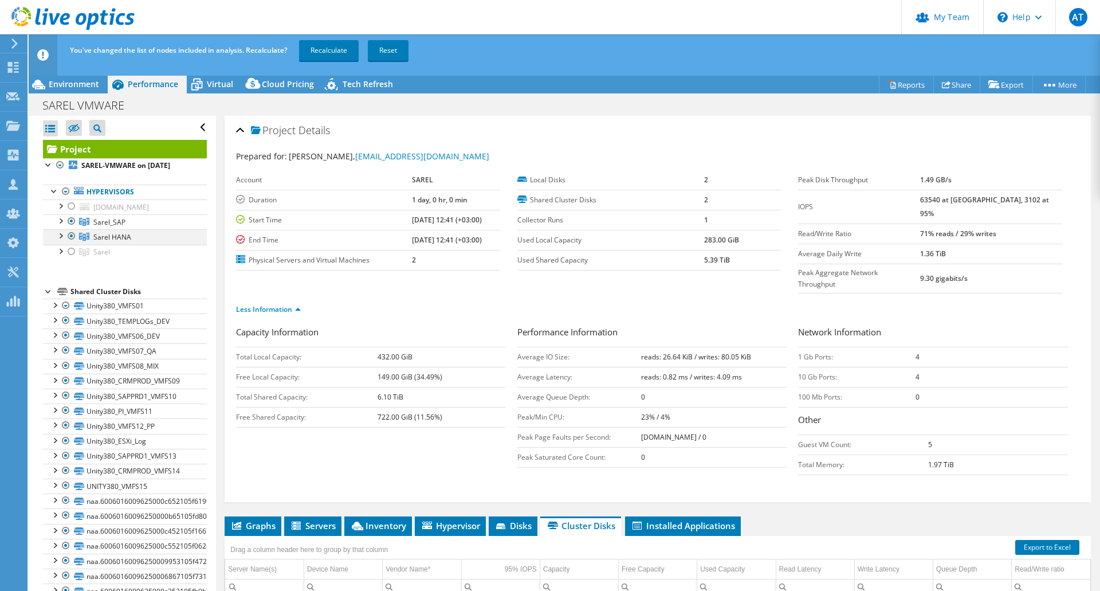
click at [72, 235] on div at bounding box center [71, 236] width 11 height 14
click at [328, 50] on link "Recalculate" at bounding box center [329, 50] width 60 height 21
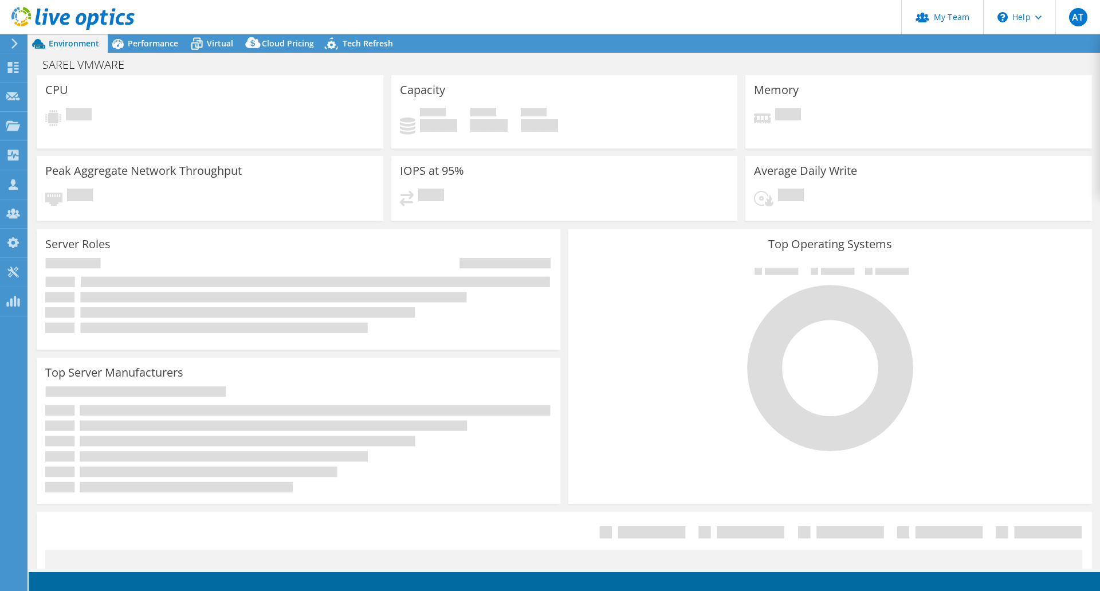
select select "USD"
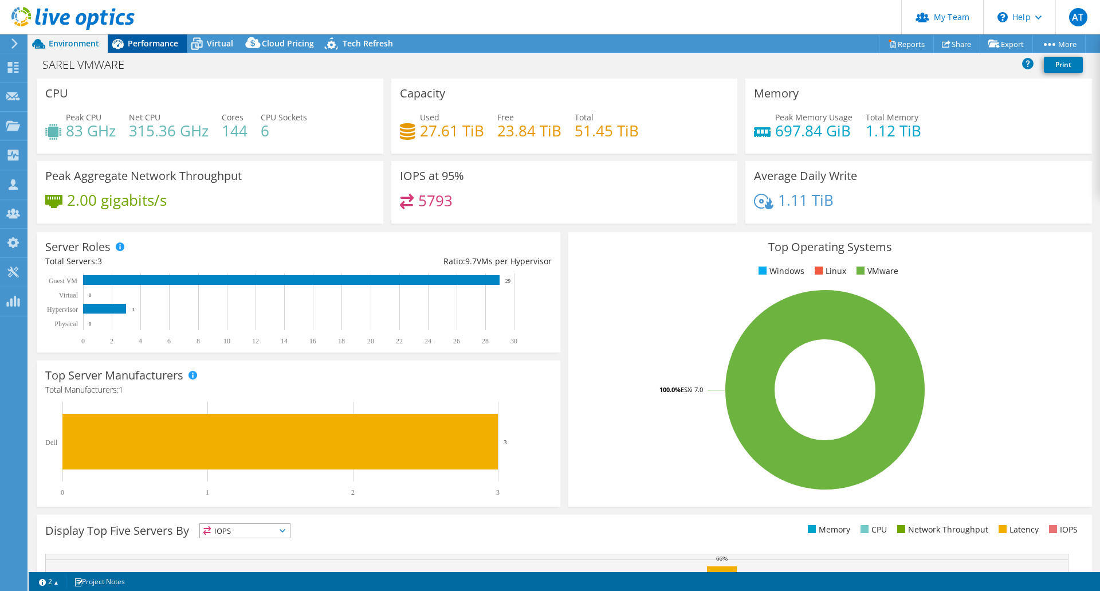
click at [157, 48] on span "Performance" at bounding box center [153, 43] width 50 height 11
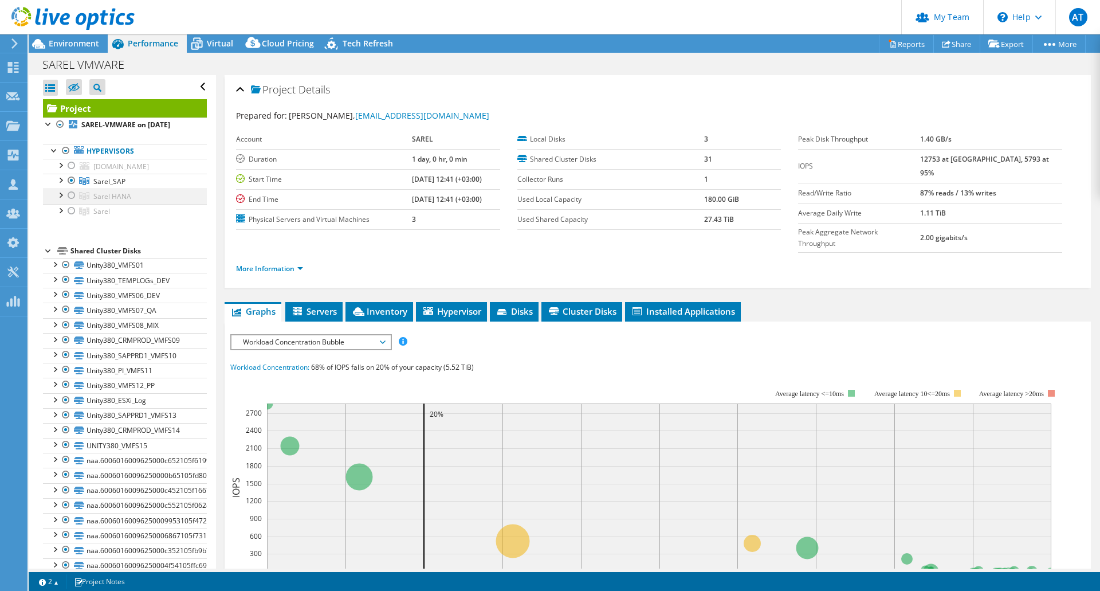
click at [72, 198] on div at bounding box center [71, 196] width 11 height 14
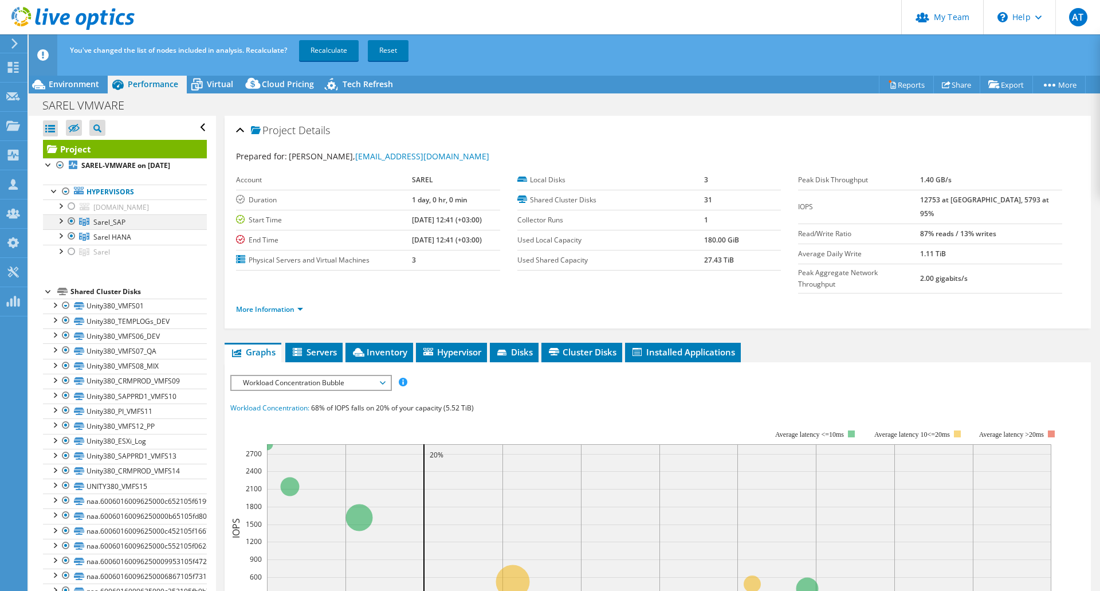
click at [72, 219] on div at bounding box center [71, 221] width 11 height 14
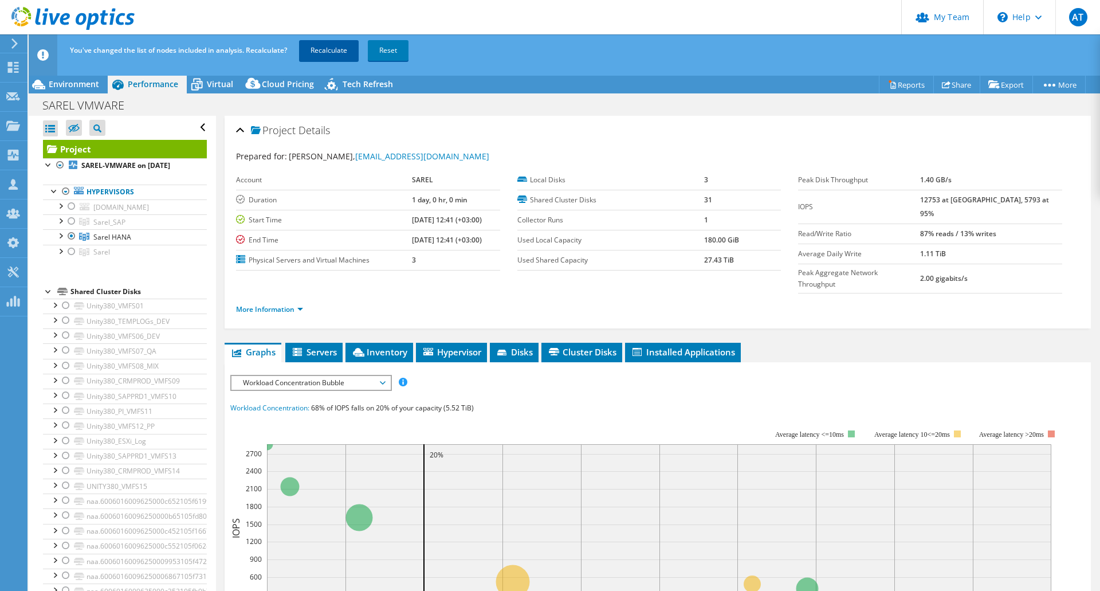
click at [327, 48] on link "Recalculate" at bounding box center [329, 50] width 60 height 21
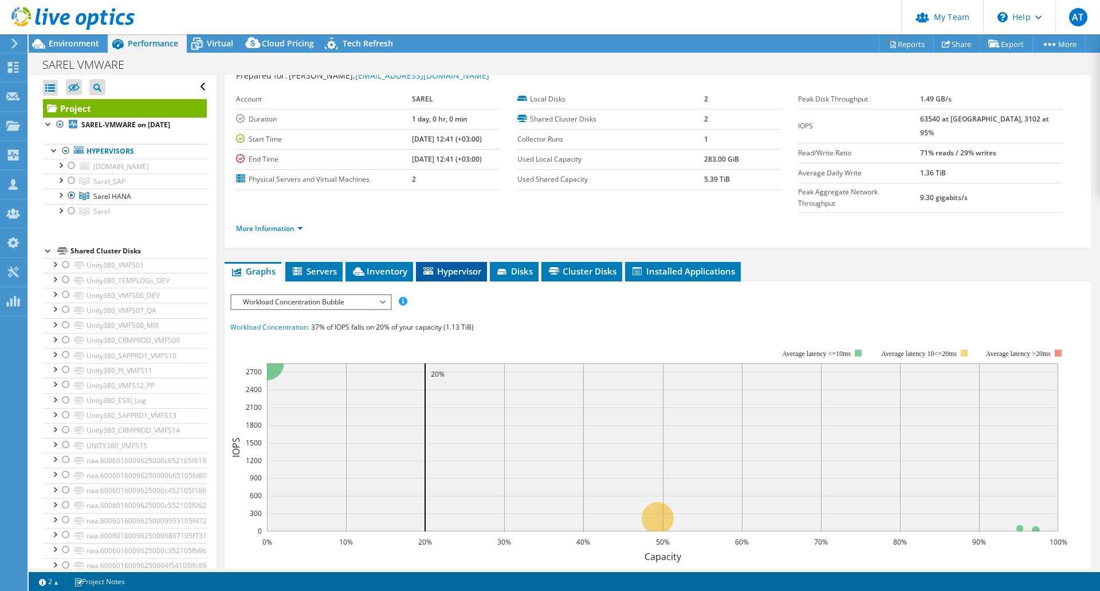
scroll to position [57, 0]
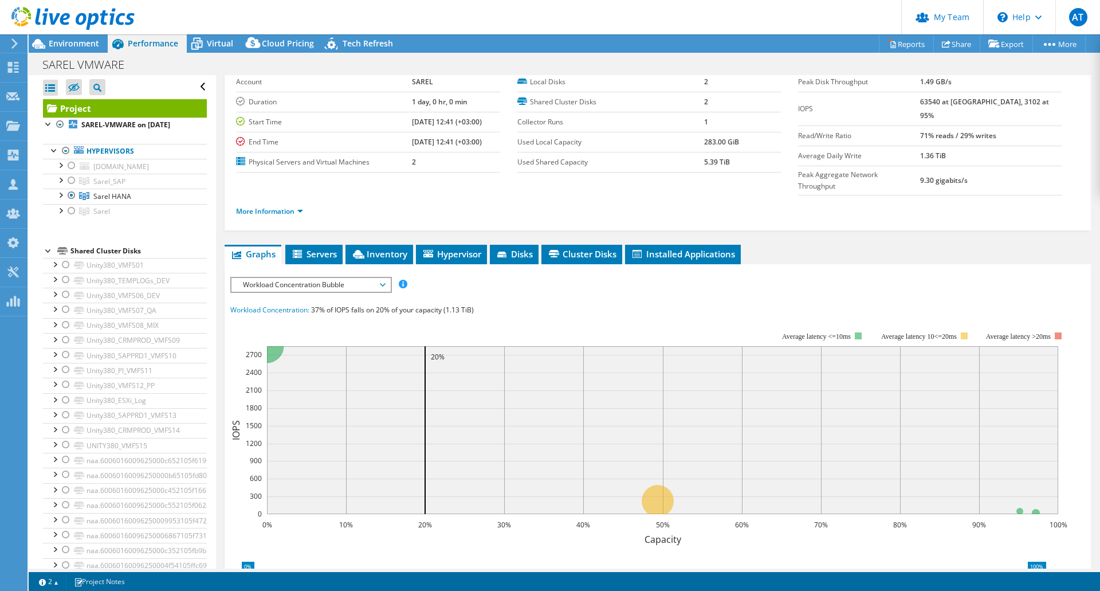
click at [381, 278] on span "Workload Concentration Bubble" at bounding box center [310, 285] width 147 height 14
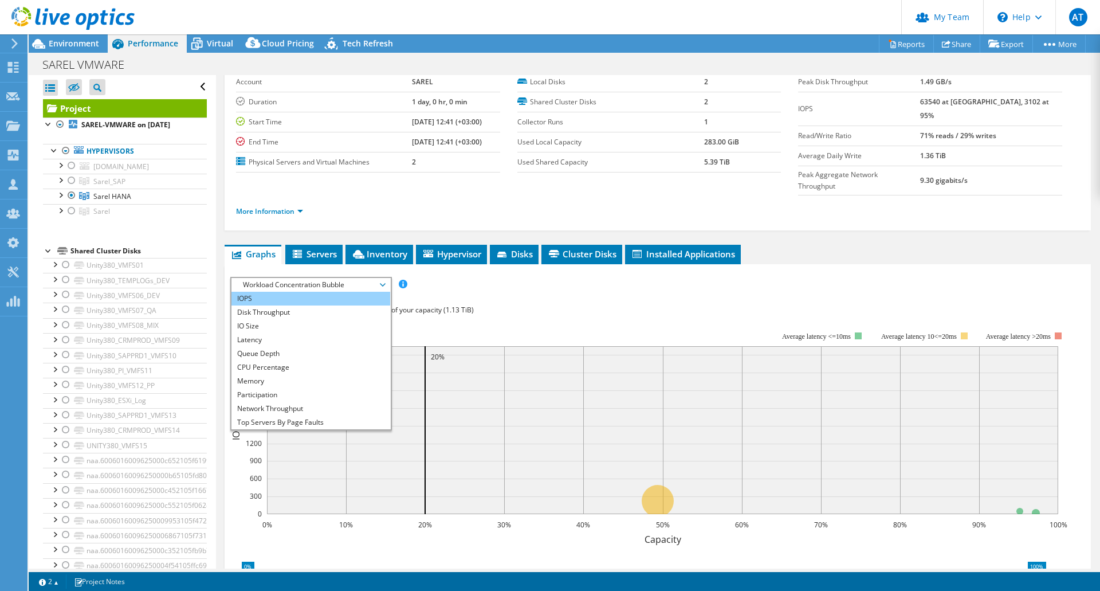
click at [257, 292] on li "IOPS" at bounding box center [311, 299] width 159 height 14
